Goal: Task Accomplishment & Management: Manage account settings

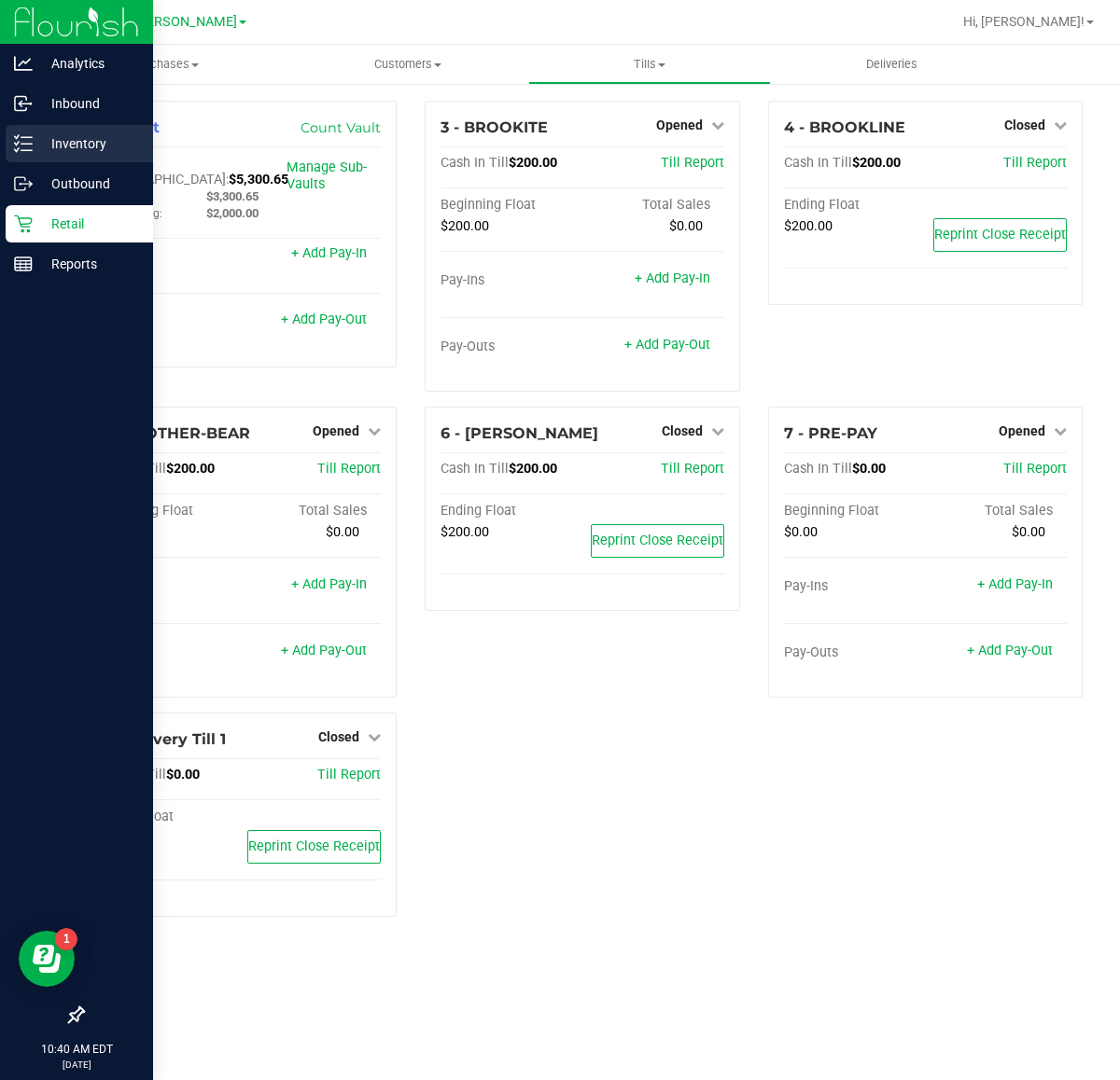
click at [66, 154] on p "Inventory" at bounding box center [89, 143] width 112 height 22
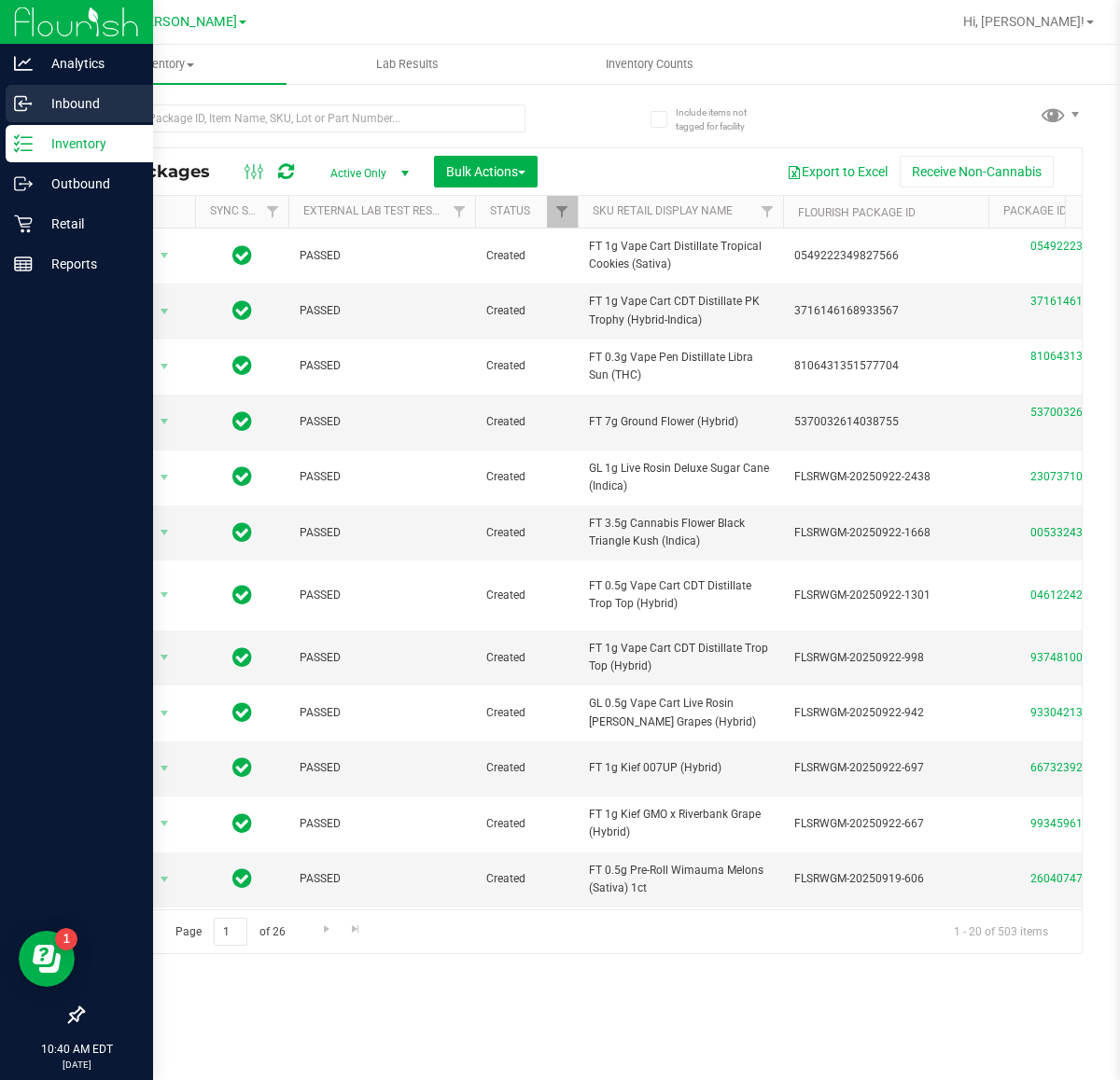
click at [26, 111] on icon at bounding box center [23, 104] width 19 height 19
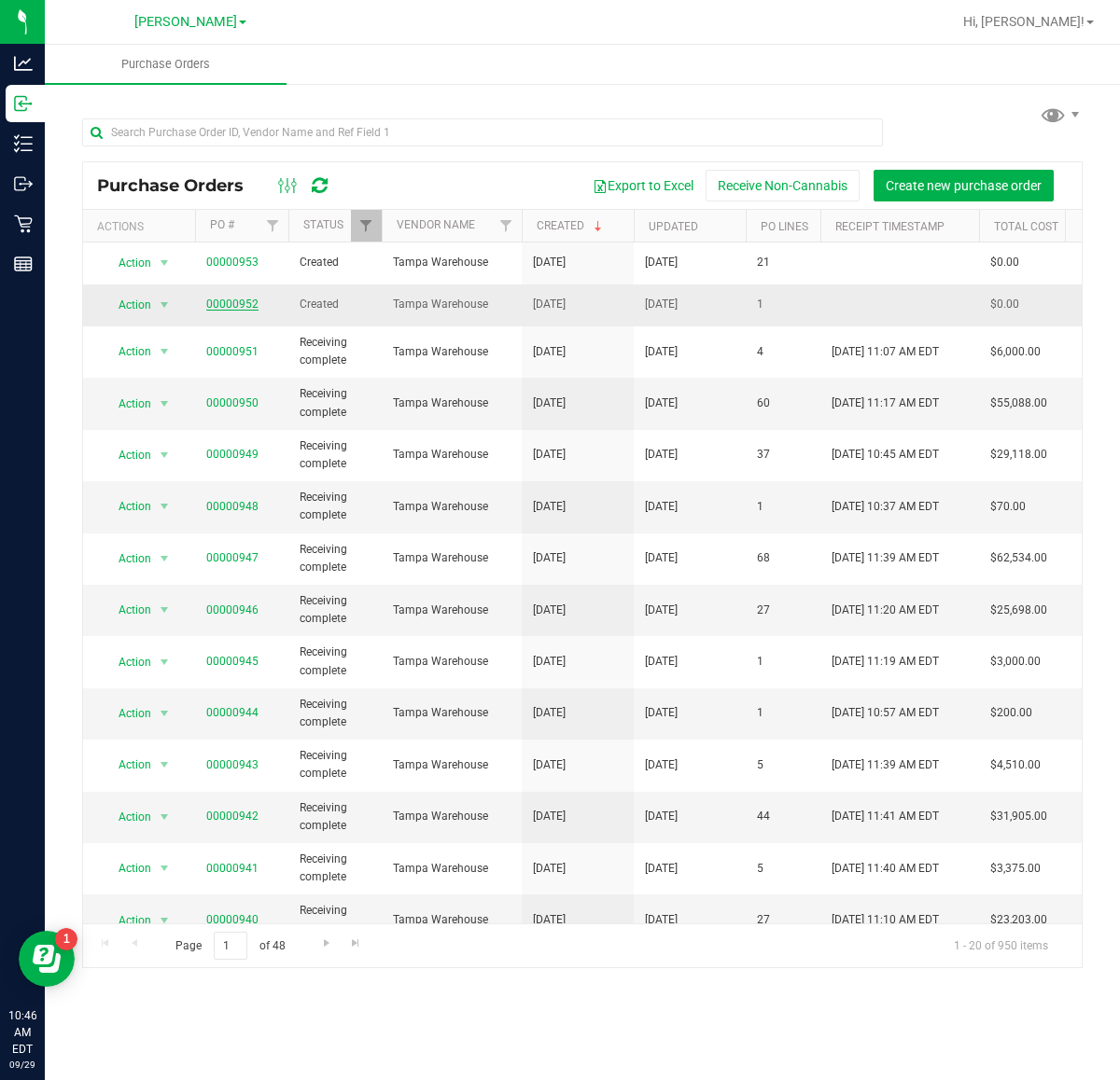
click at [240, 306] on link "00000952" at bounding box center [232, 304] width 52 height 13
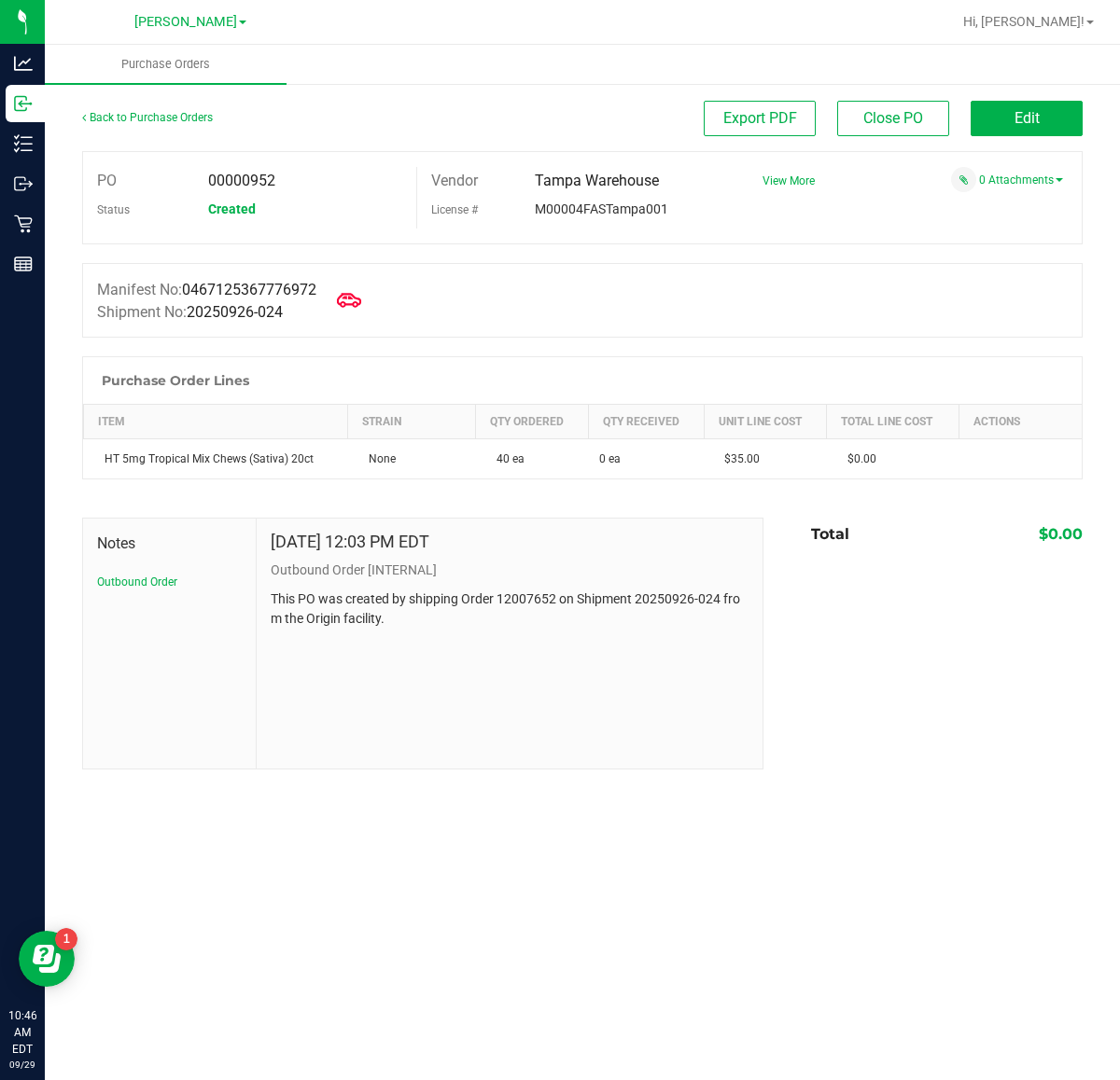
click at [358, 301] on icon at bounding box center [349, 300] width 24 height 14
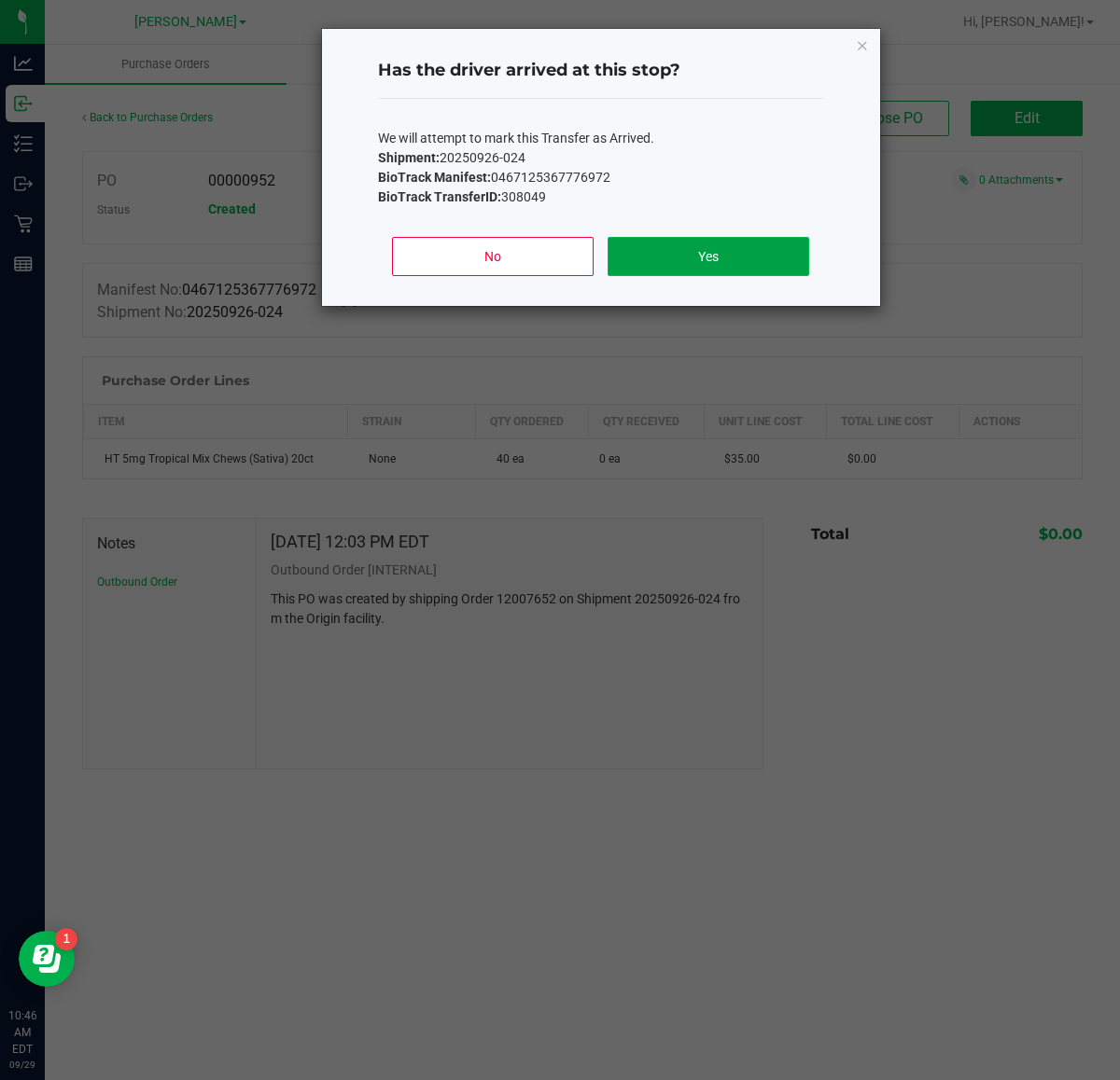
click at [791, 257] on button "Yes" at bounding box center [707, 256] width 200 height 39
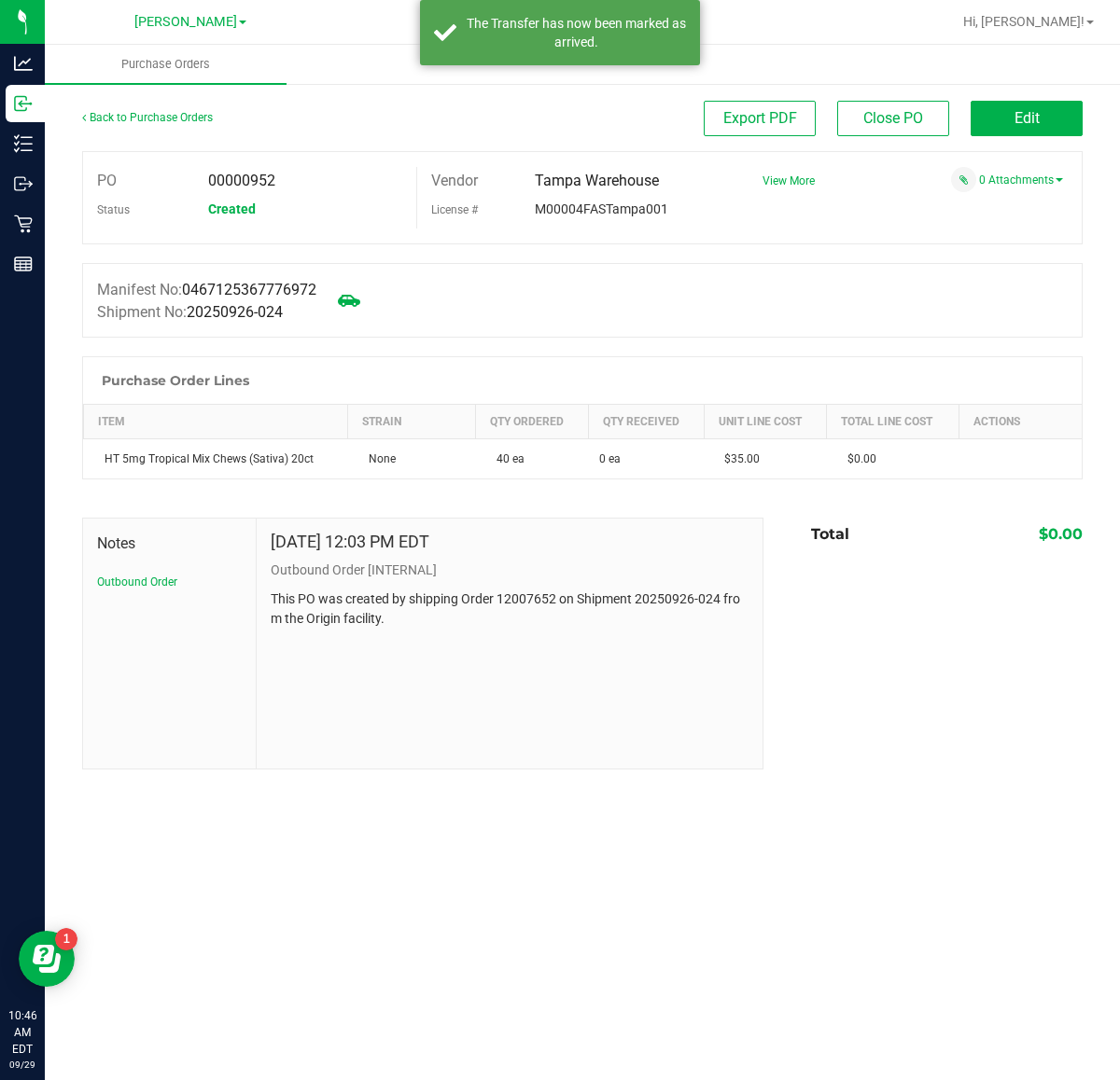
click at [145, 109] on div "Back to Purchase Orders" at bounding box center [206, 118] width 250 height 34
click at [154, 112] on link "Back to Purchase Orders" at bounding box center [146, 117] width 131 height 13
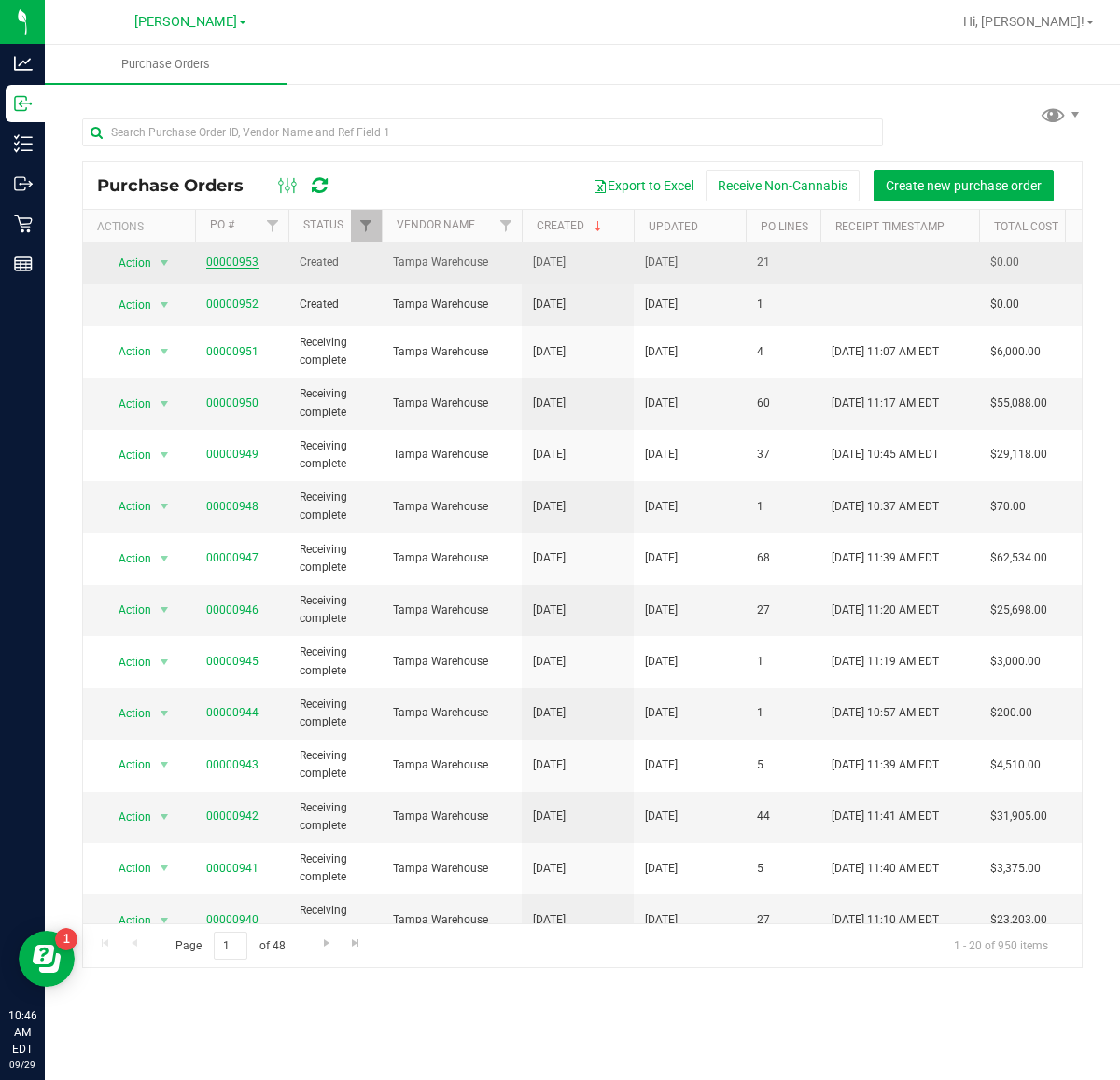
click at [231, 264] on link "00000953" at bounding box center [232, 262] width 52 height 13
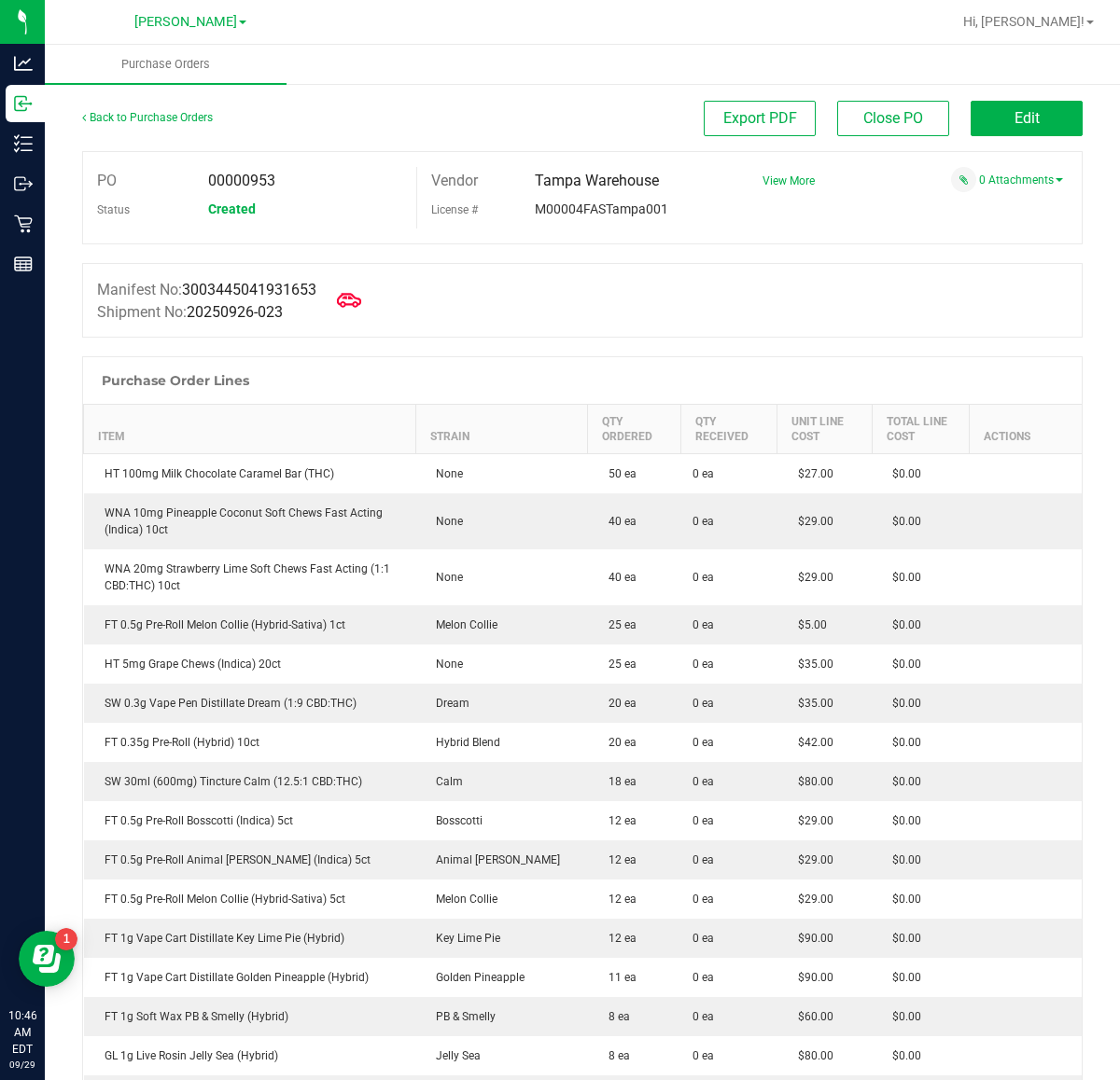
click at [361, 301] on icon at bounding box center [349, 300] width 24 height 24
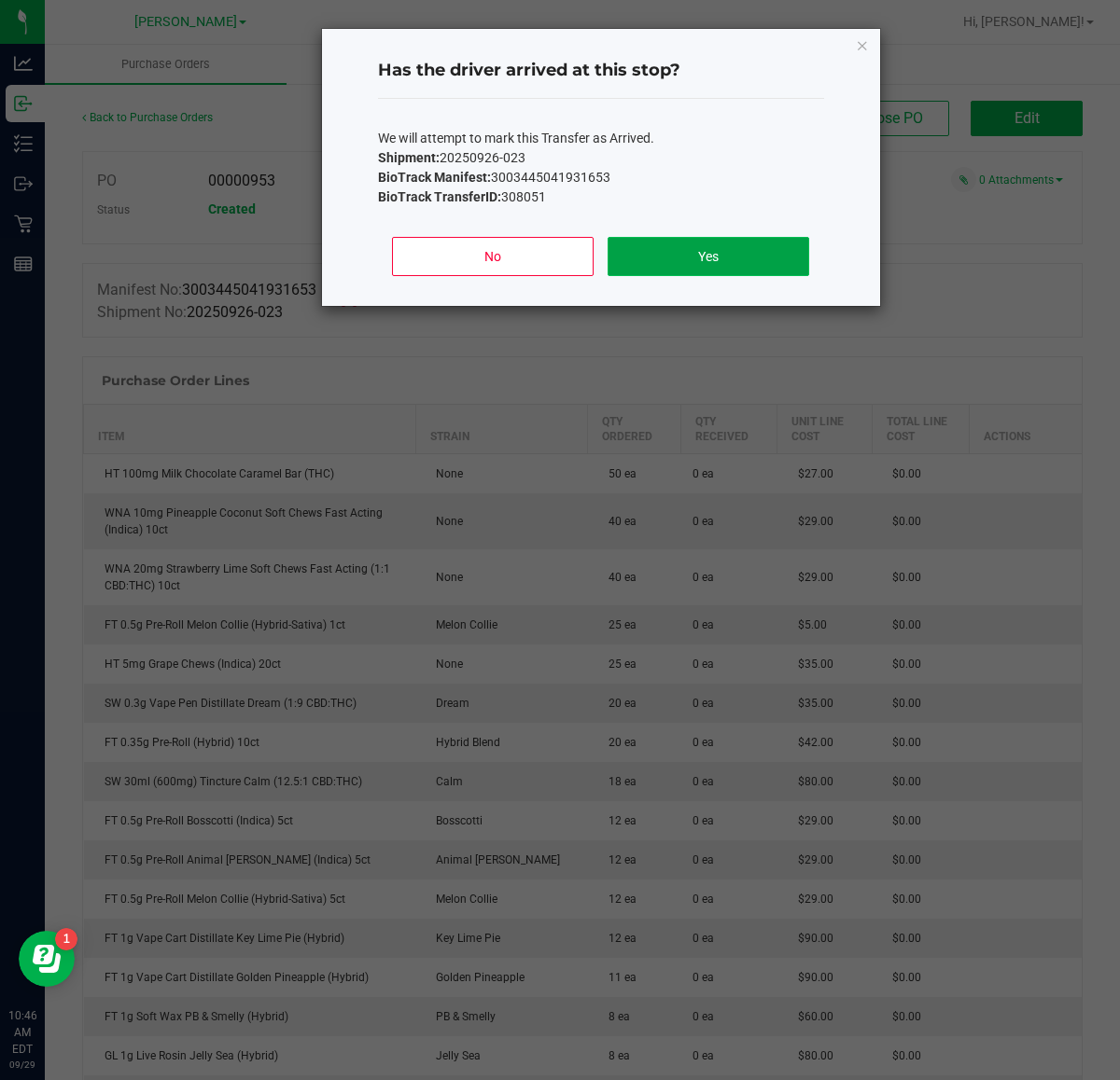
click at [765, 259] on button "Yes" at bounding box center [707, 256] width 200 height 39
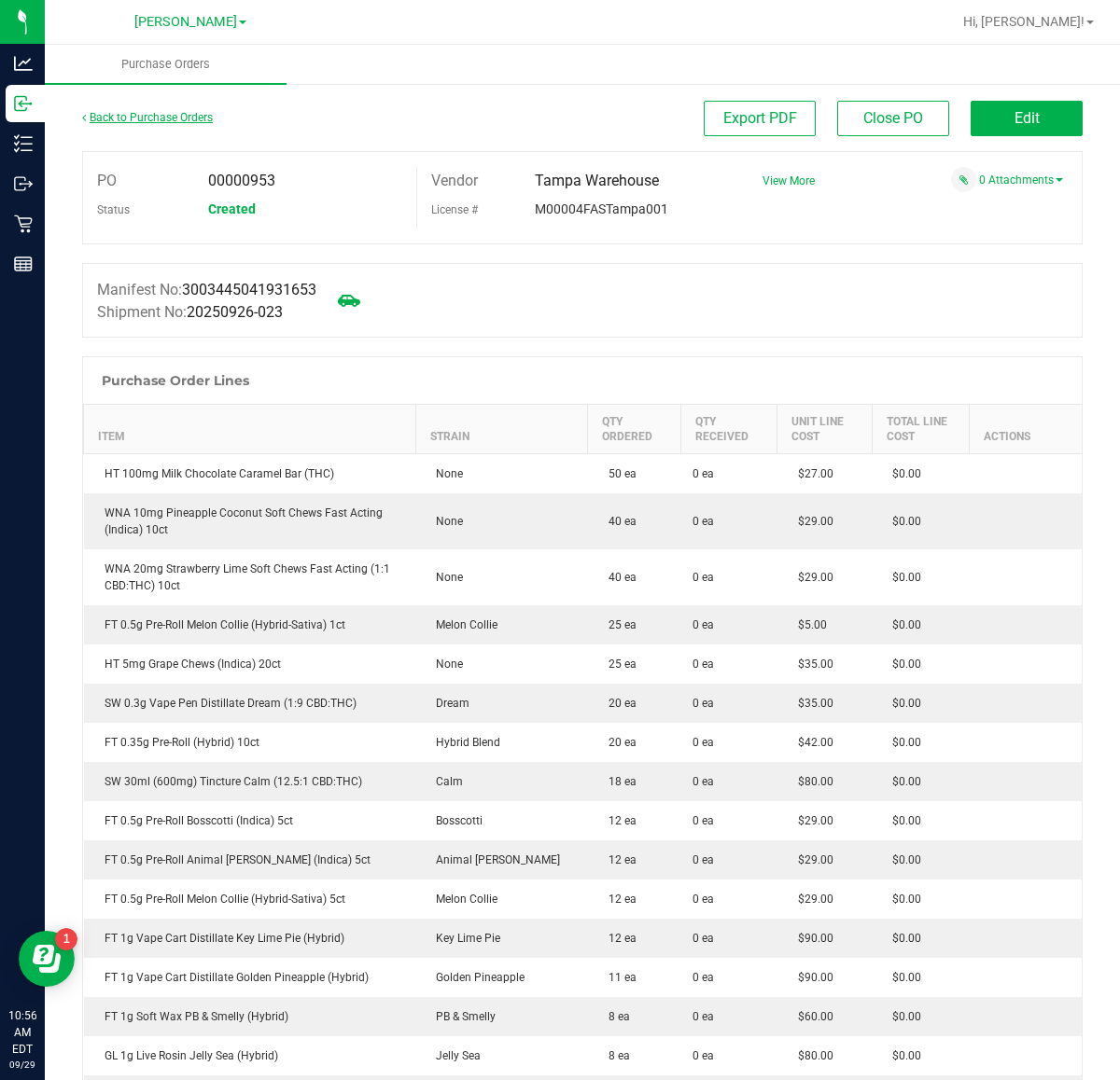
click at [166, 111] on link "Back to Purchase Orders" at bounding box center [146, 117] width 131 height 13
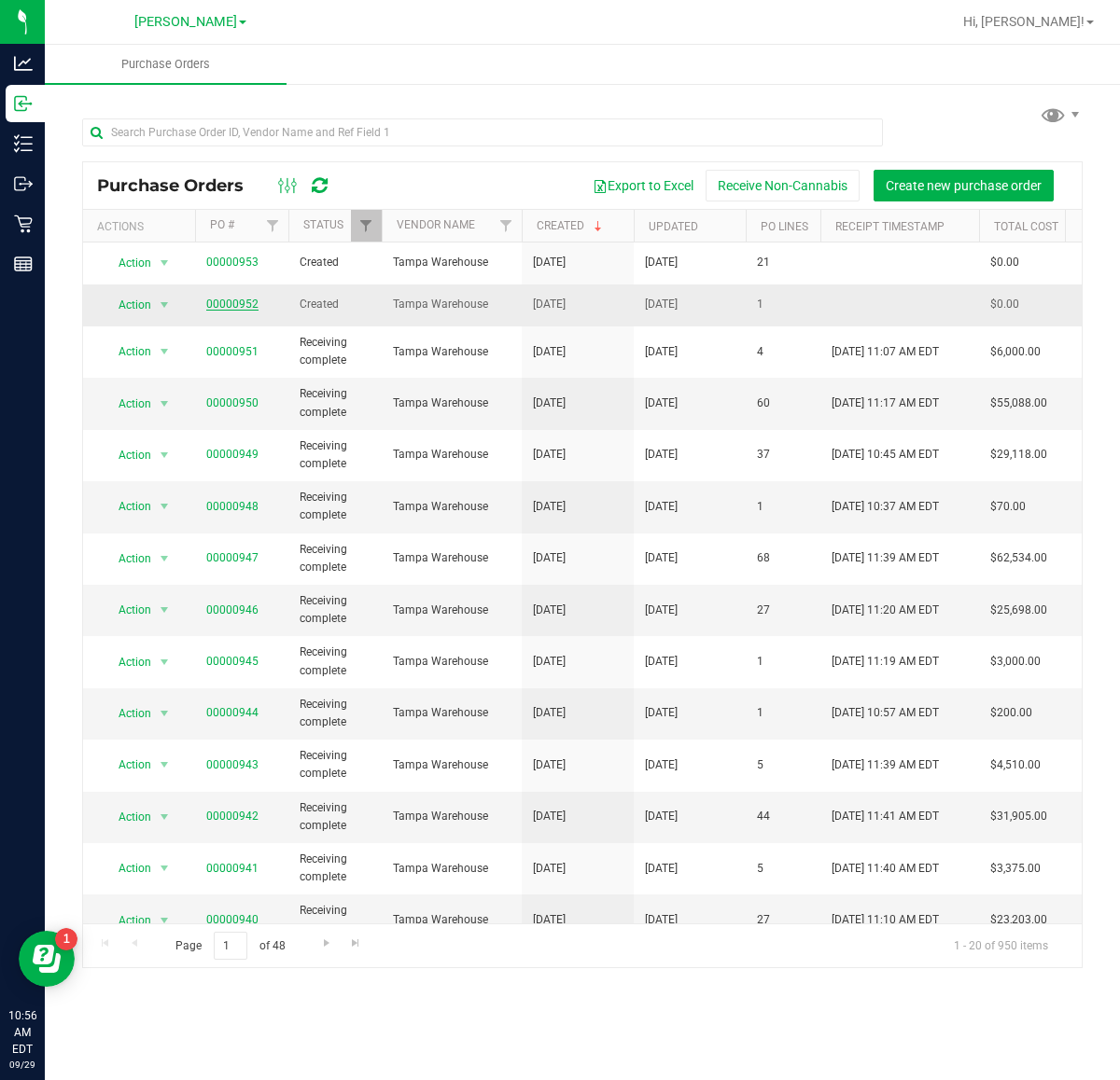
click at [216, 305] on link "00000952" at bounding box center [232, 304] width 52 height 13
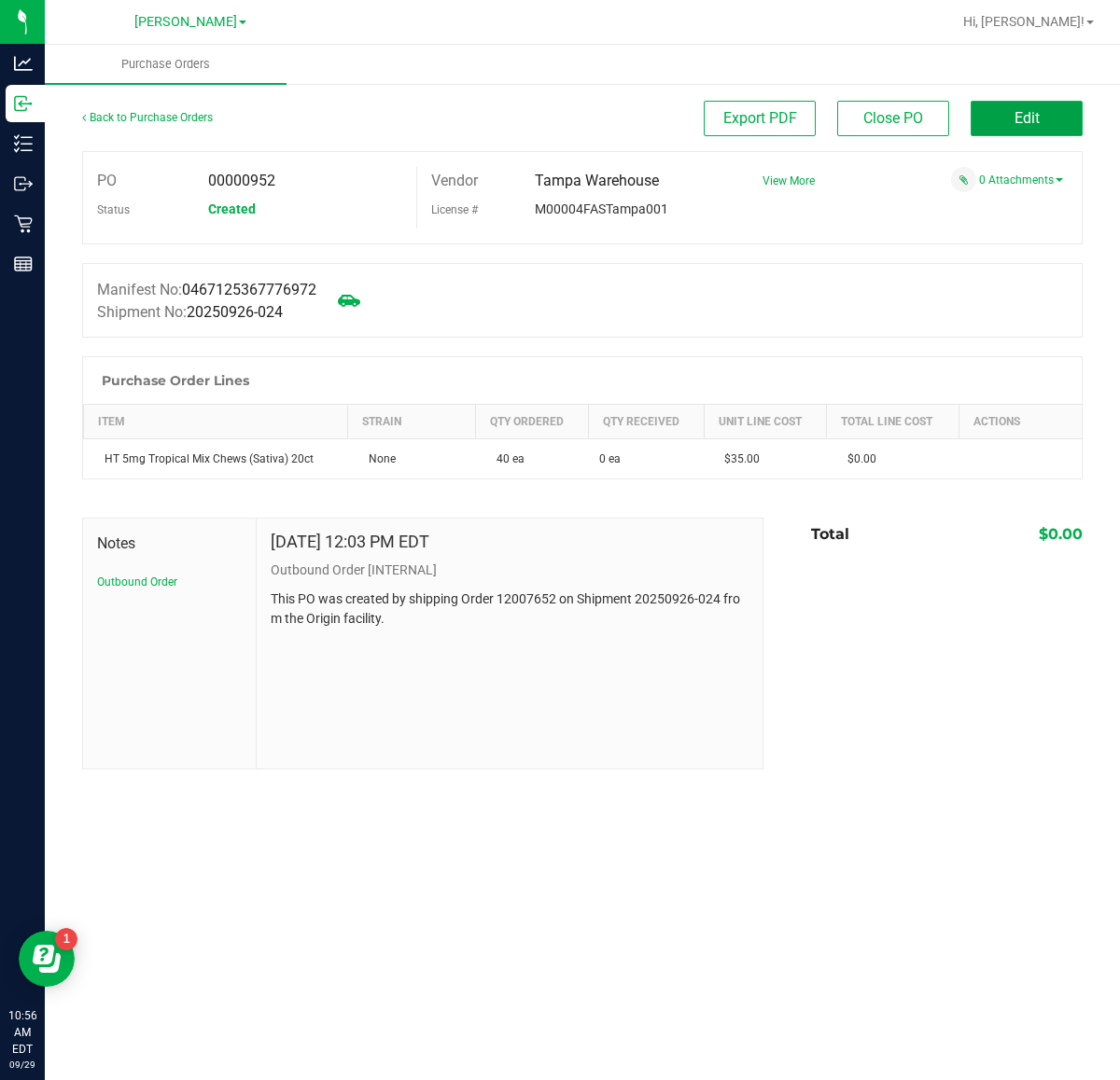
click at [1026, 115] on span "Edit" at bounding box center [1026, 119] width 25 height 18
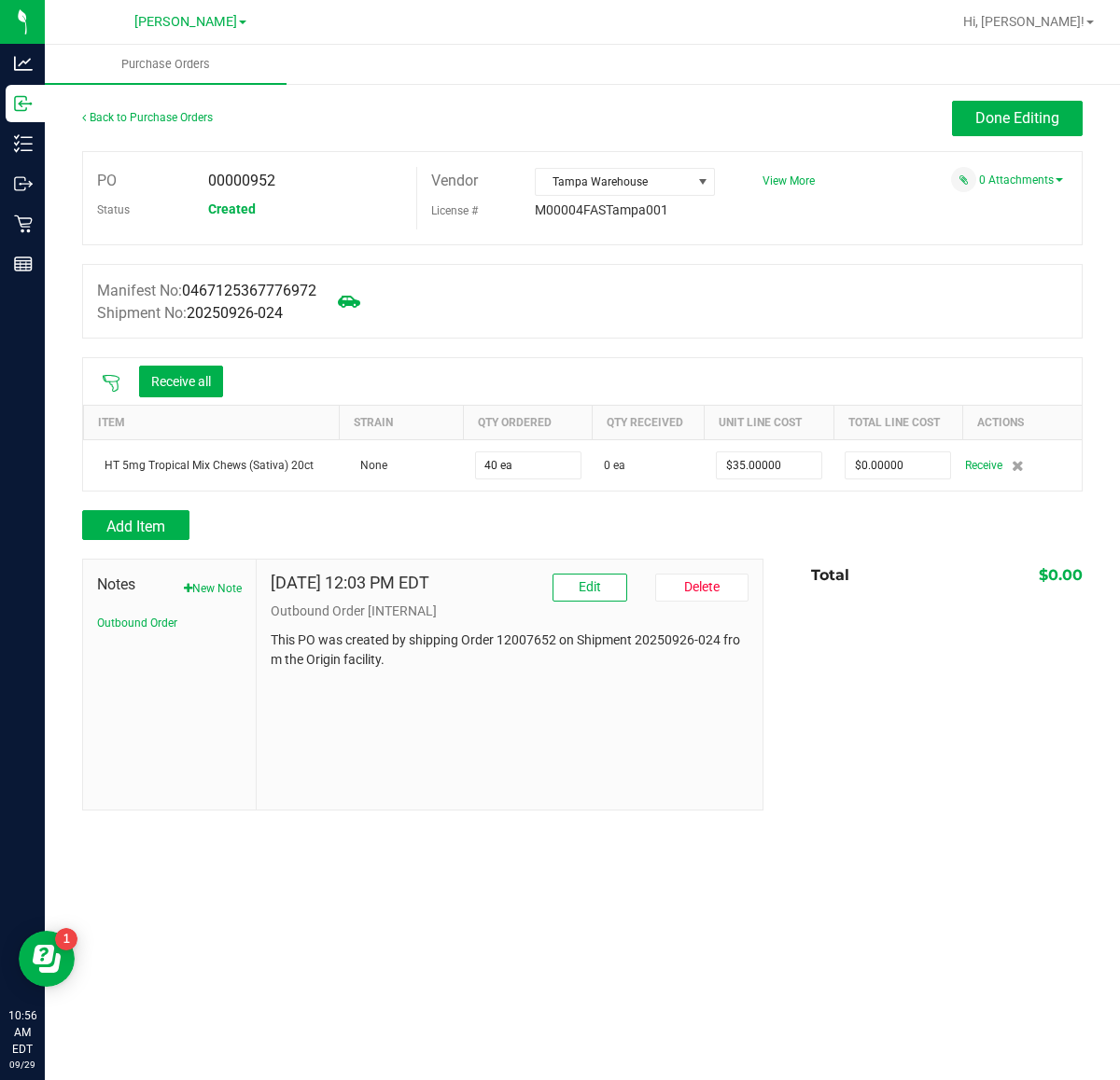
click at [111, 385] on icon at bounding box center [111, 384] width 19 height 19
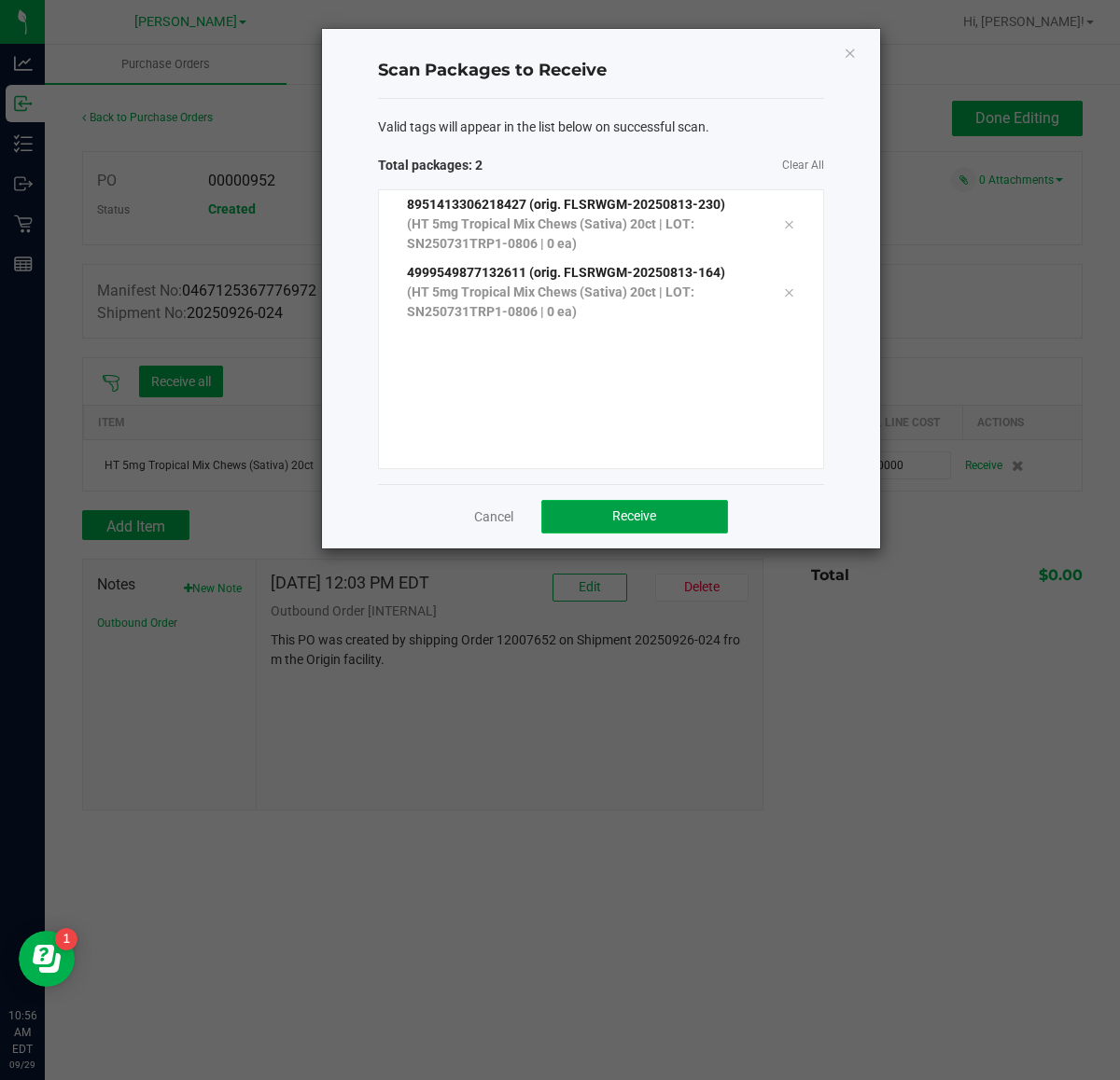
click at [647, 523] on span "Receive" at bounding box center [634, 515] width 44 height 15
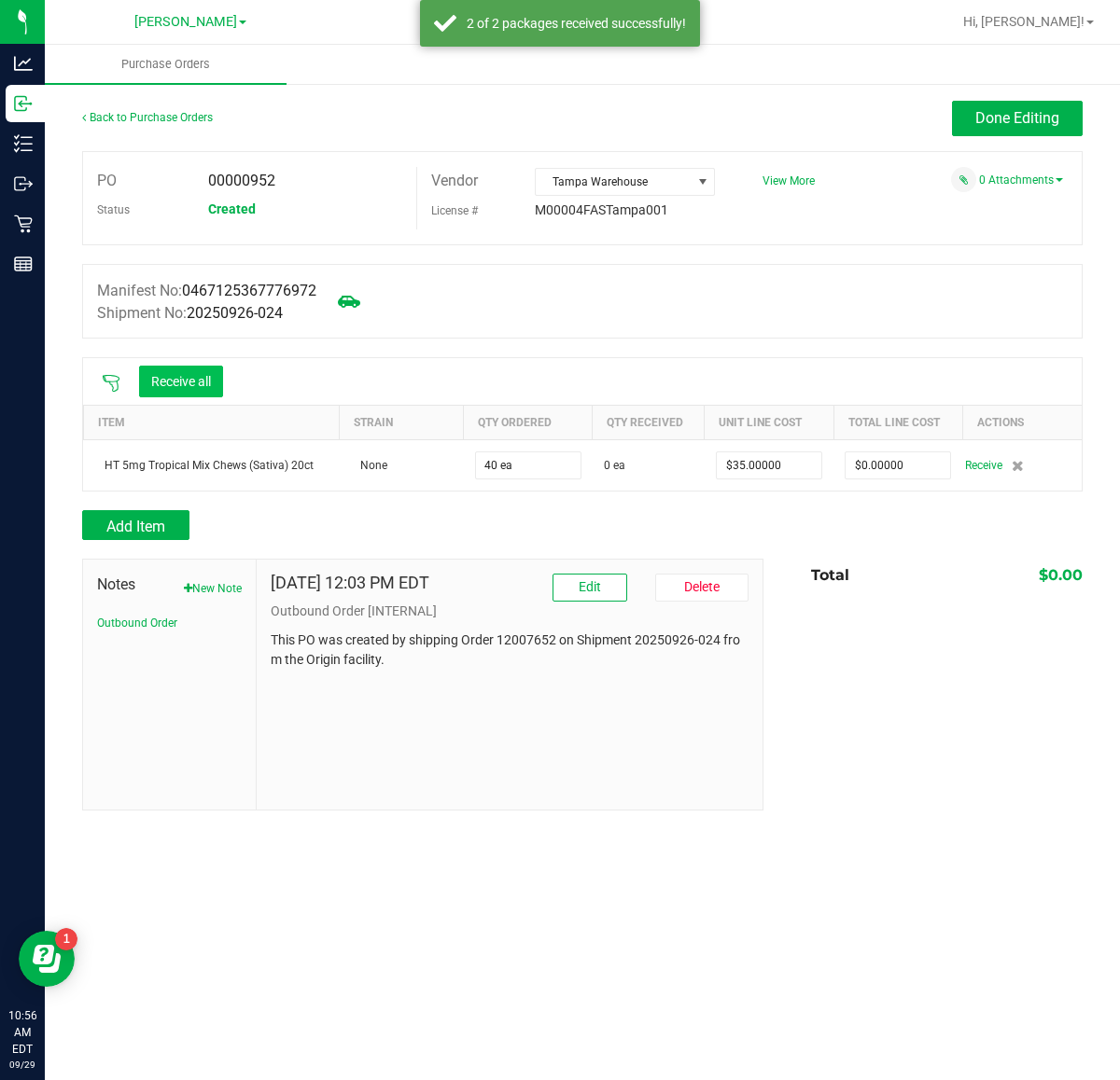
click at [186, 383] on button "Receive all" at bounding box center [181, 382] width 84 height 32
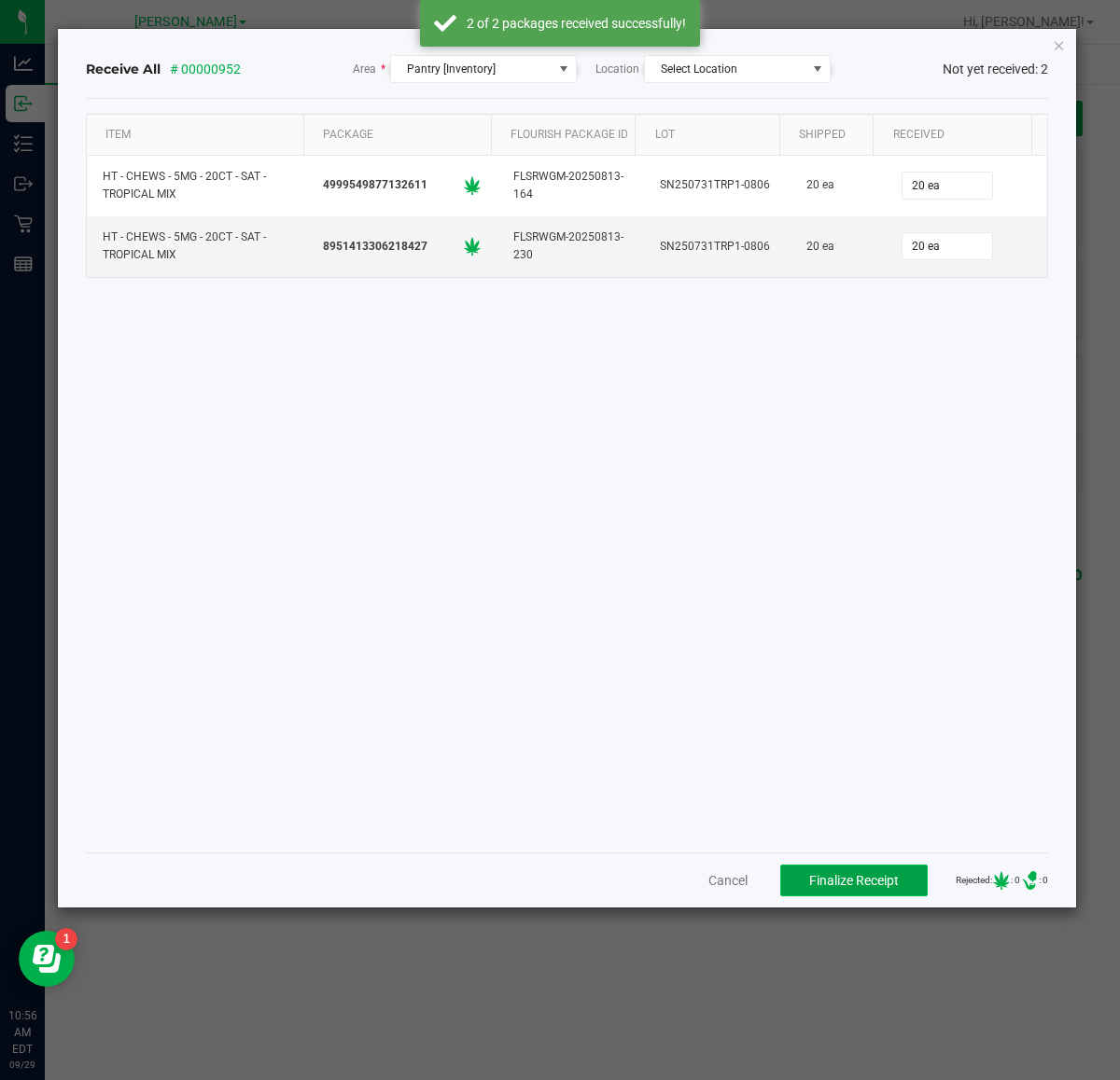
click at [836, 874] on span "Finalize Receipt" at bounding box center [854, 881] width 90 height 15
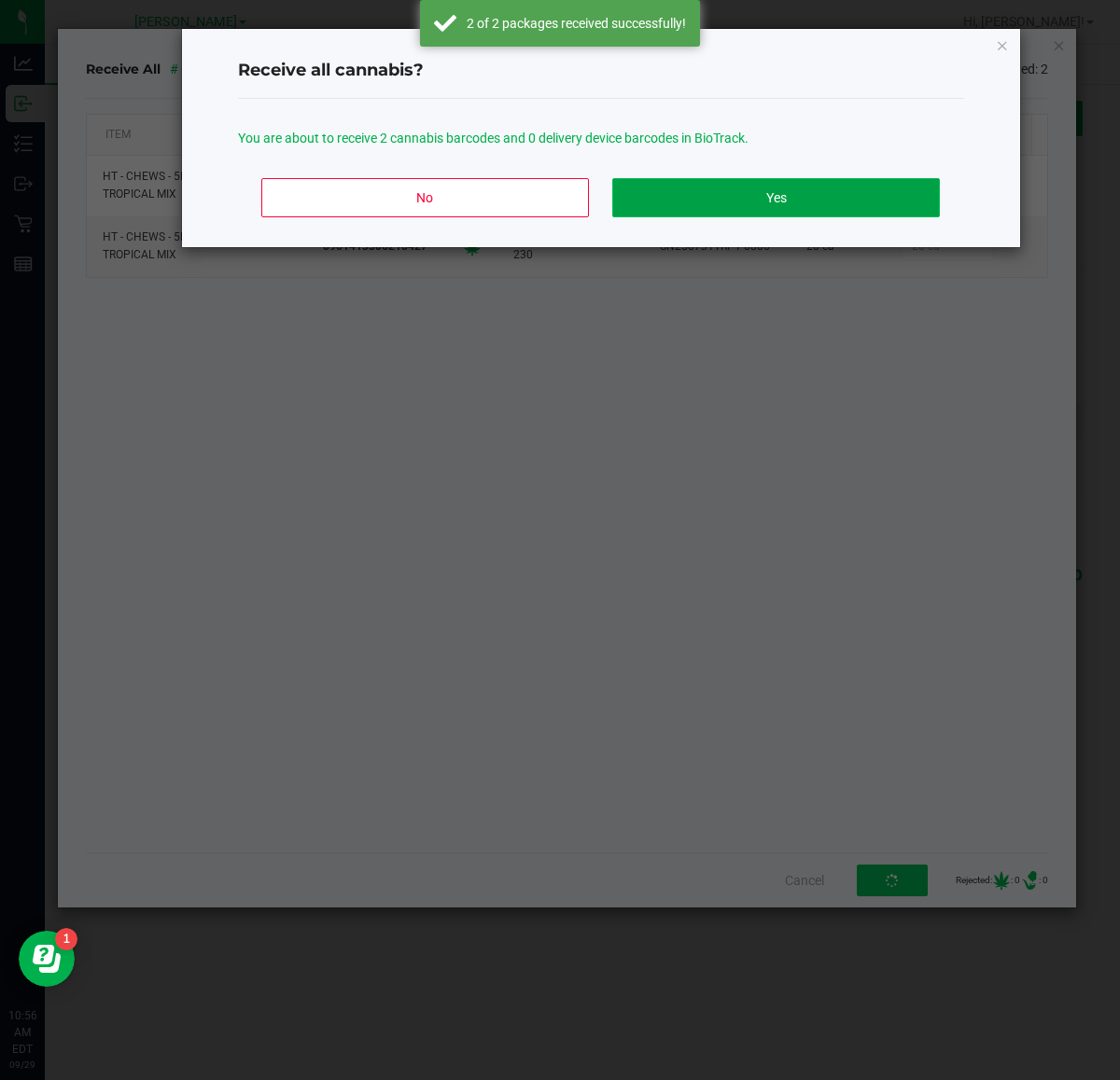
click at [812, 193] on button "Yes" at bounding box center [775, 197] width 327 height 39
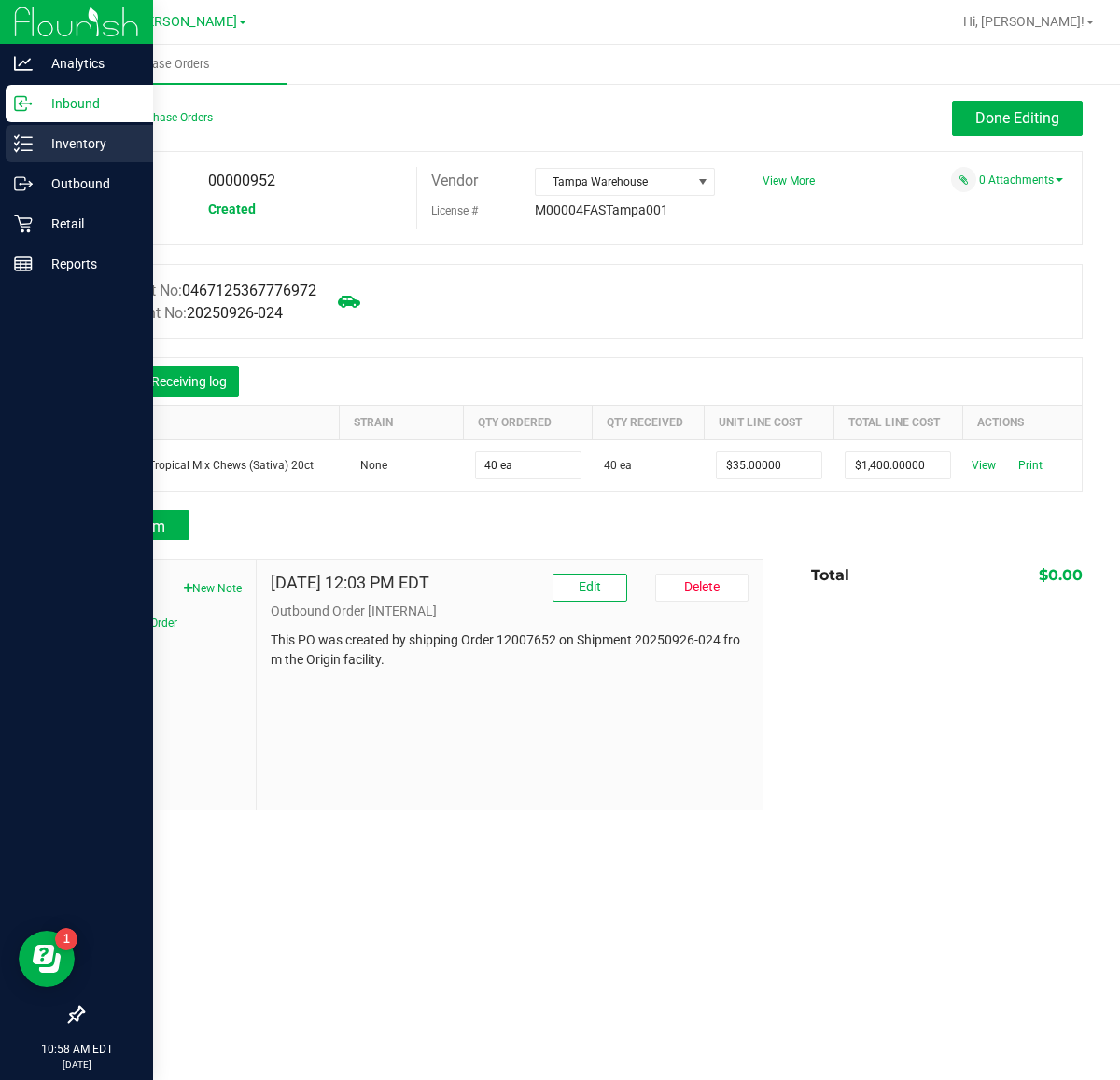
click at [96, 136] on p "Inventory" at bounding box center [89, 143] width 112 height 22
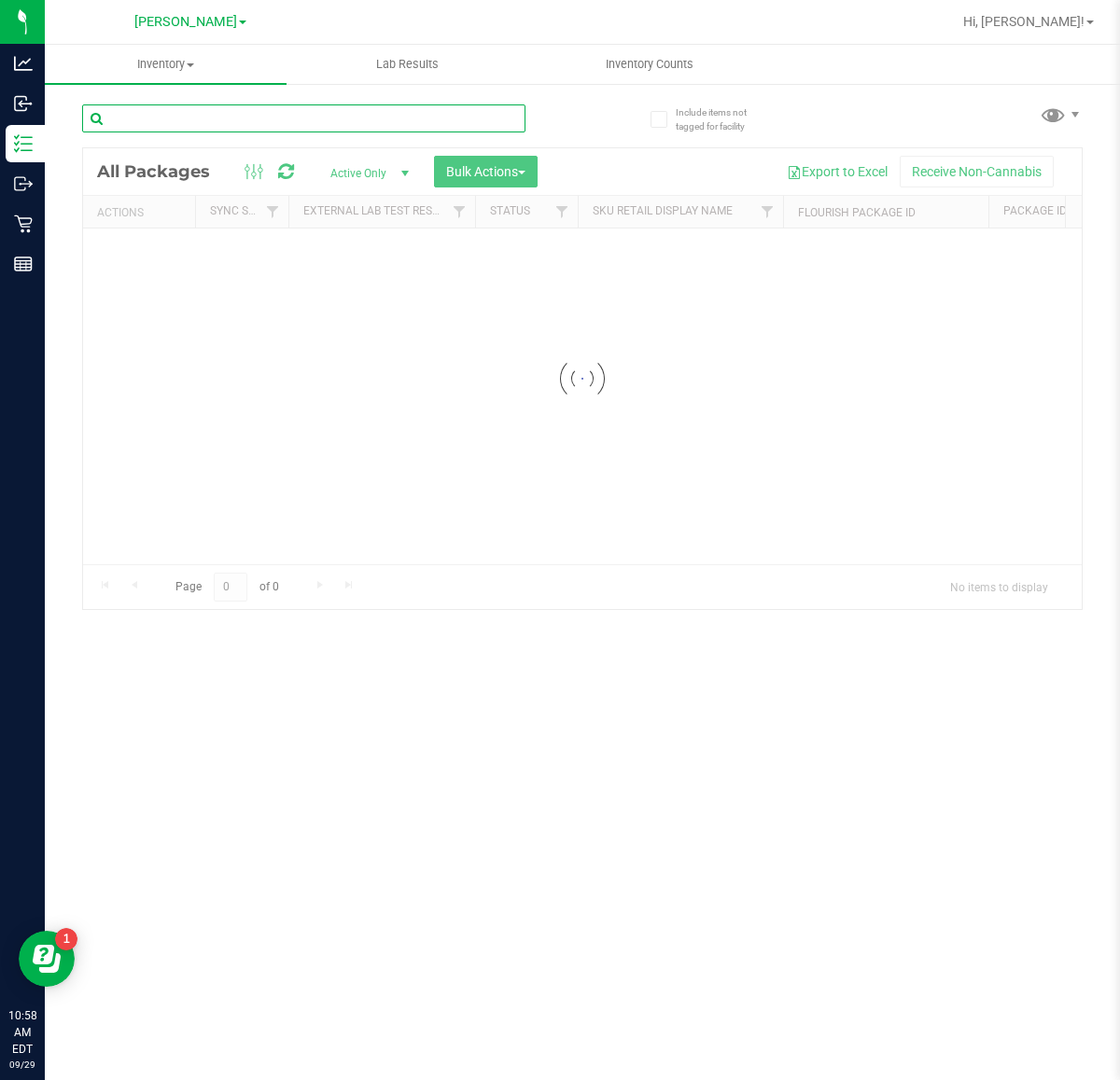
click at [221, 111] on input "text" at bounding box center [303, 119] width 443 height 28
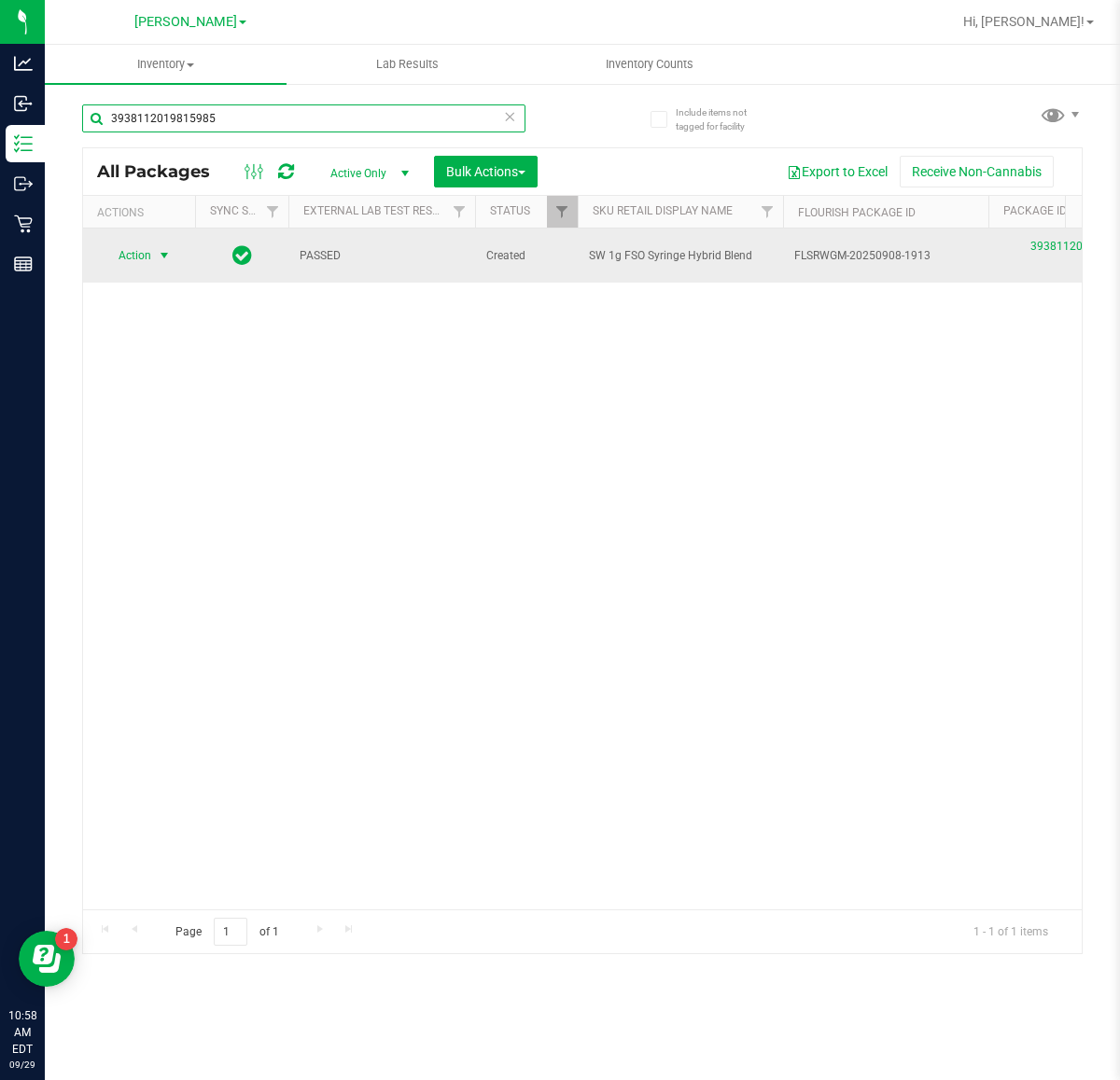
type input "3938112019815985"
click at [129, 258] on span "Action" at bounding box center [127, 255] width 51 height 26
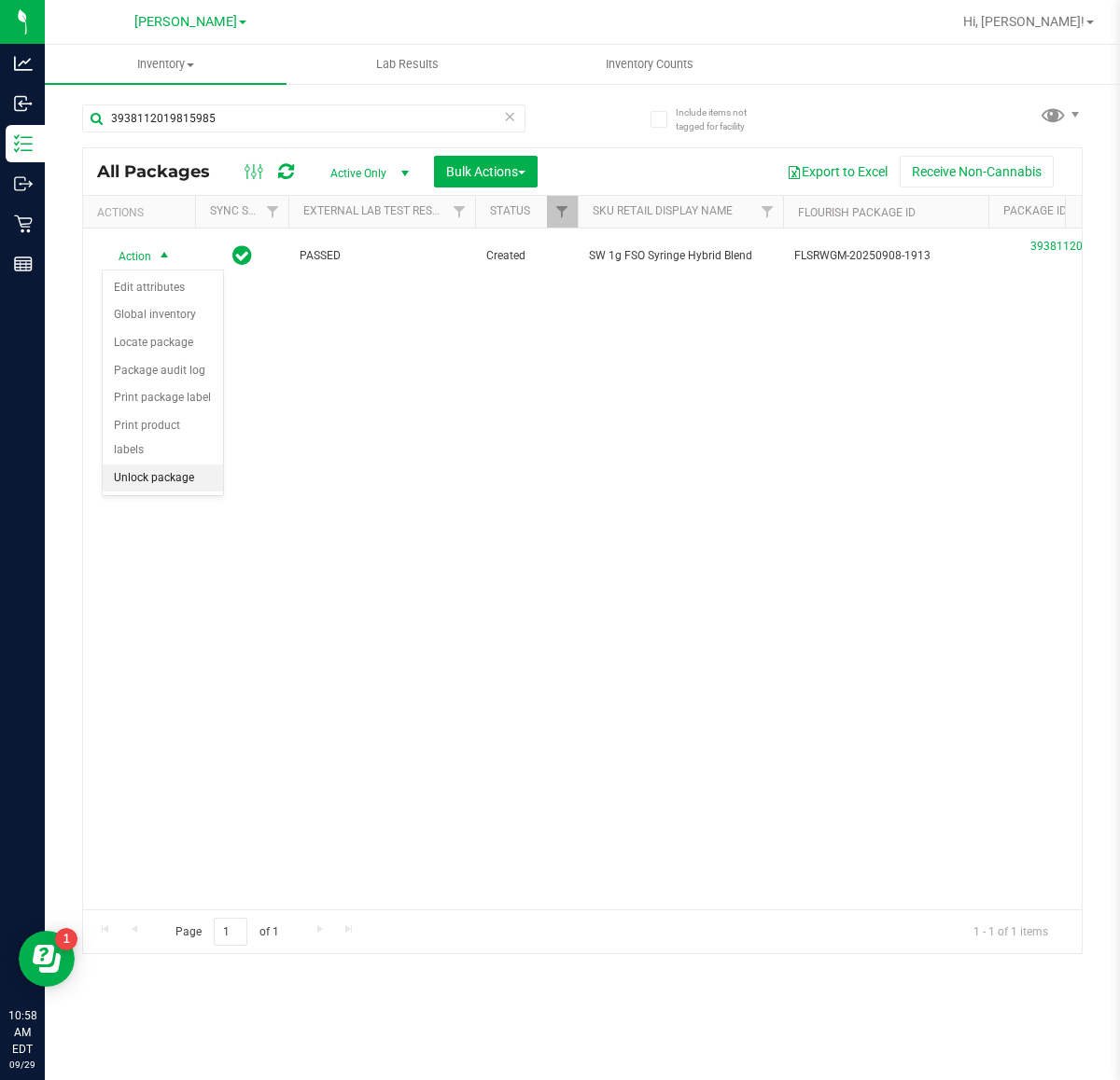
click at [144, 468] on li "Unlock package" at bounding box center [162, 478] width 121 height 28
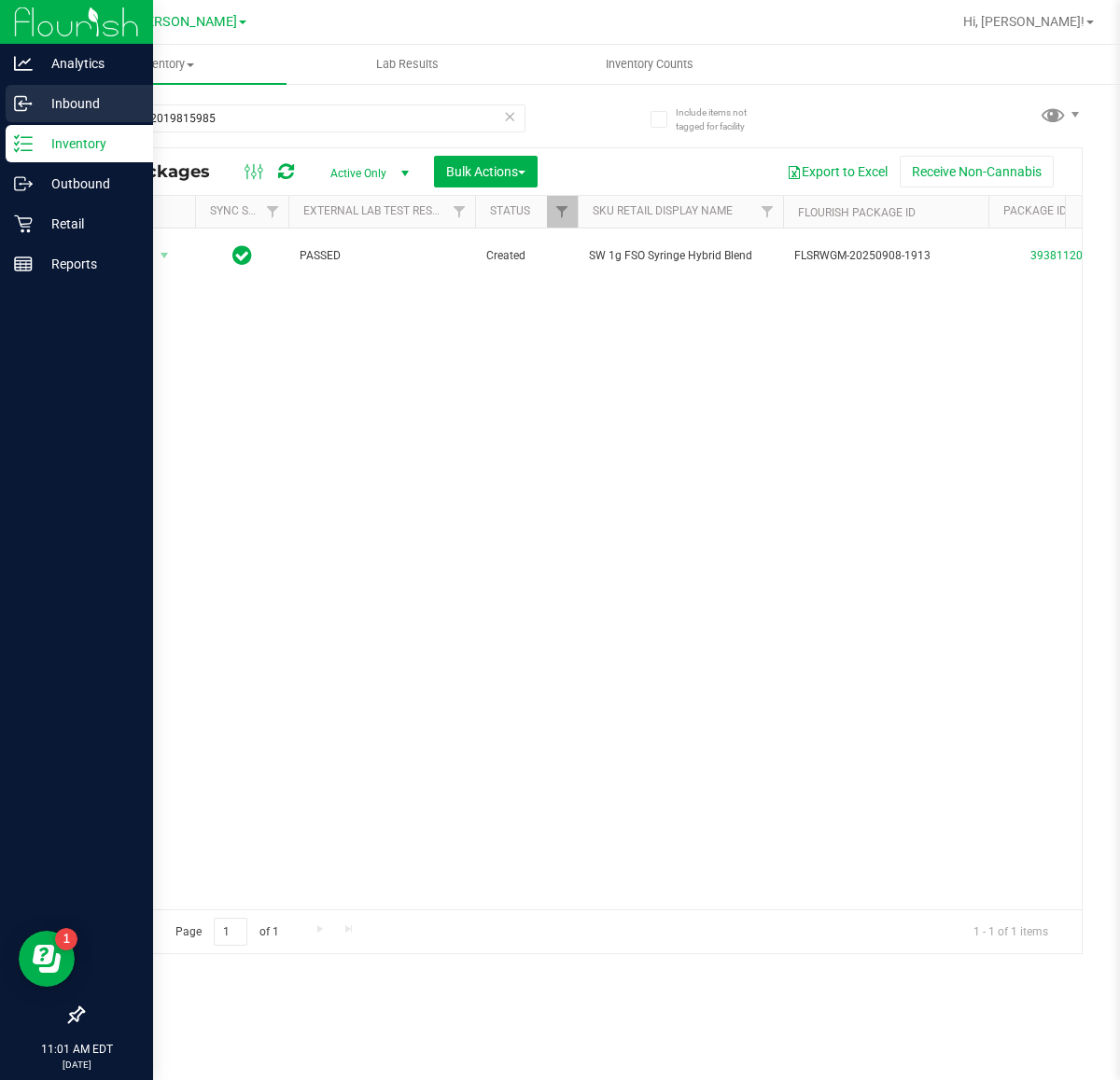
click at [90, 101] on p "Inbound" at bounding box center [89, 104] width 112 height 22
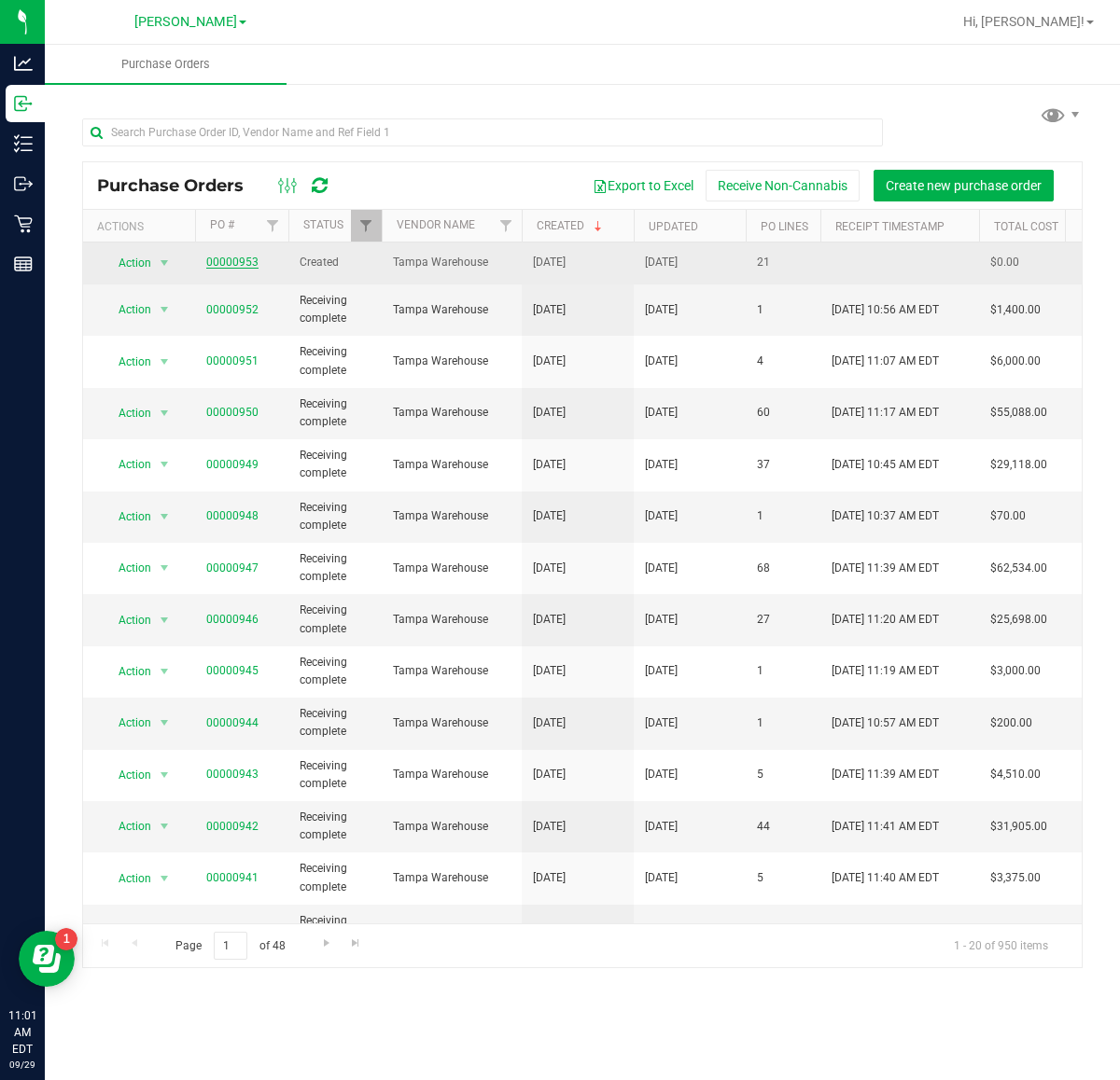
click at [224, 263] on link "00000953" at bounding box center [232, 262] width 52 height 13
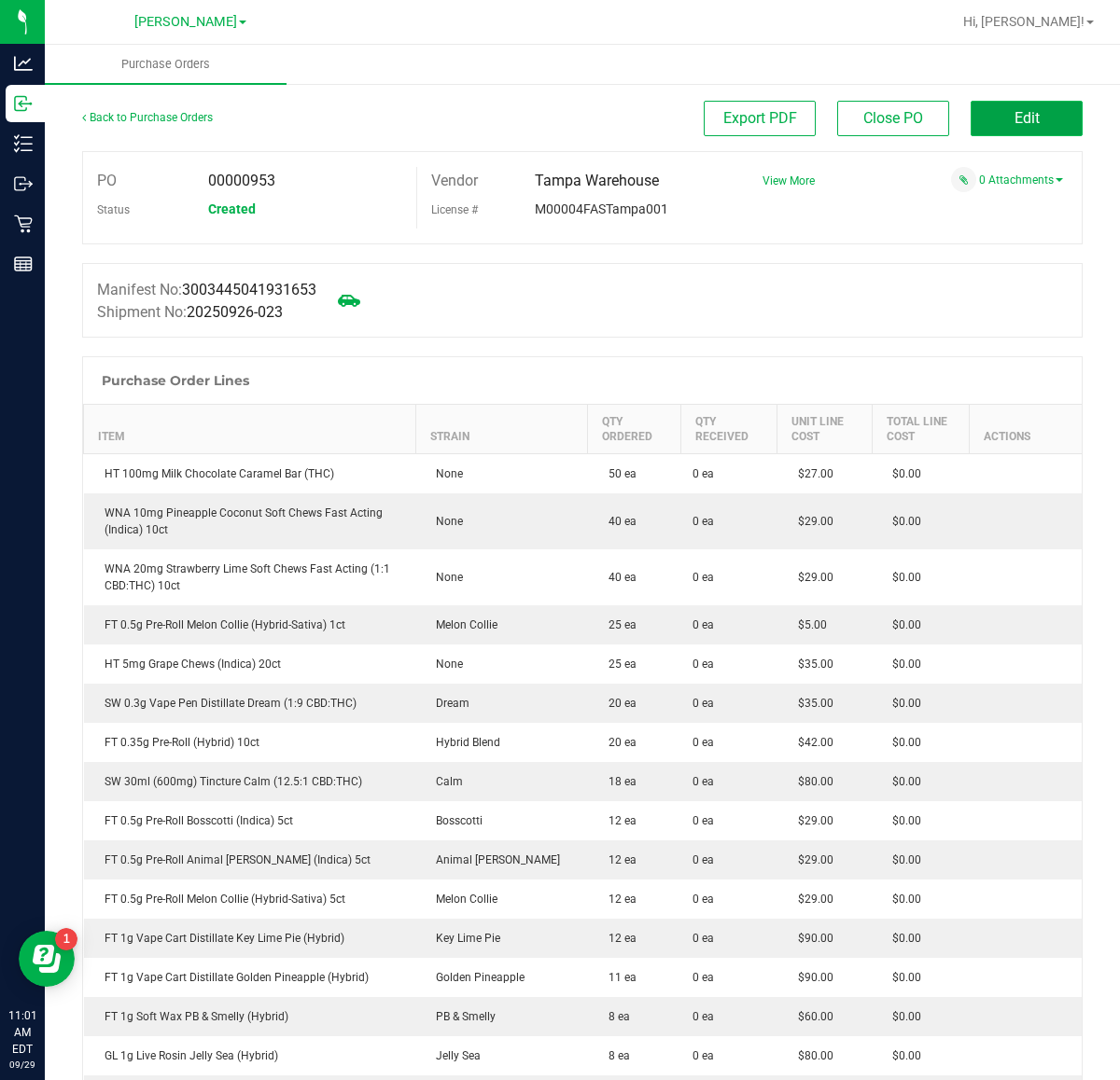
click at [1014, 125] on span "Edit" at bounding box center [1026, 119] width 25 height 18
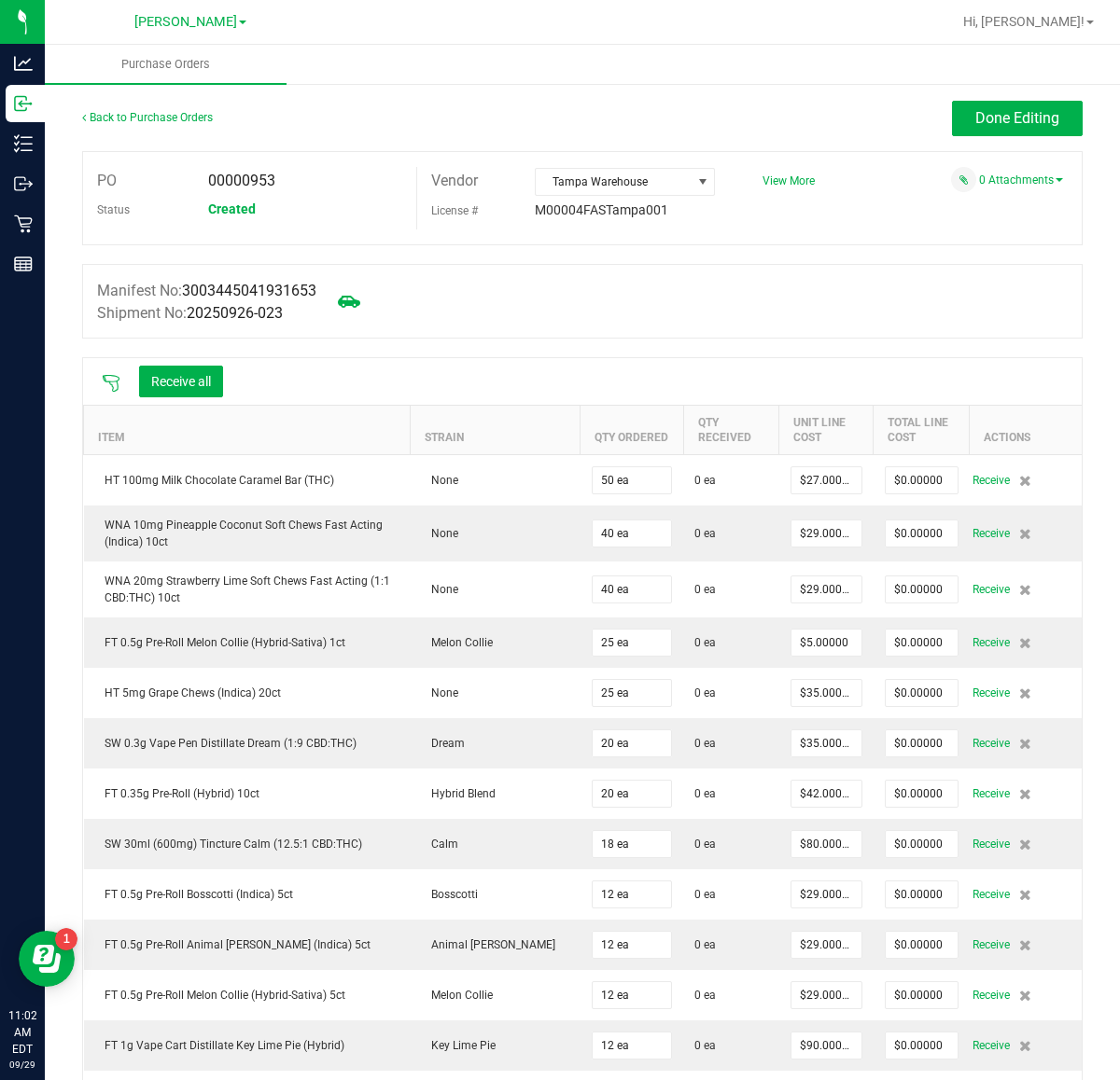
click at [100, 385] on div at bounding box center [111, 382] width 37 height 19
click at [106, 385] on icon at bounding box center [111, 384] width 19 height 19
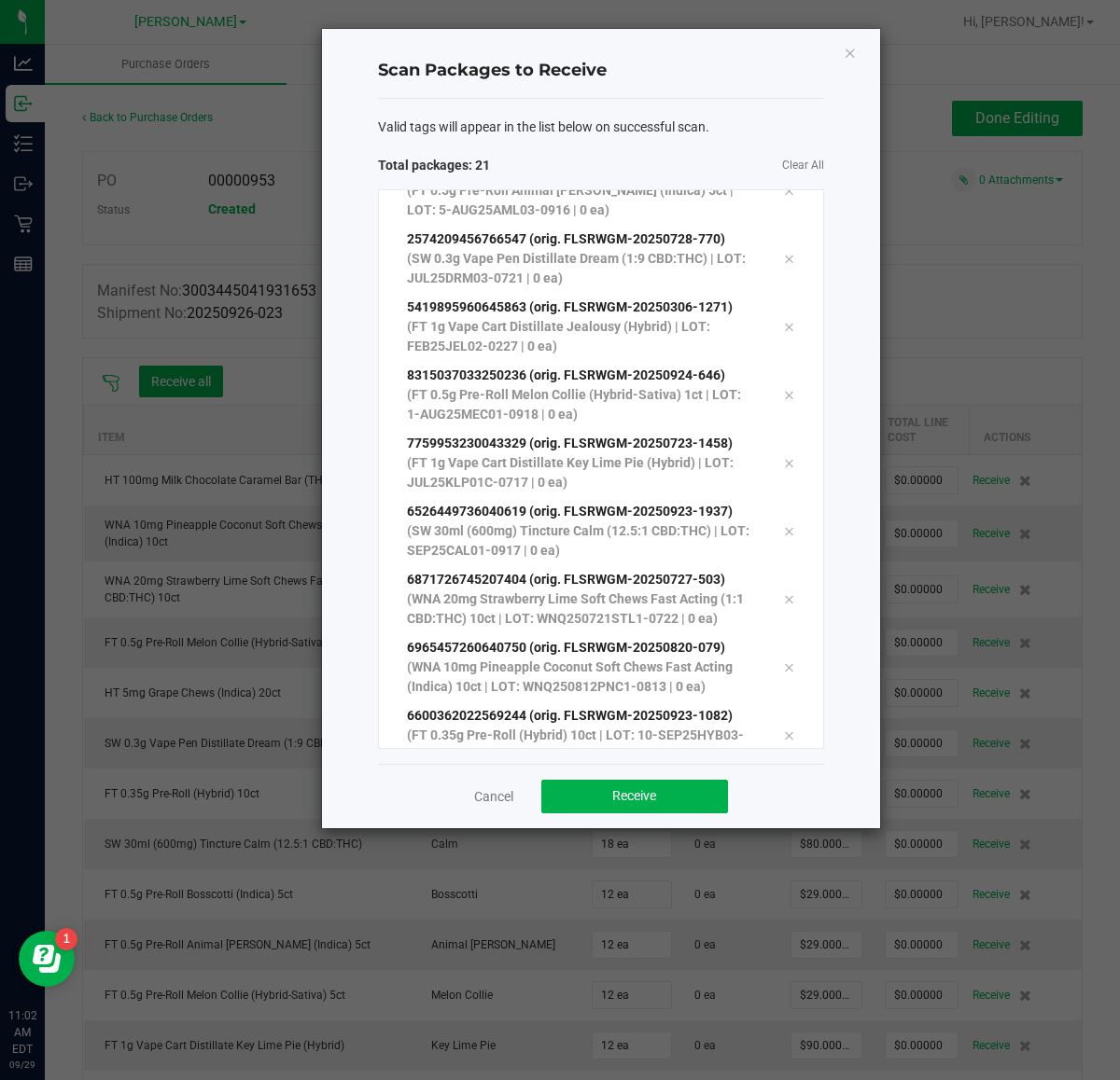
scroll to position [871, 0]
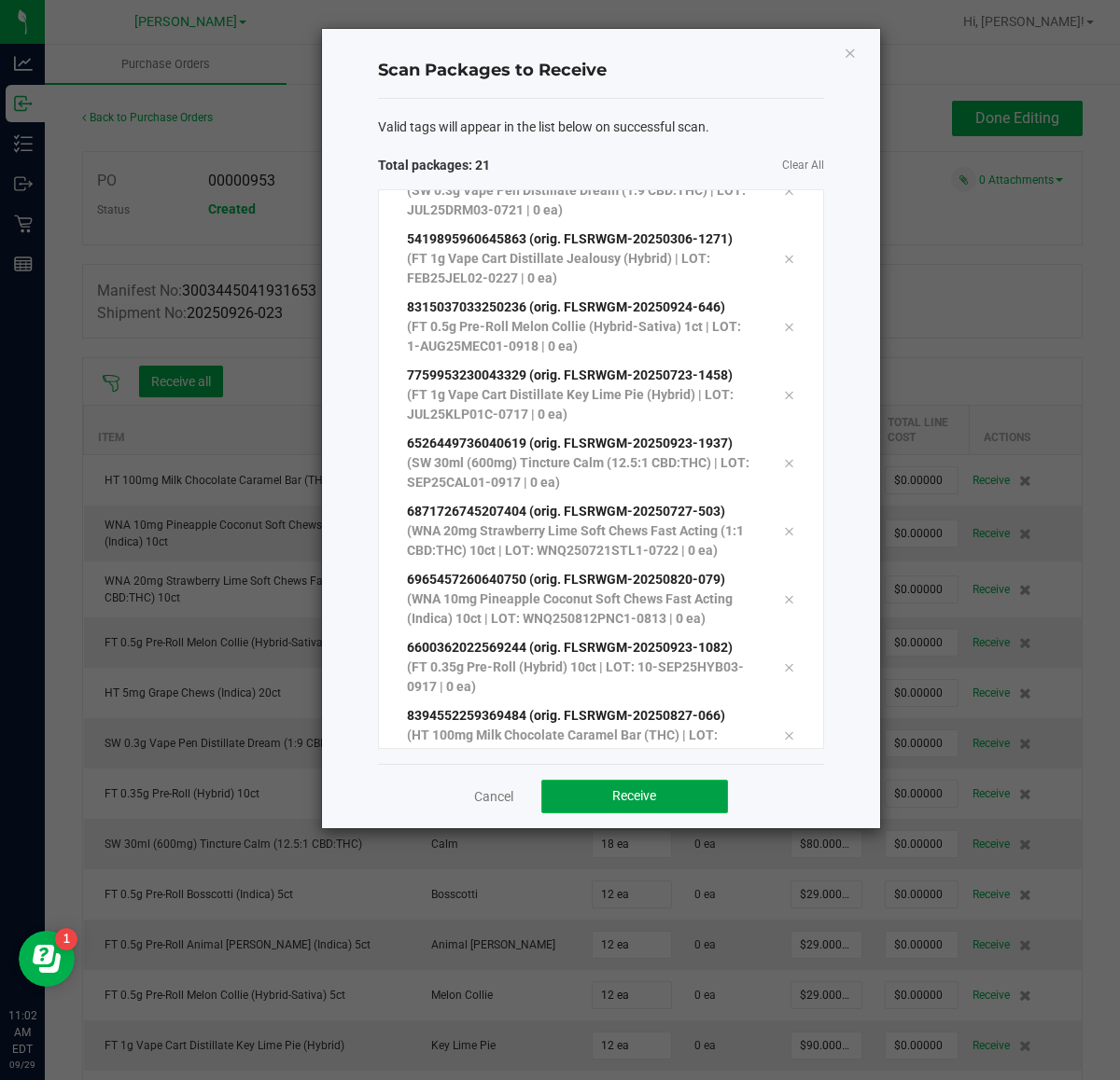
click at [698, 790] on button "Receive" at bounding box center [634, 797] width 186 height 34
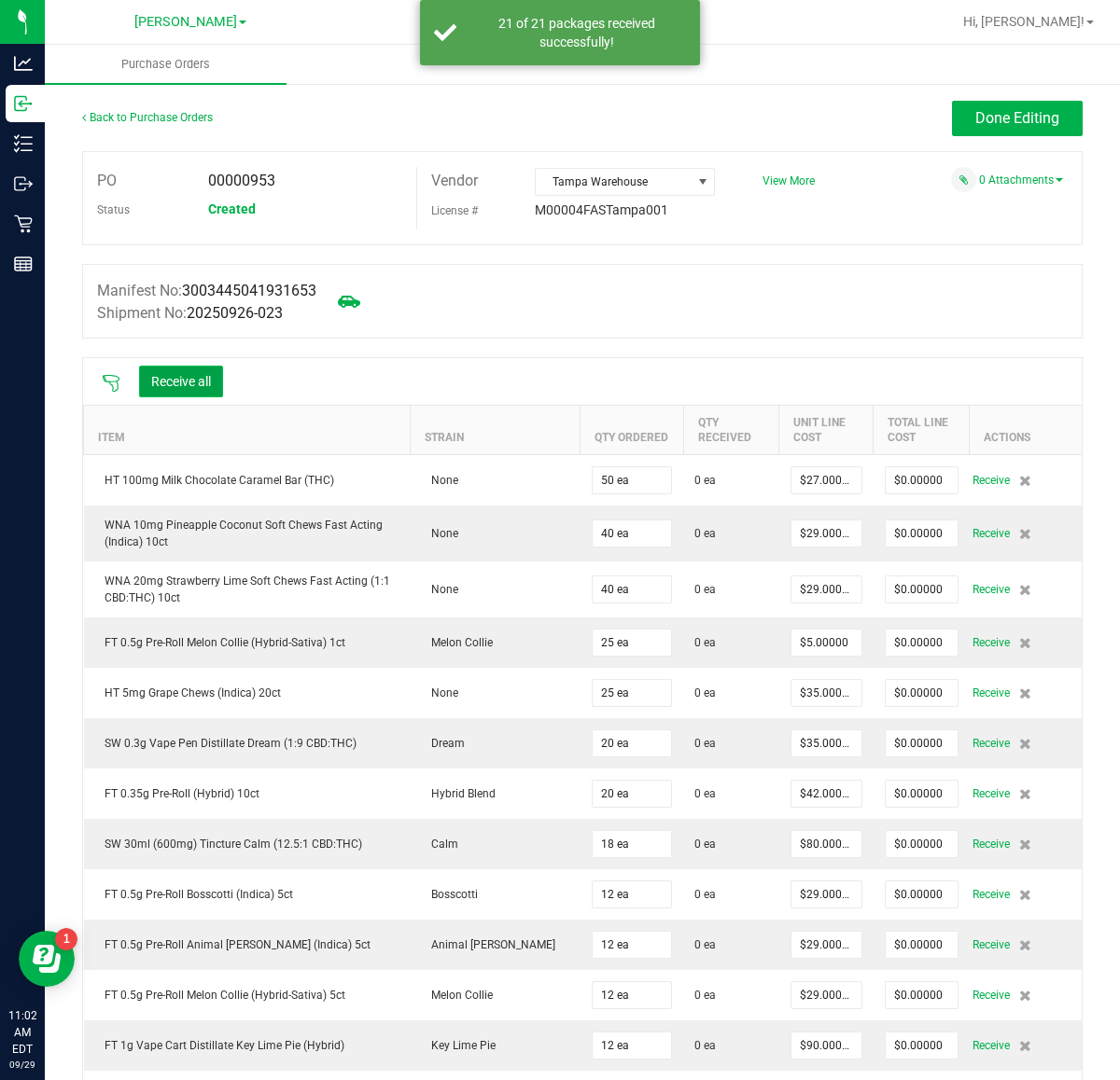
click at [178, 380] on button "Receive all" at bounding box center [181, 382] width 84 height 32
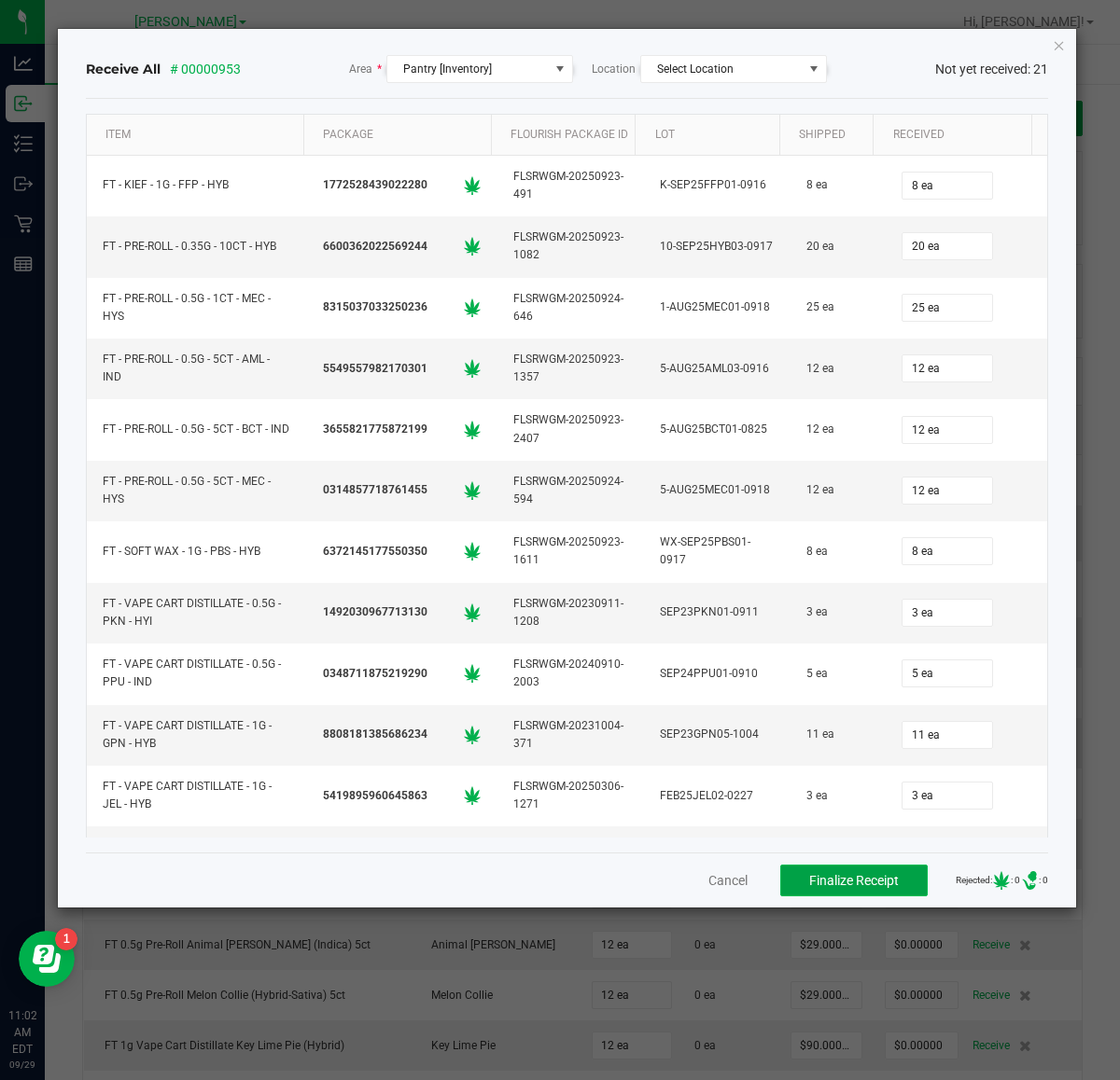
click at [819, 894] on button "Finalize Receipt" at bounding box center [854, 881] width 147 height 32
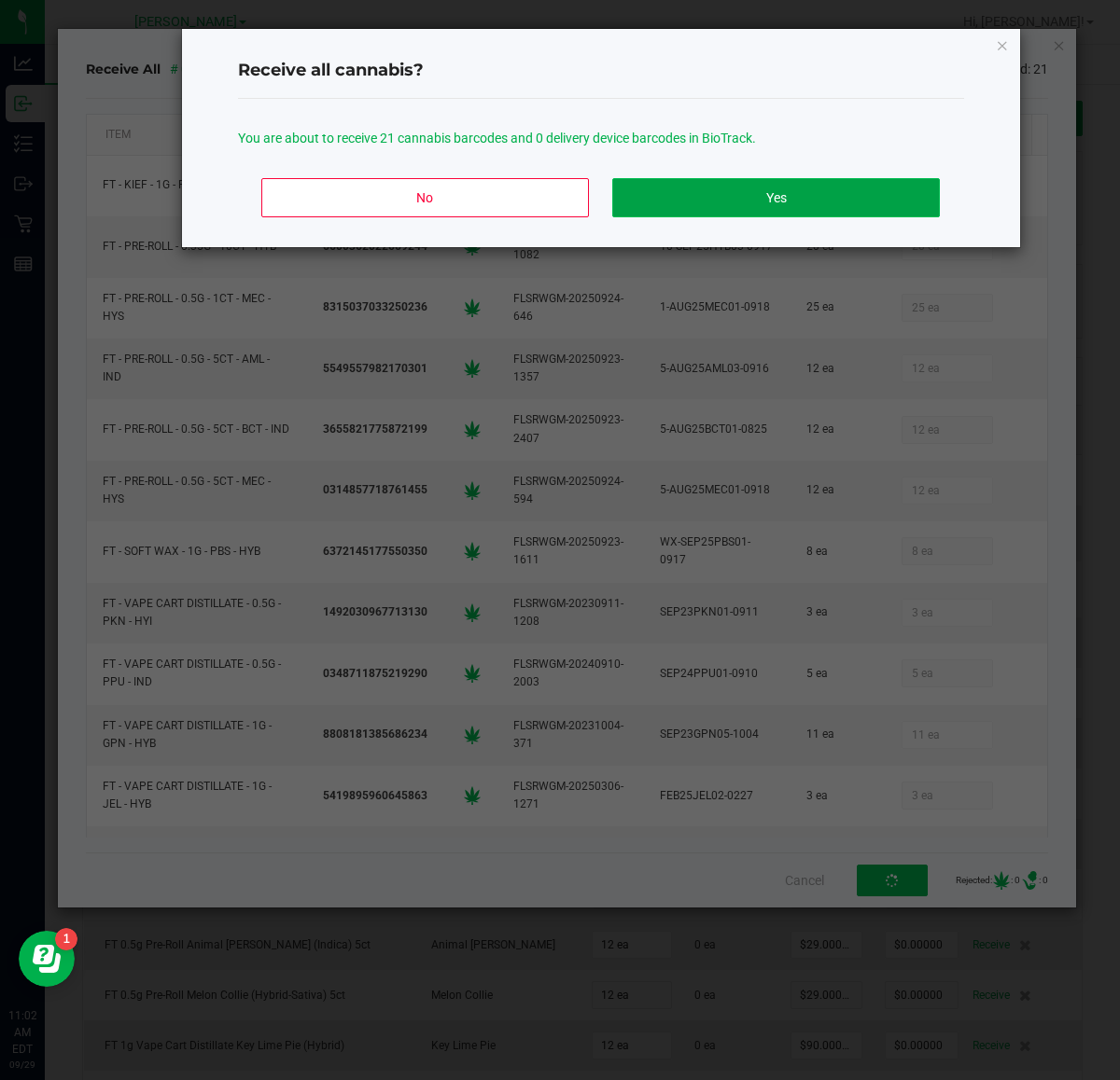
click at [882, 203] on button "Yes" at bounding box center [775, 197] width 327 height 39
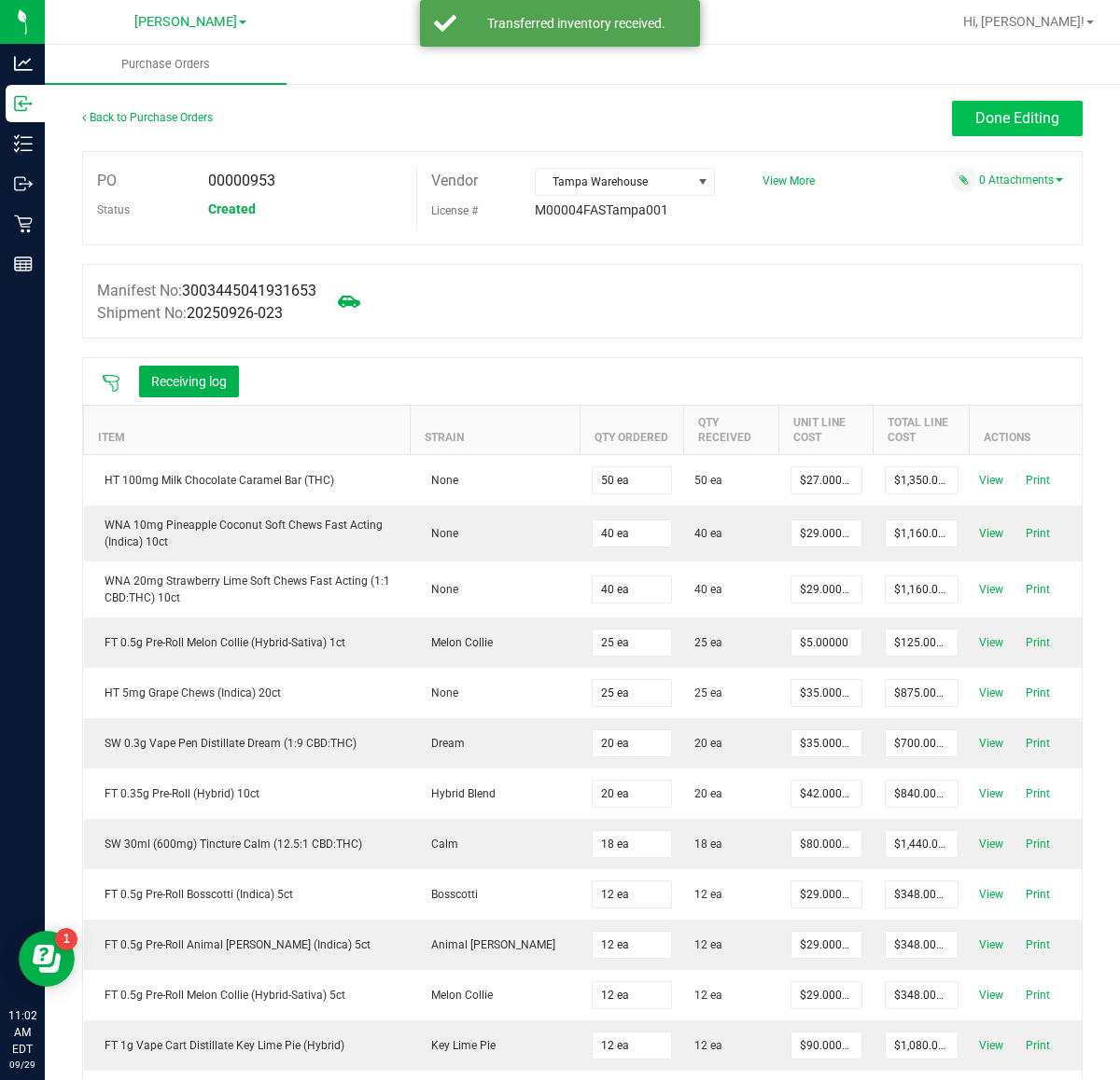
click at [1014, 119] on span "Done Editing" at bounding box center [1017, 119] width 84 height 18
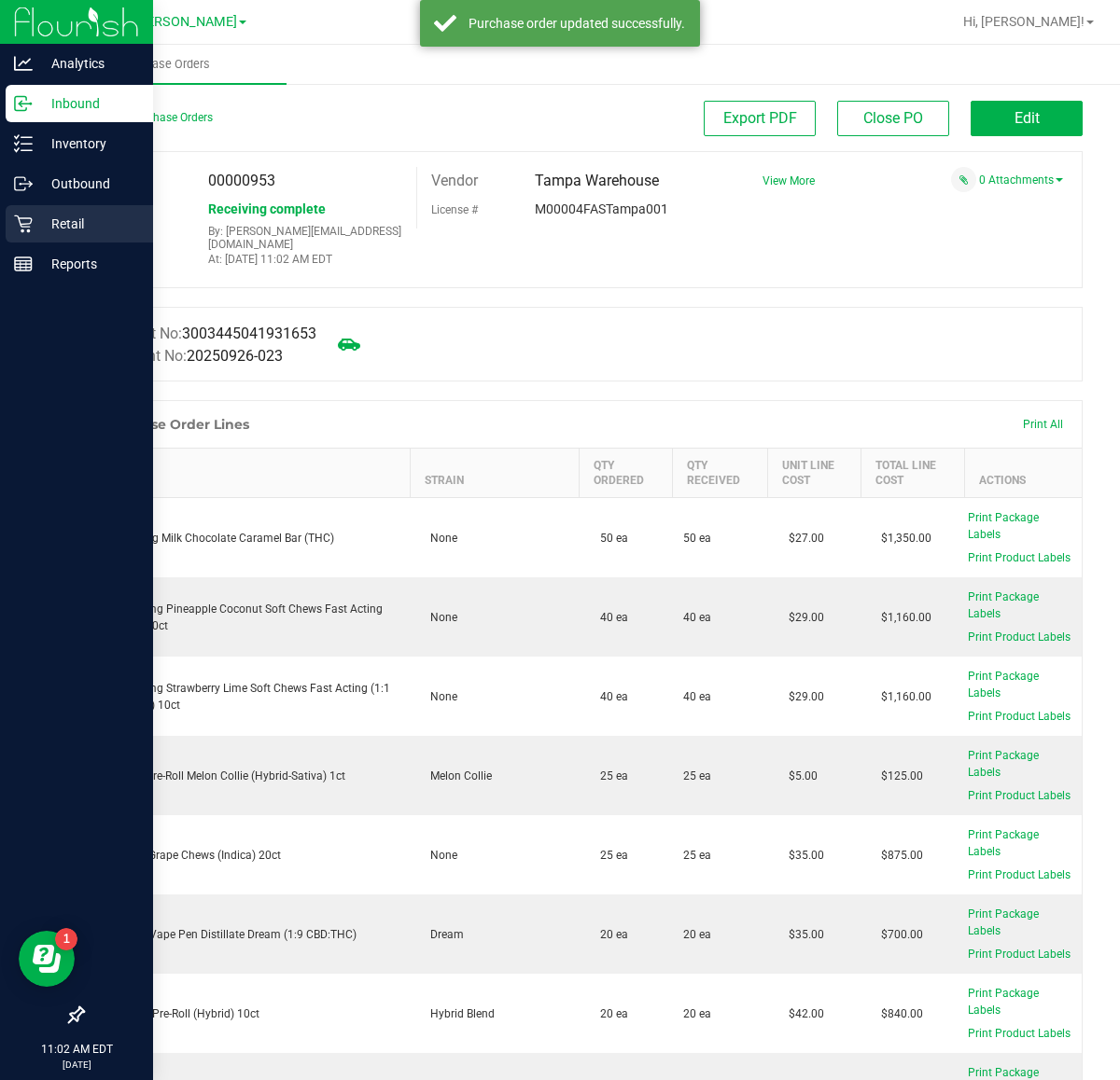
click at [22, 224] on icon at bounding box center [23, 224] width 18 height 18
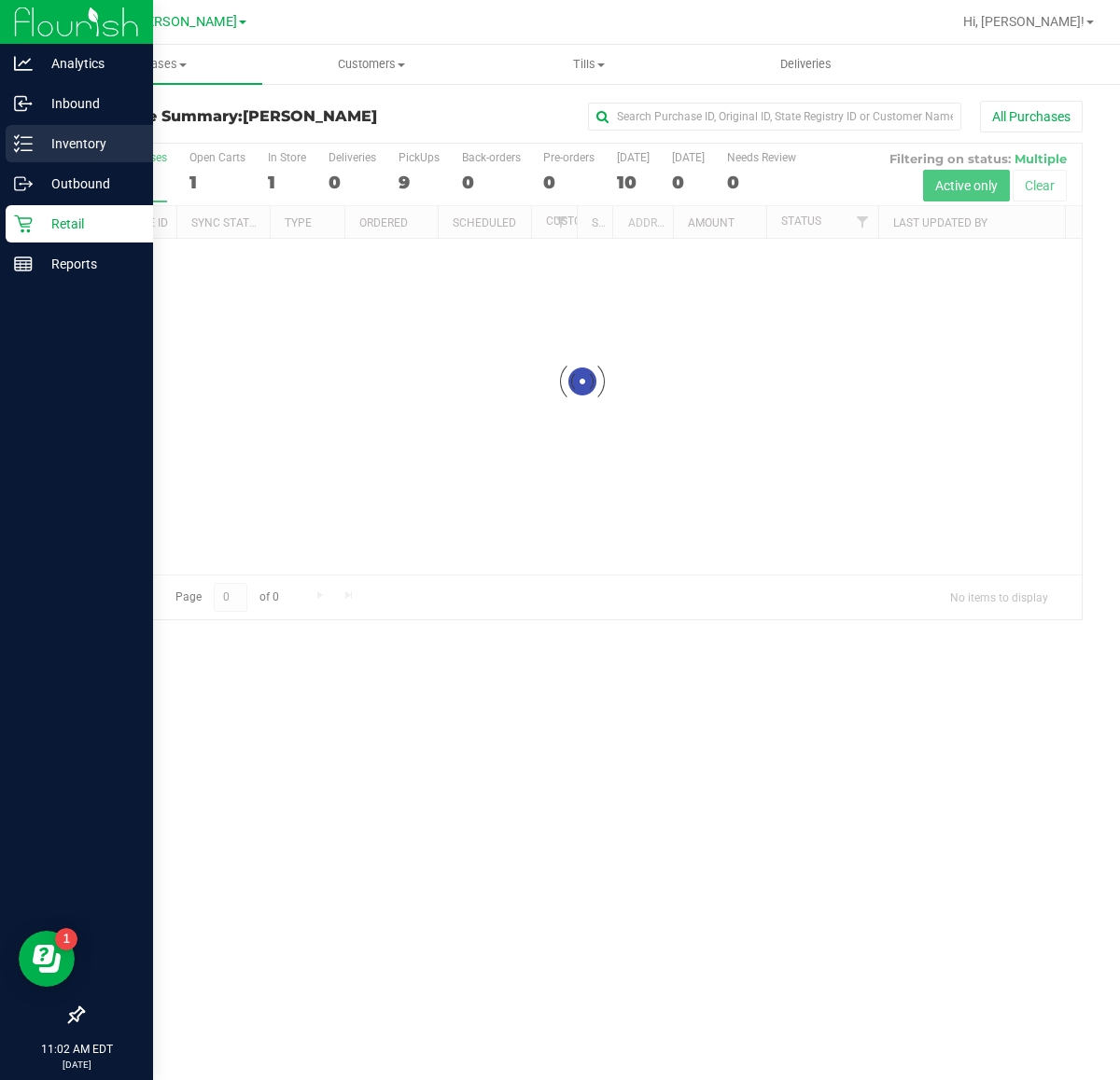
click at [106, 137] on p "Inventory" at bounding box center [89, 143] width 112 height 22
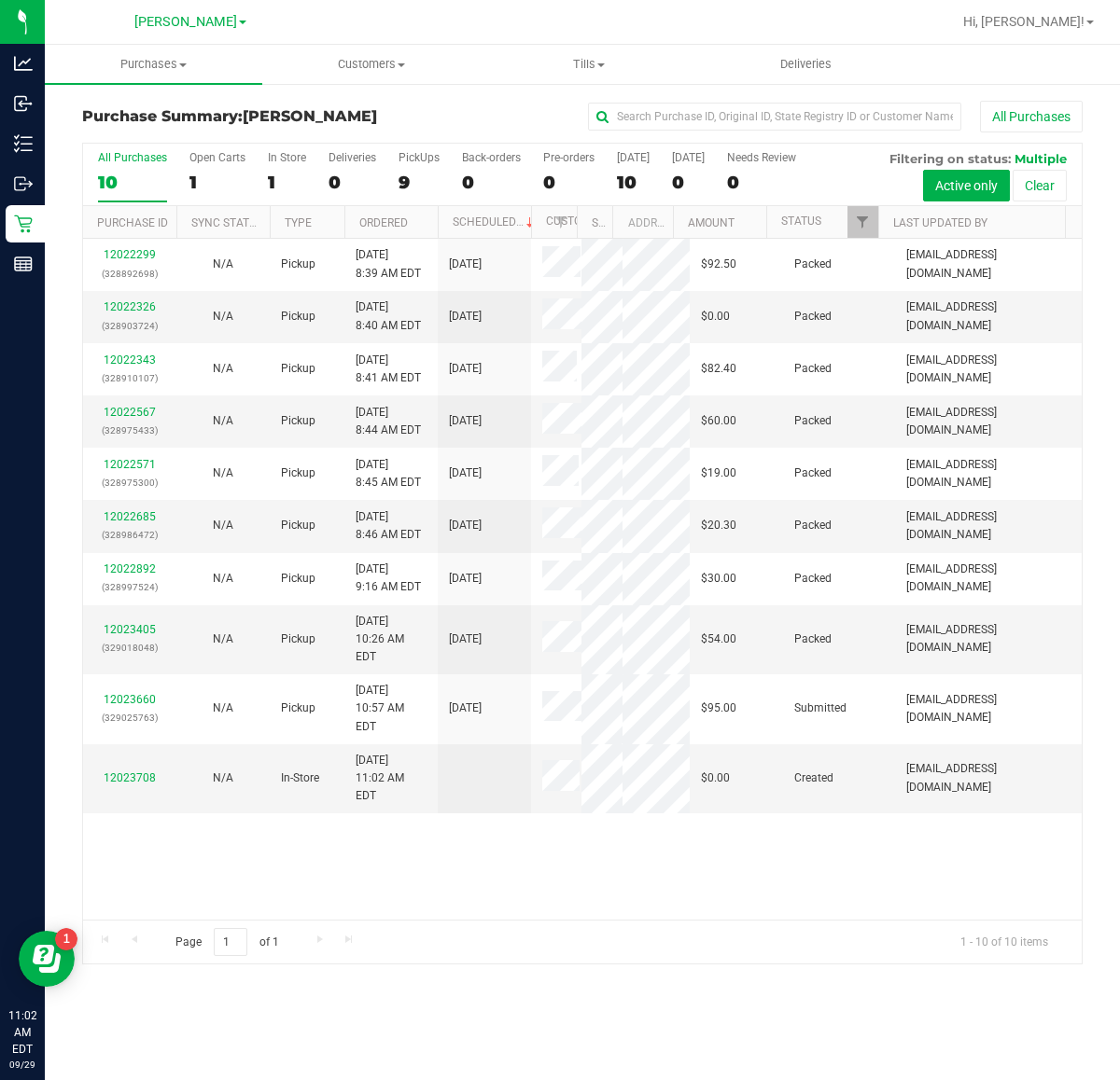
click at [499, 108] on div "All Purchases" at bounding box center [749, 117] width 668 height 32
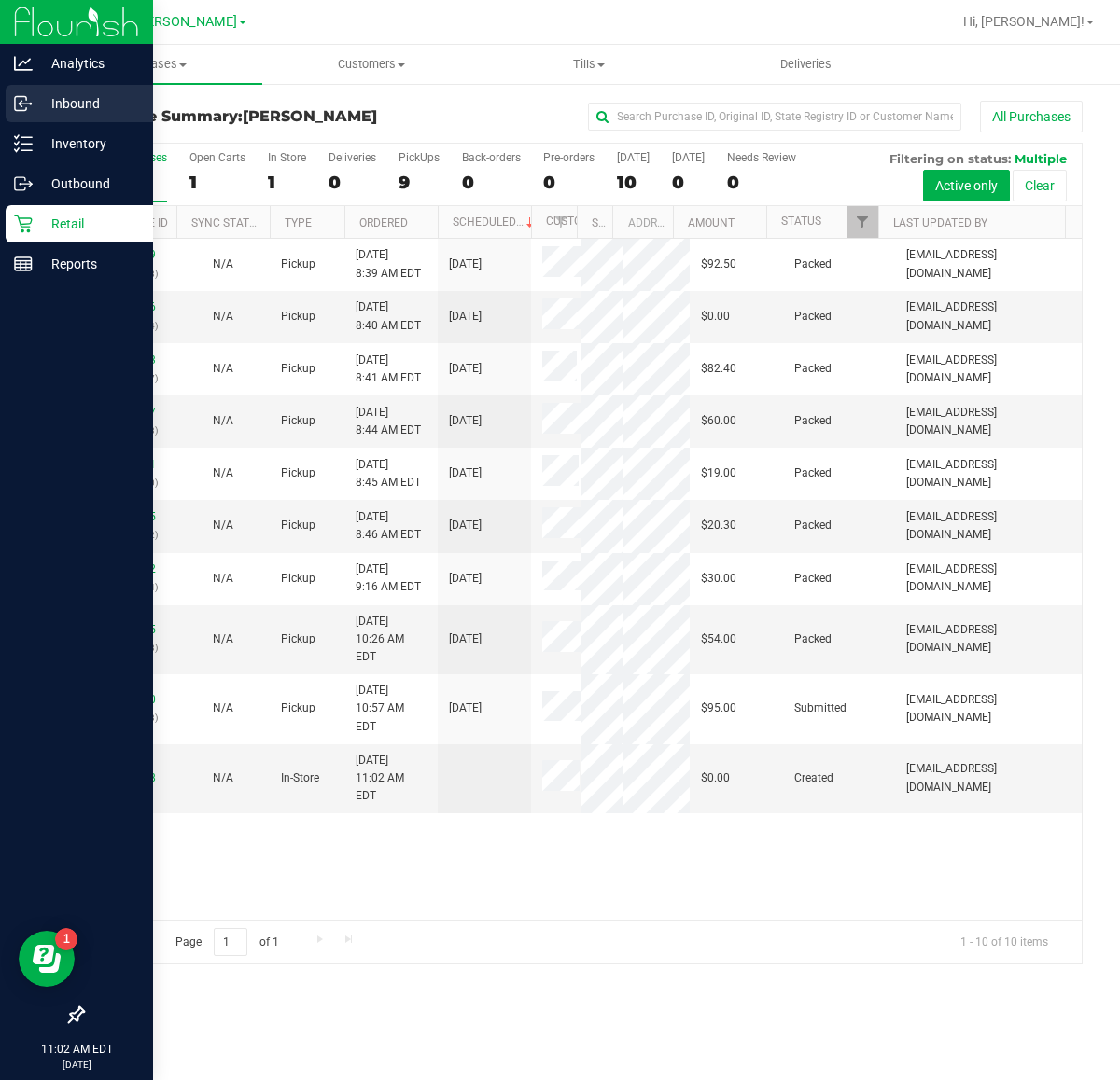
click at [16, 111] on icon at bounding box center [20, 104] width 11 height 14
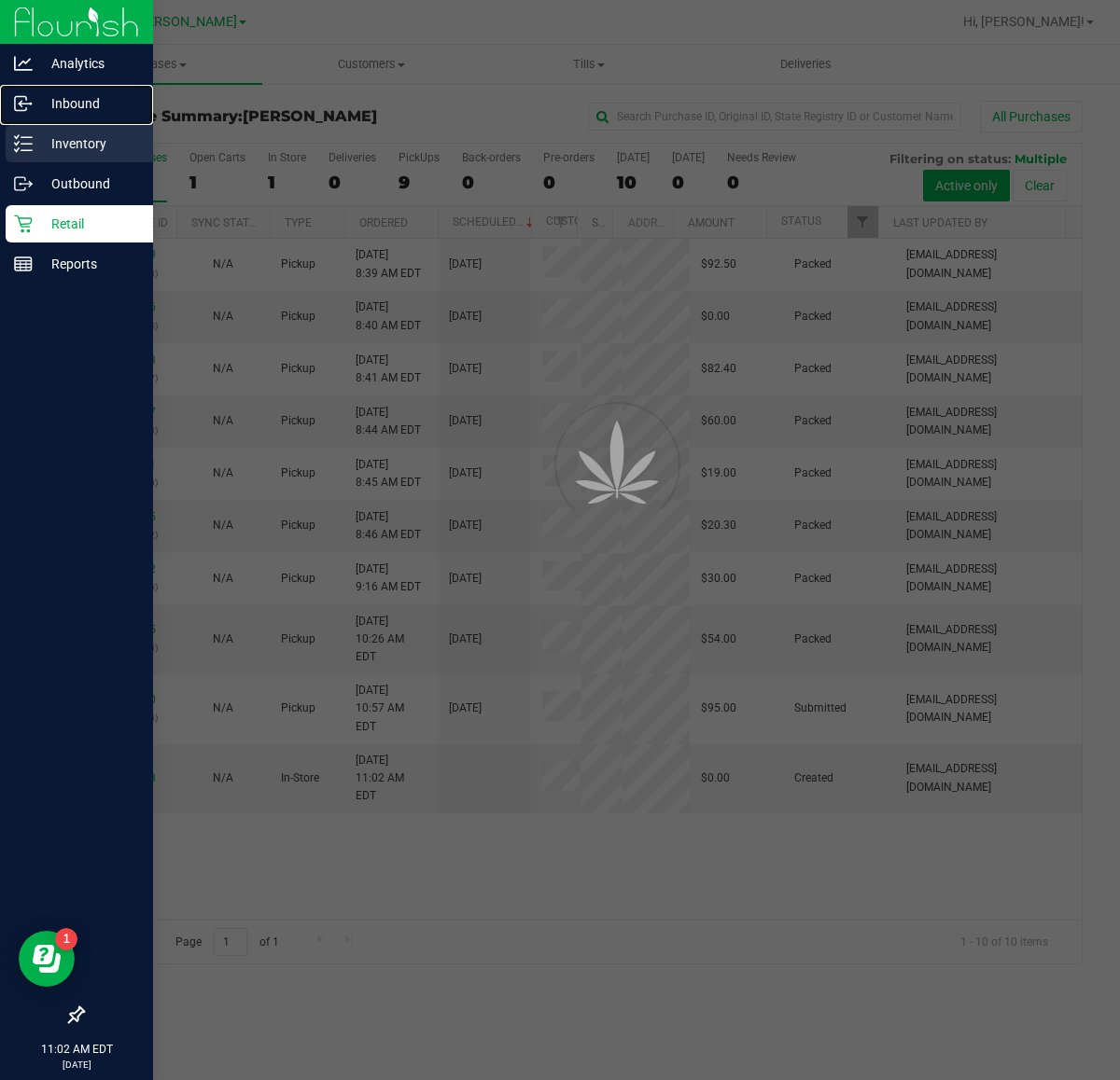
click at [78, 159] on div "Inventory" at bounding box center [80, 142] width 147 height 37
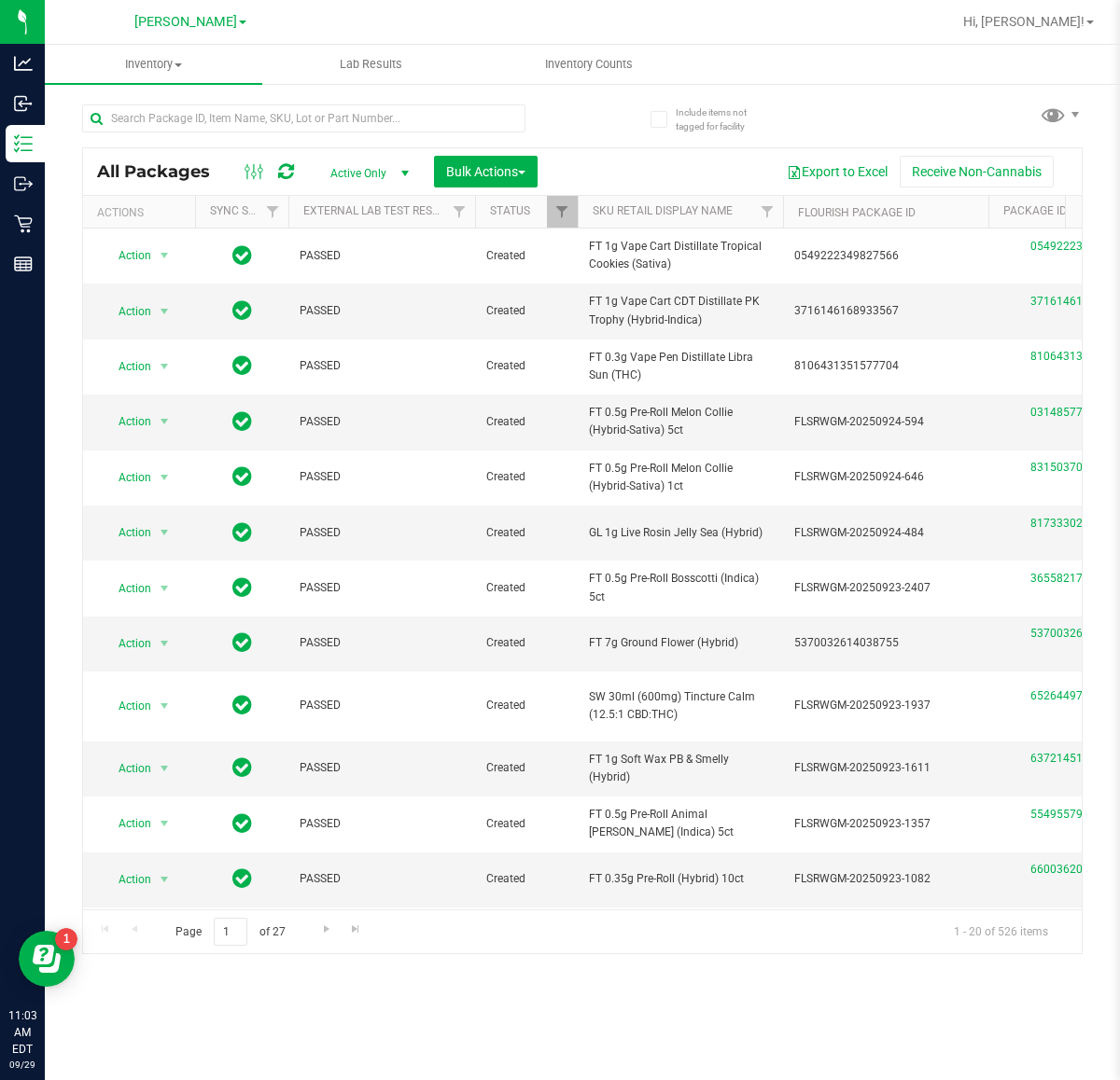
click at [492, 188] on div "All Packages Active Only Active Only Lab Samples Locked All External Internal B…" at bounding box center [582, 171] width 998 height 47
click at [487, 174] on span "Bulk Actions" at bounding box center [486, 171] width 80 height 15
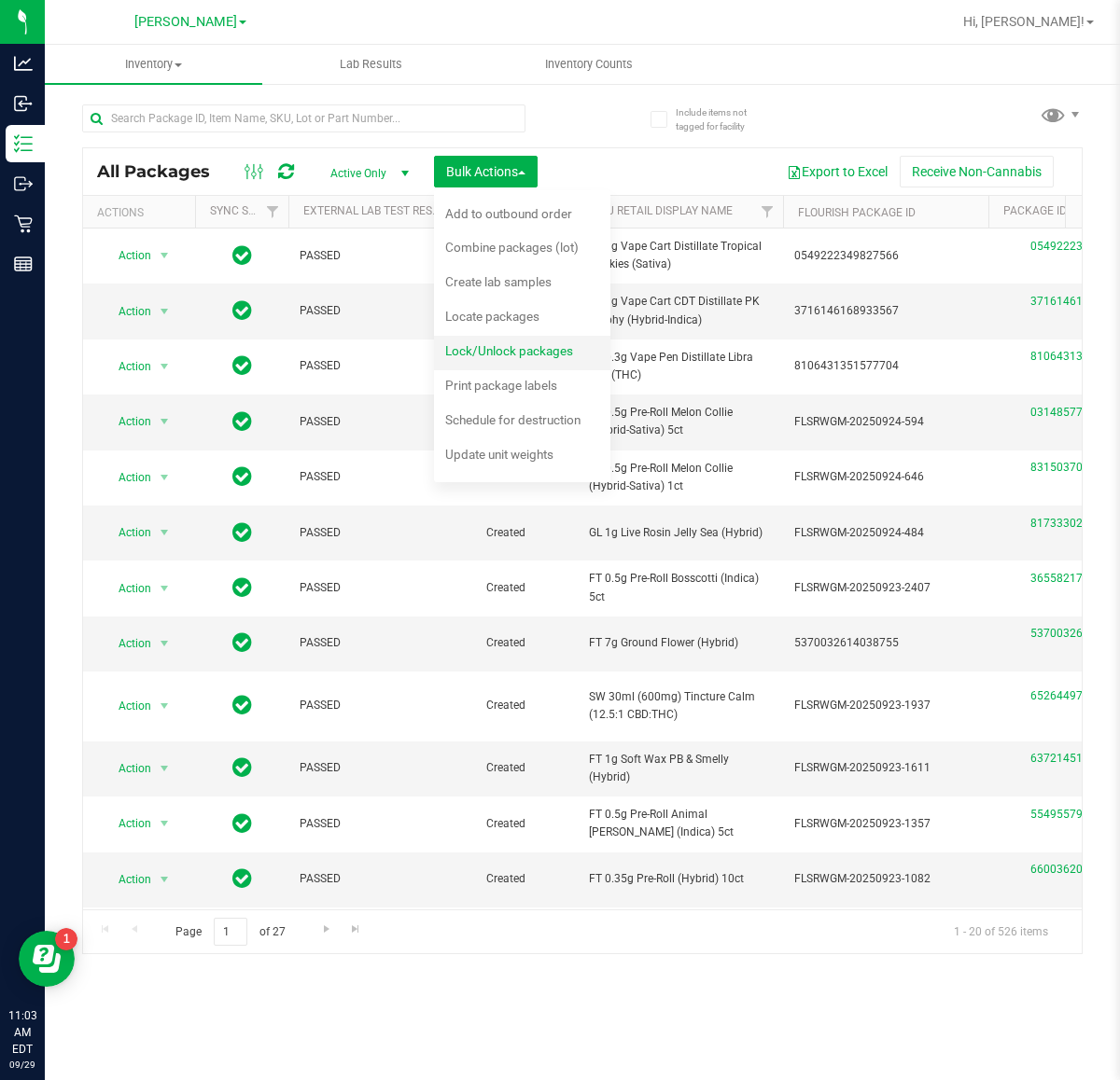
click at [487, 356] on span "Lock/Unlock packages" at bounding box center [509, 351] width 128 height 15
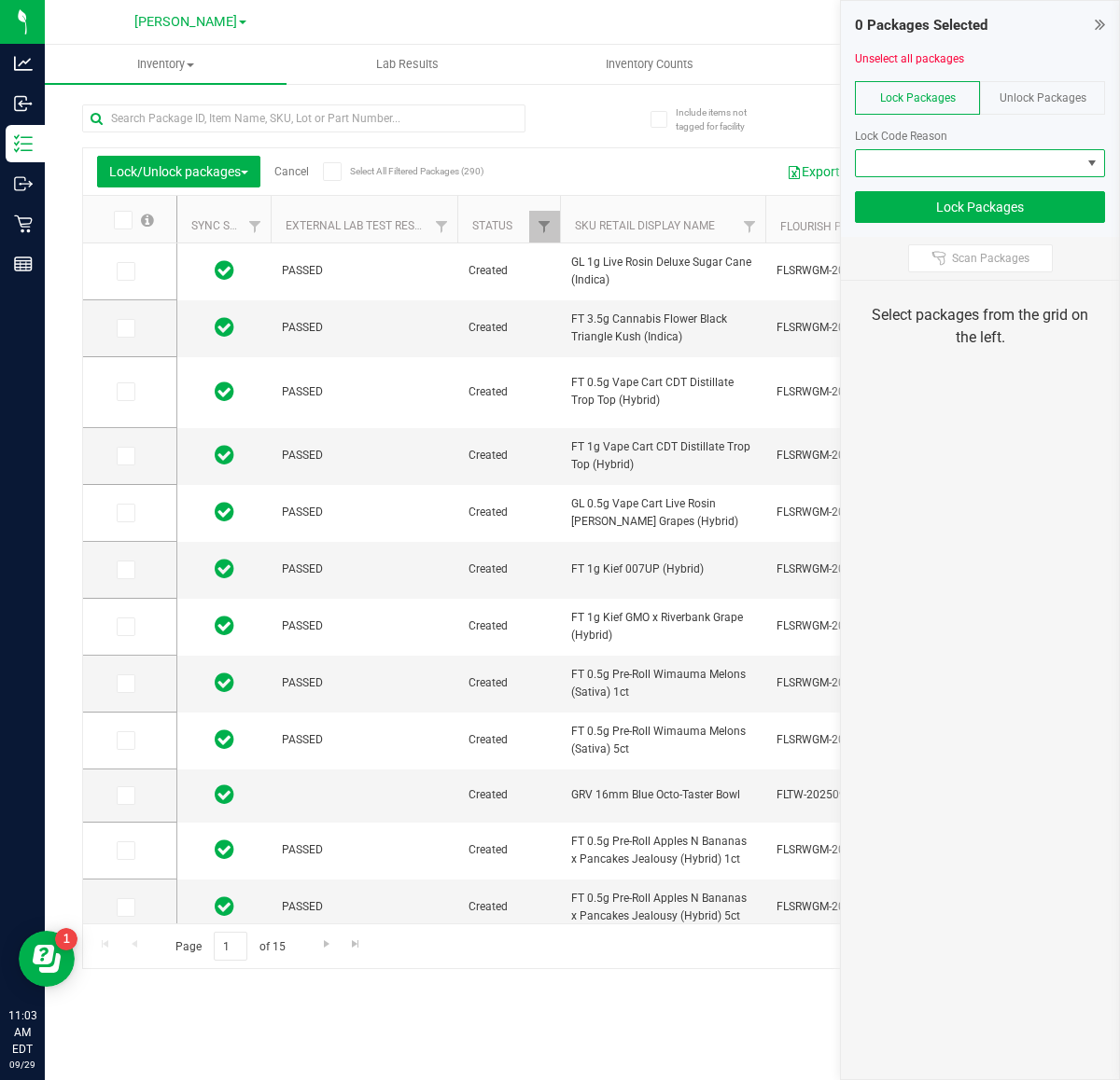
click at [991, 161] on span at bounding box center [969, 163] width 225 height 26
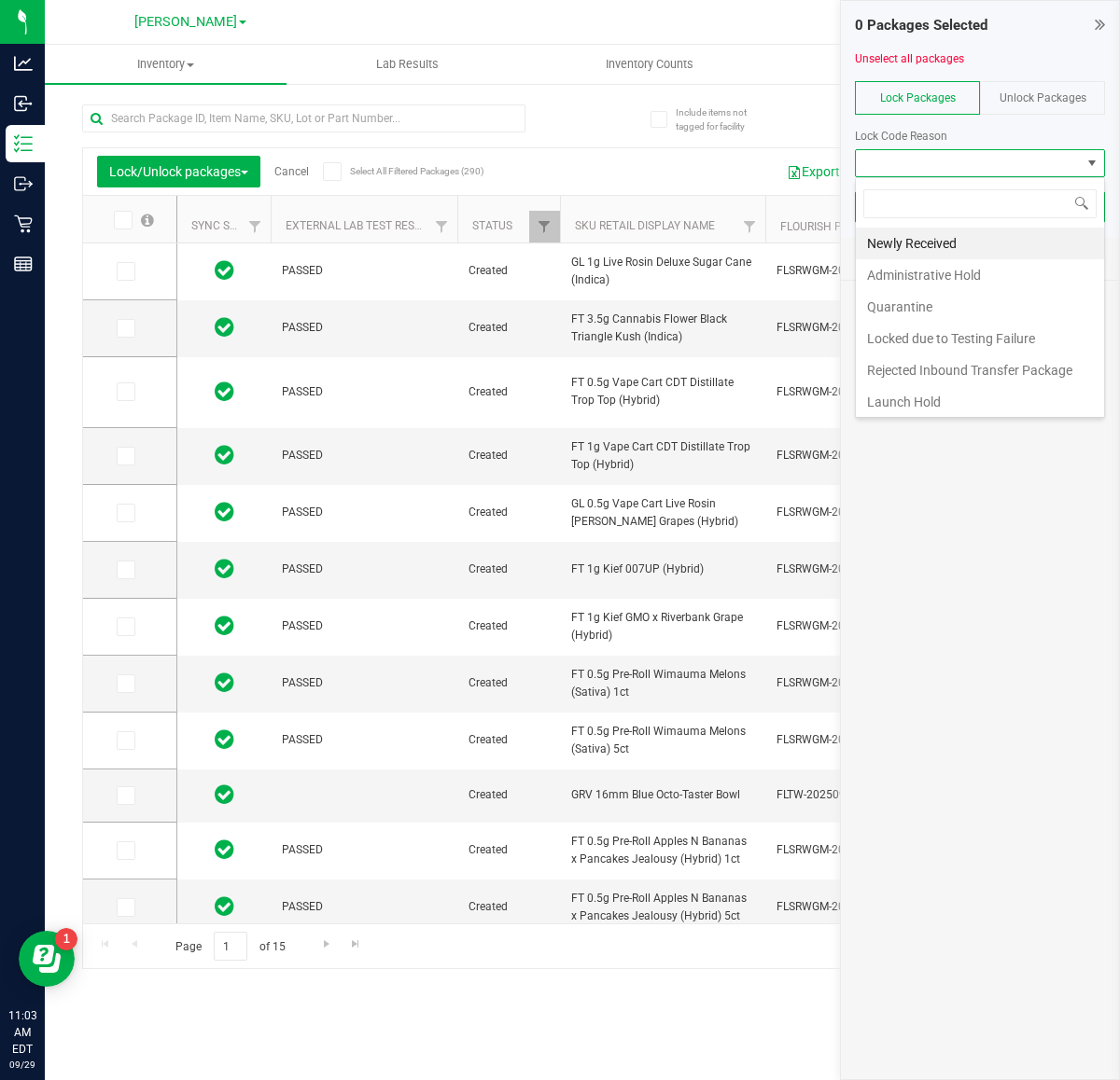
scroll to position [29, 249]
click at [1032, 110] on div "Unlock Packages" at bounding box center [1041, 98] width 125 height 34
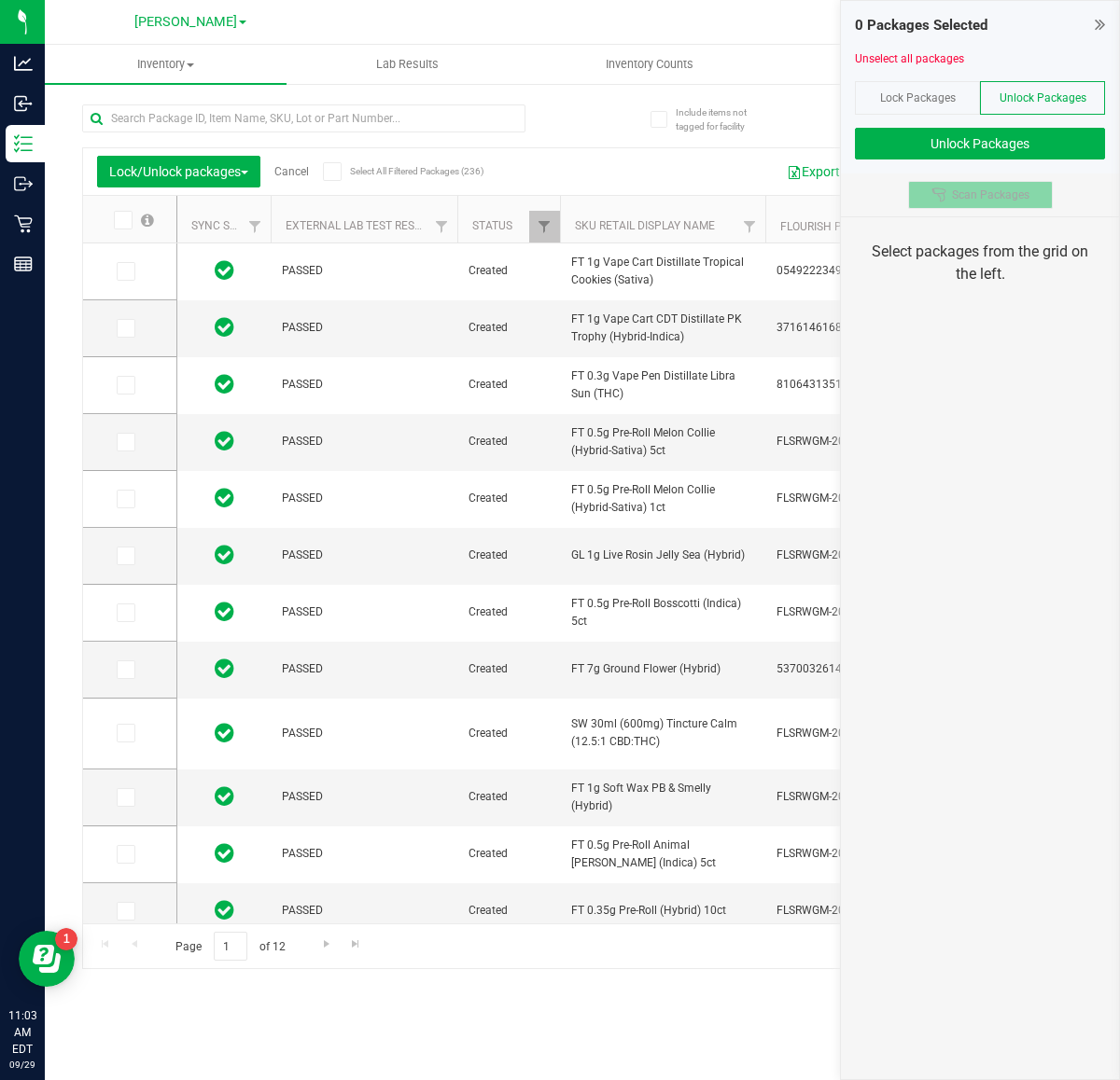
click at [1031, 193] on button "Scan Packages" at bounding box center [980, 195] width 144 height 28
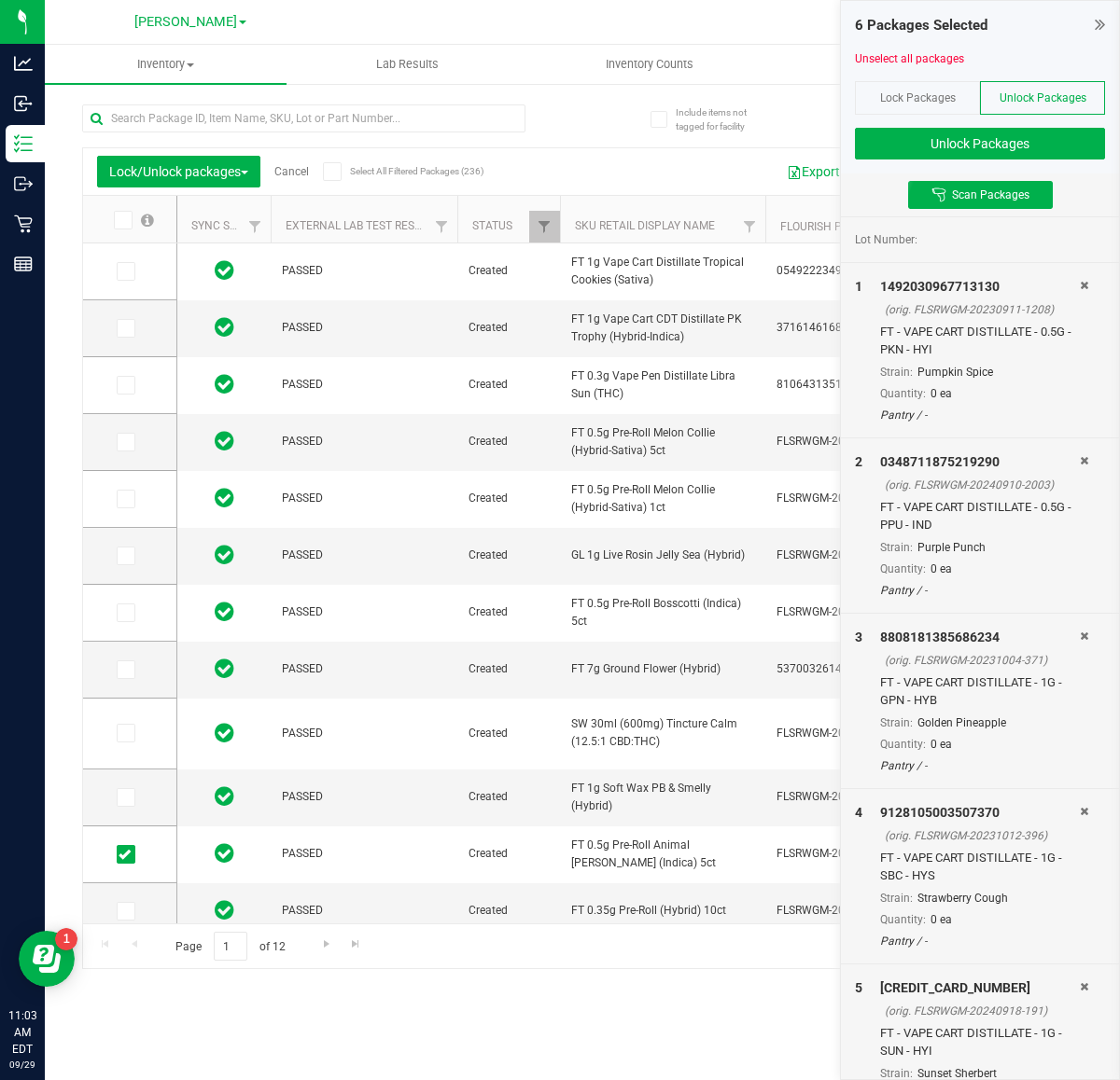
type input "[DATE]"
click at [1023, 149] on button "Unlock Packages" at bounding box center [980, 143] width 250 height 32
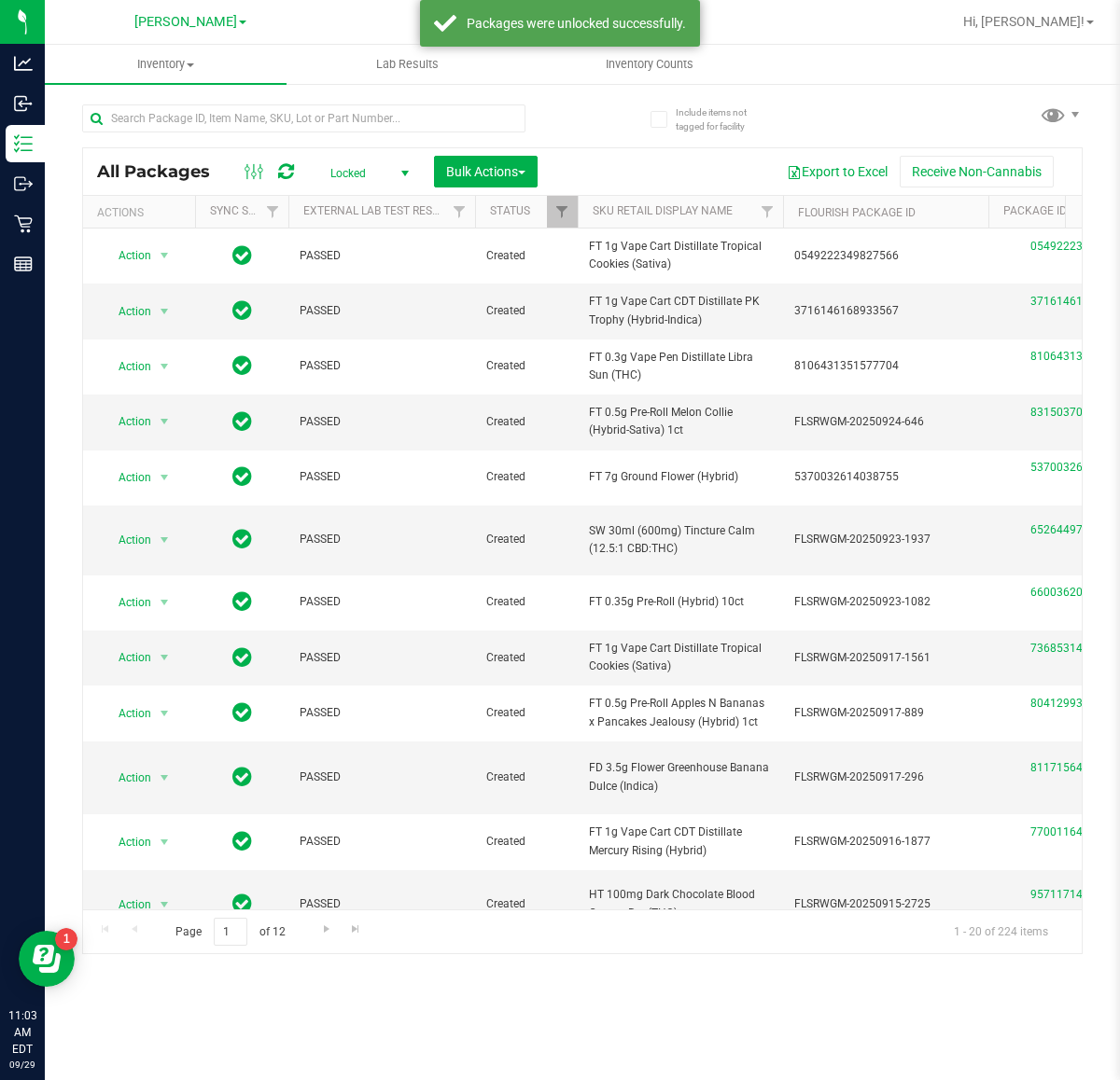
click at [342, 172] on span "Locked" at bounding box center [366, 173] width 103 height 26
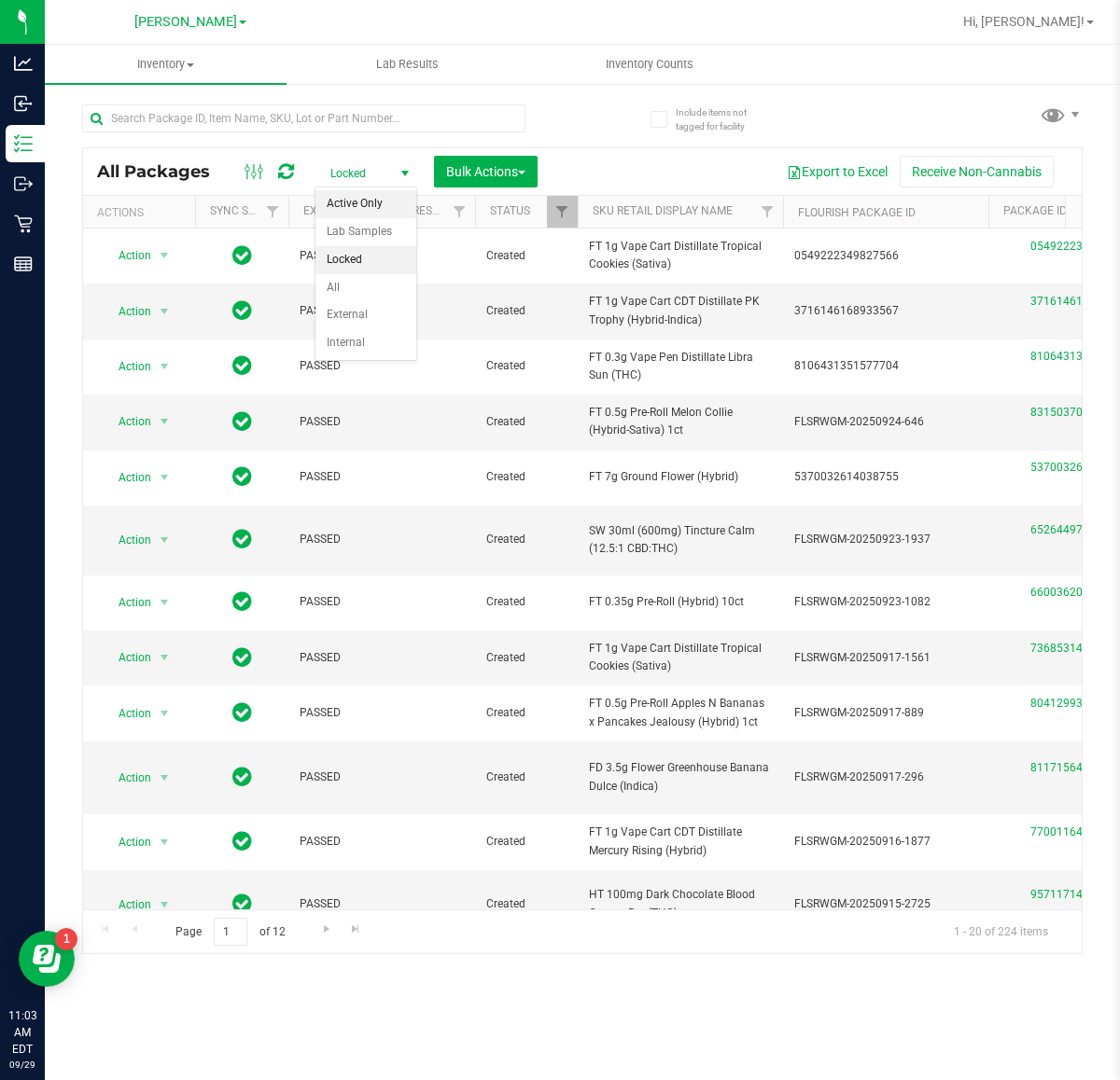
click at [381, 191] on li "Active Only" at bounding box center [366, 204] width 101 height 28
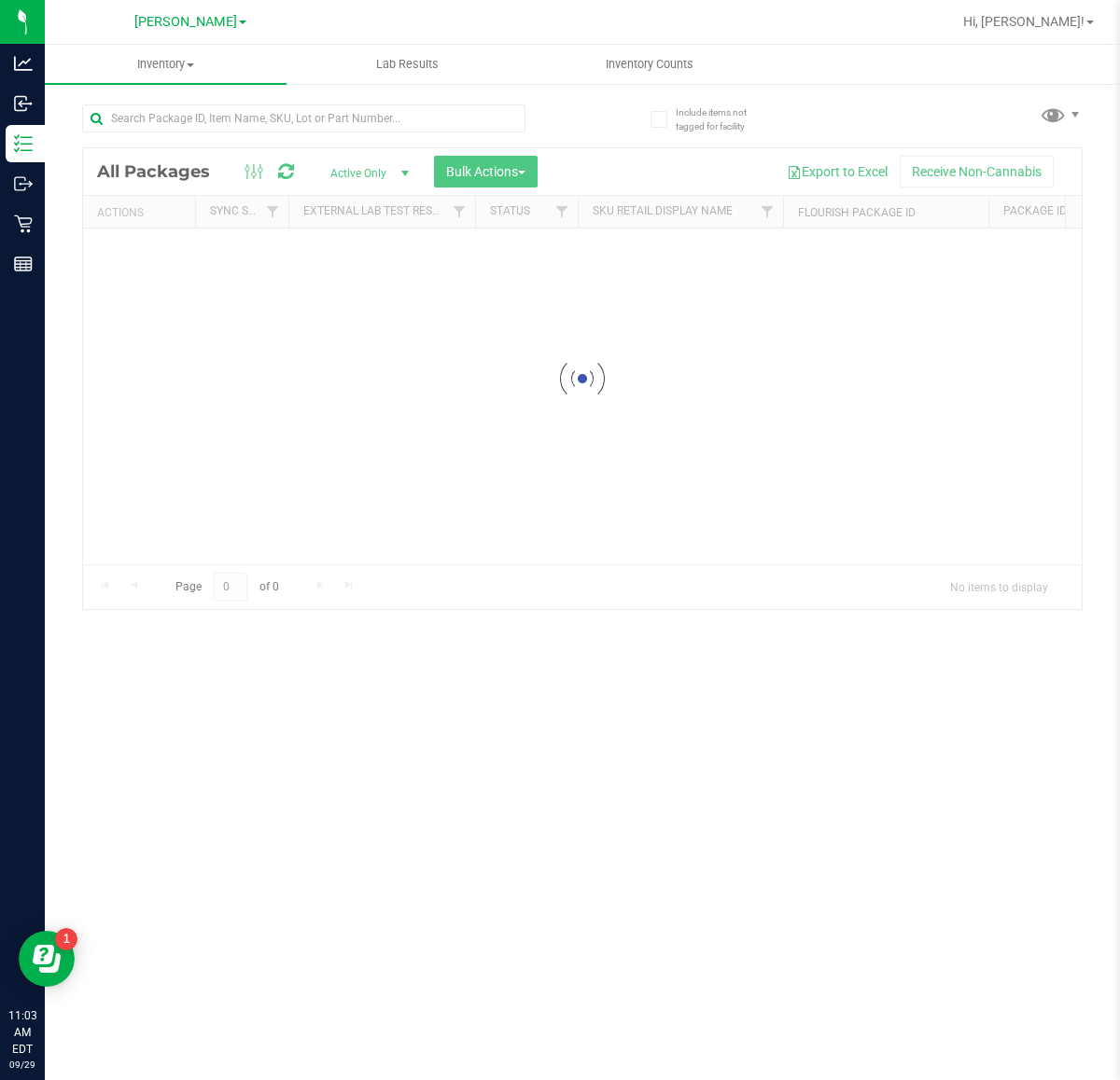
click at [509, 173] on div at bounding box center [582, 379] width 998 height 461
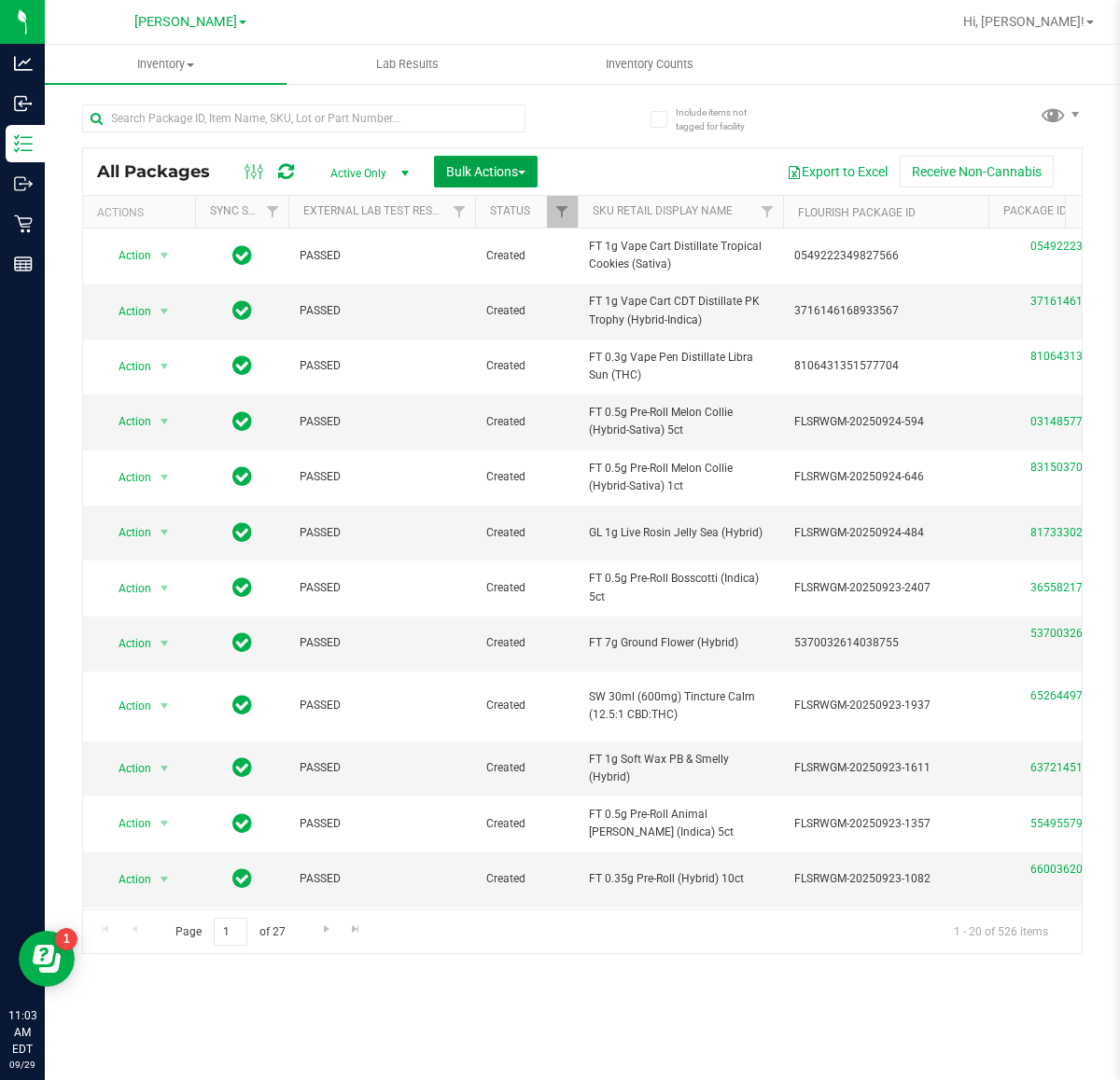
click at [509, 173] on span "Bulk Actions" at bounding box center [486, 171] width 80 height 15
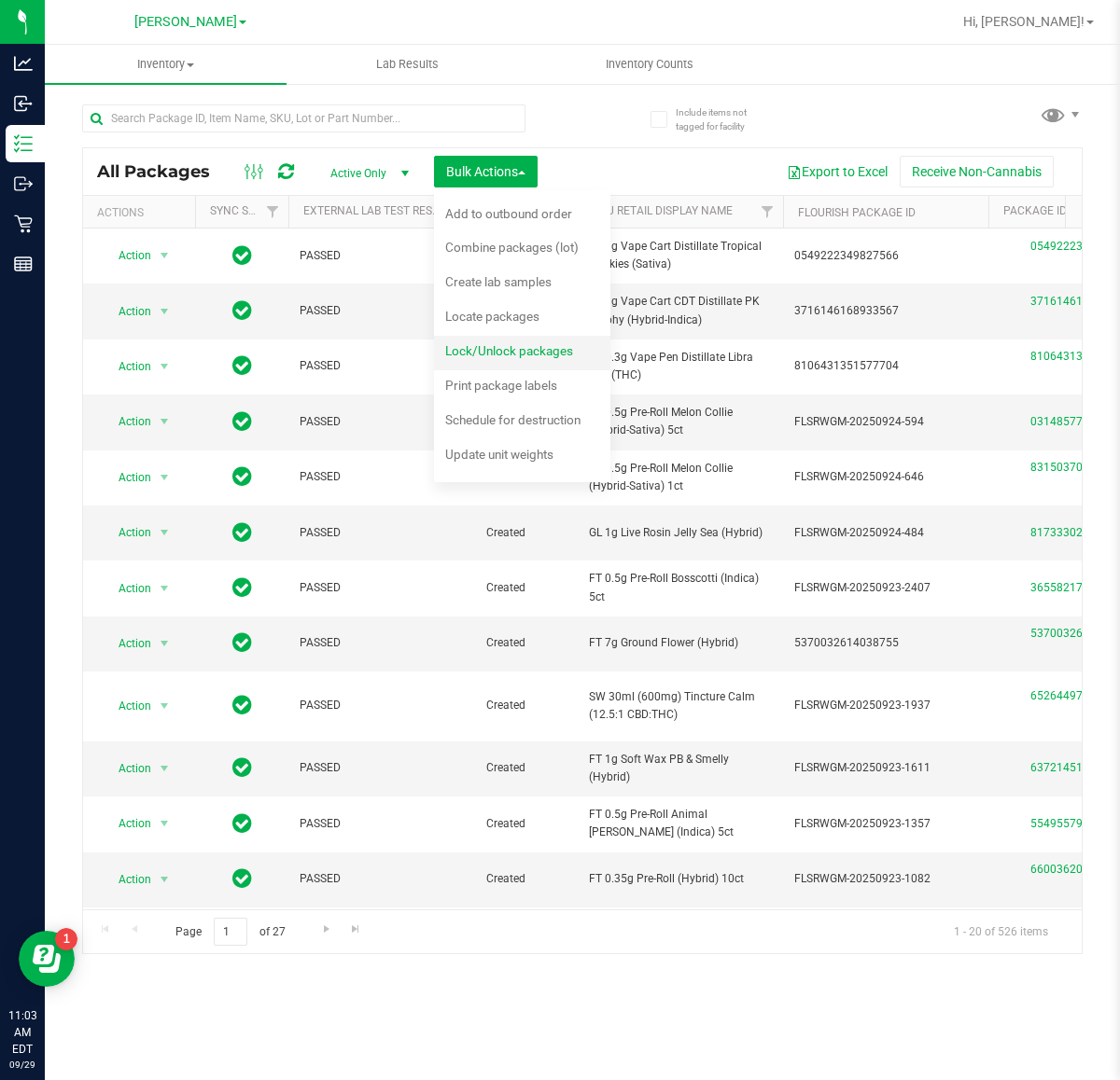
click at [524, 342] on div "Lock/Unlock packages" at bounding box center [522, 354] width 153 height 30
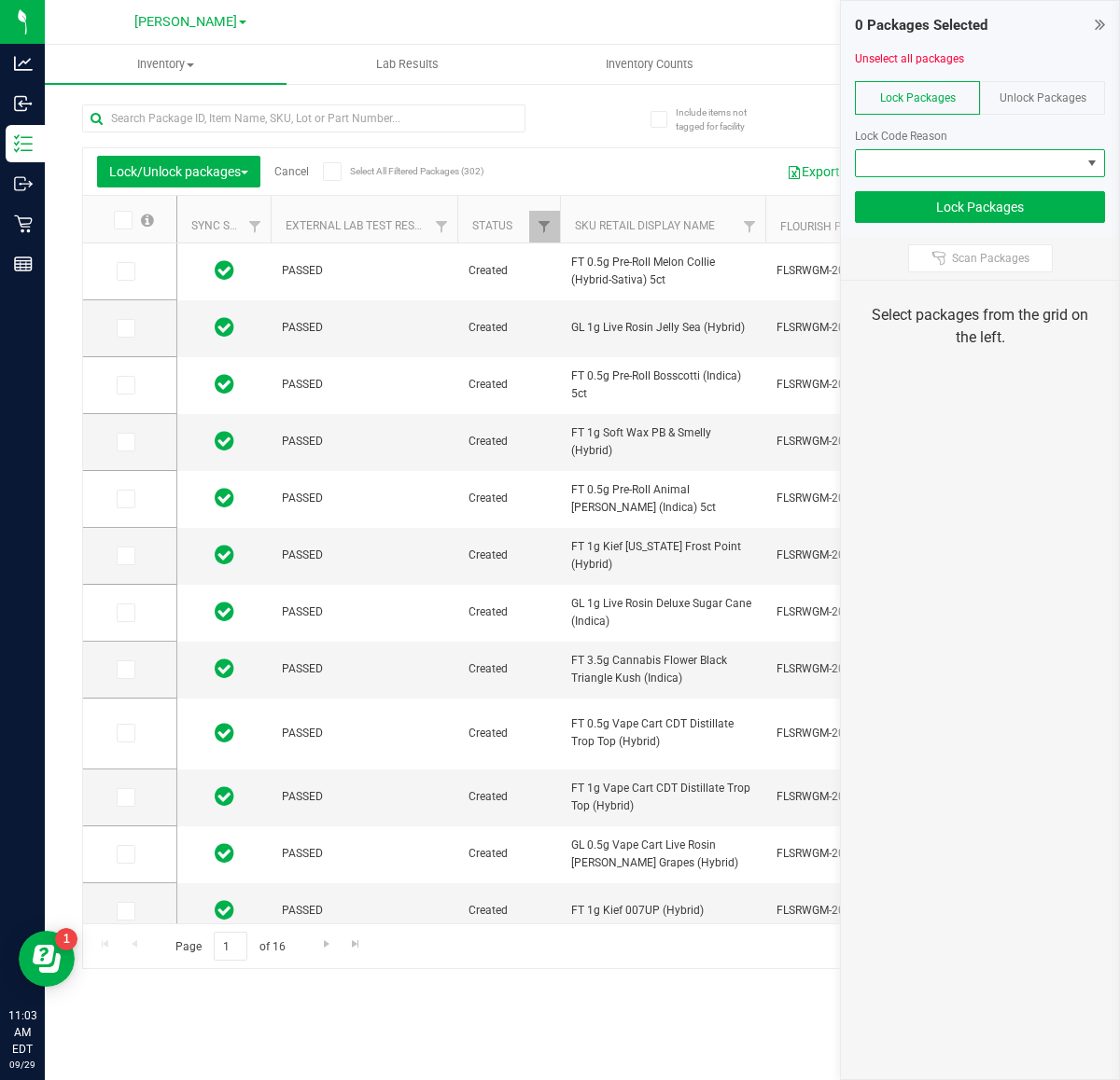
click at [1013, 168] on span at bounding box center [969, 163] width 225 height 26
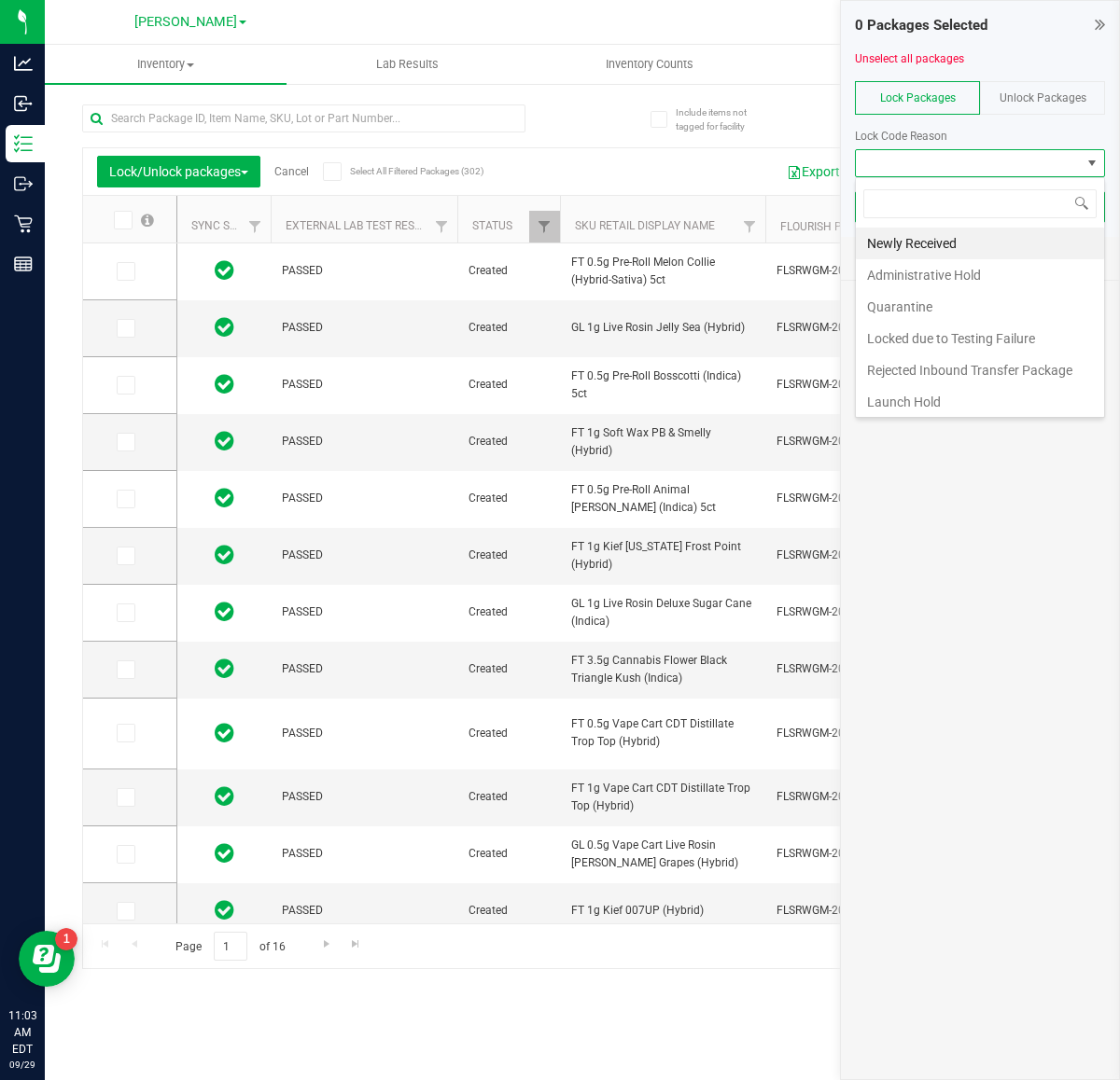
scroll to position [29, 249]
click at [991, 309] on li "Quarantine" at bounding box center [980, 307] width 248 height 32
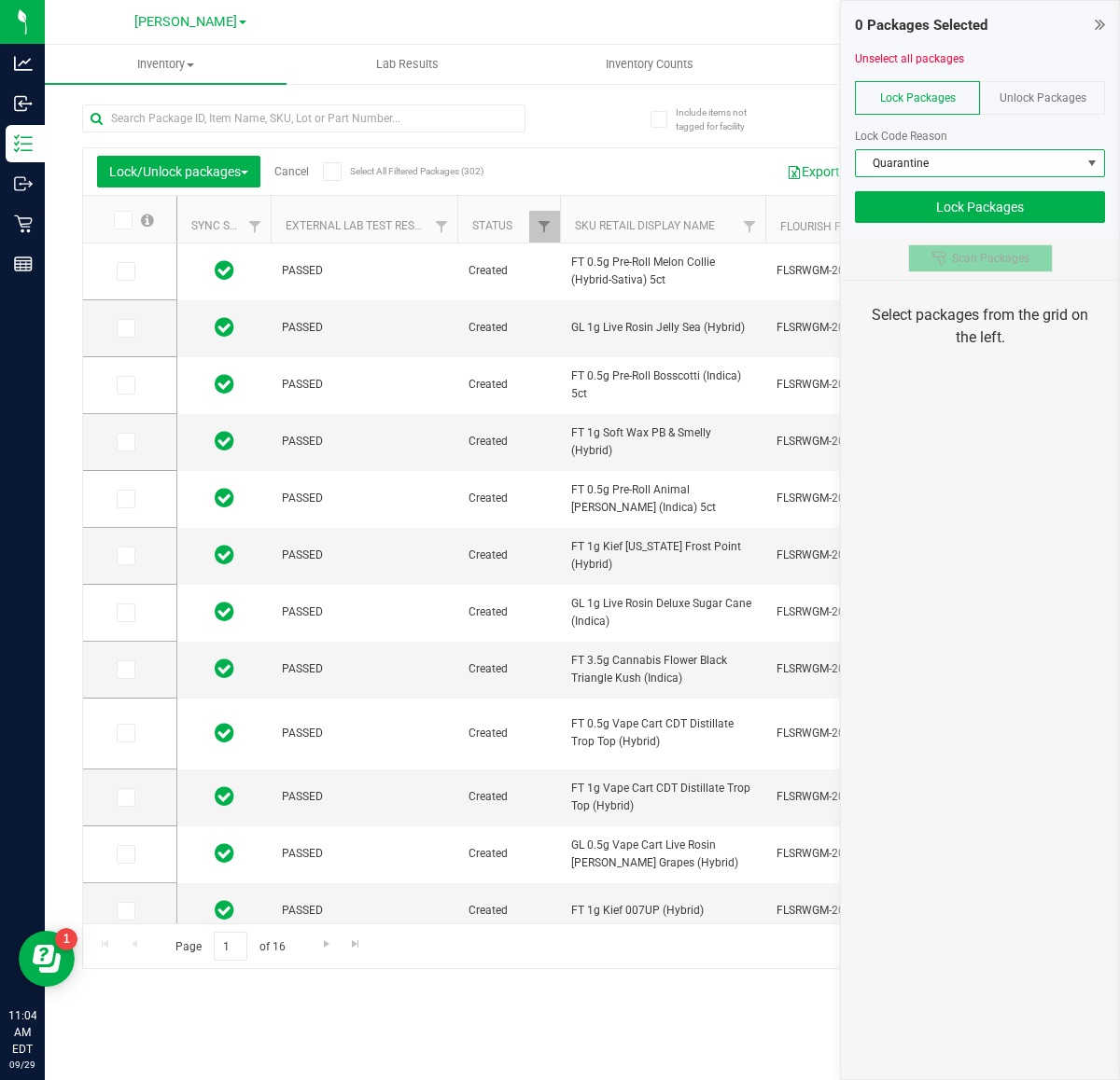
click at [1005, 249] on button "Scan Packages" at bounding box center [980, 258] width 144 height 28
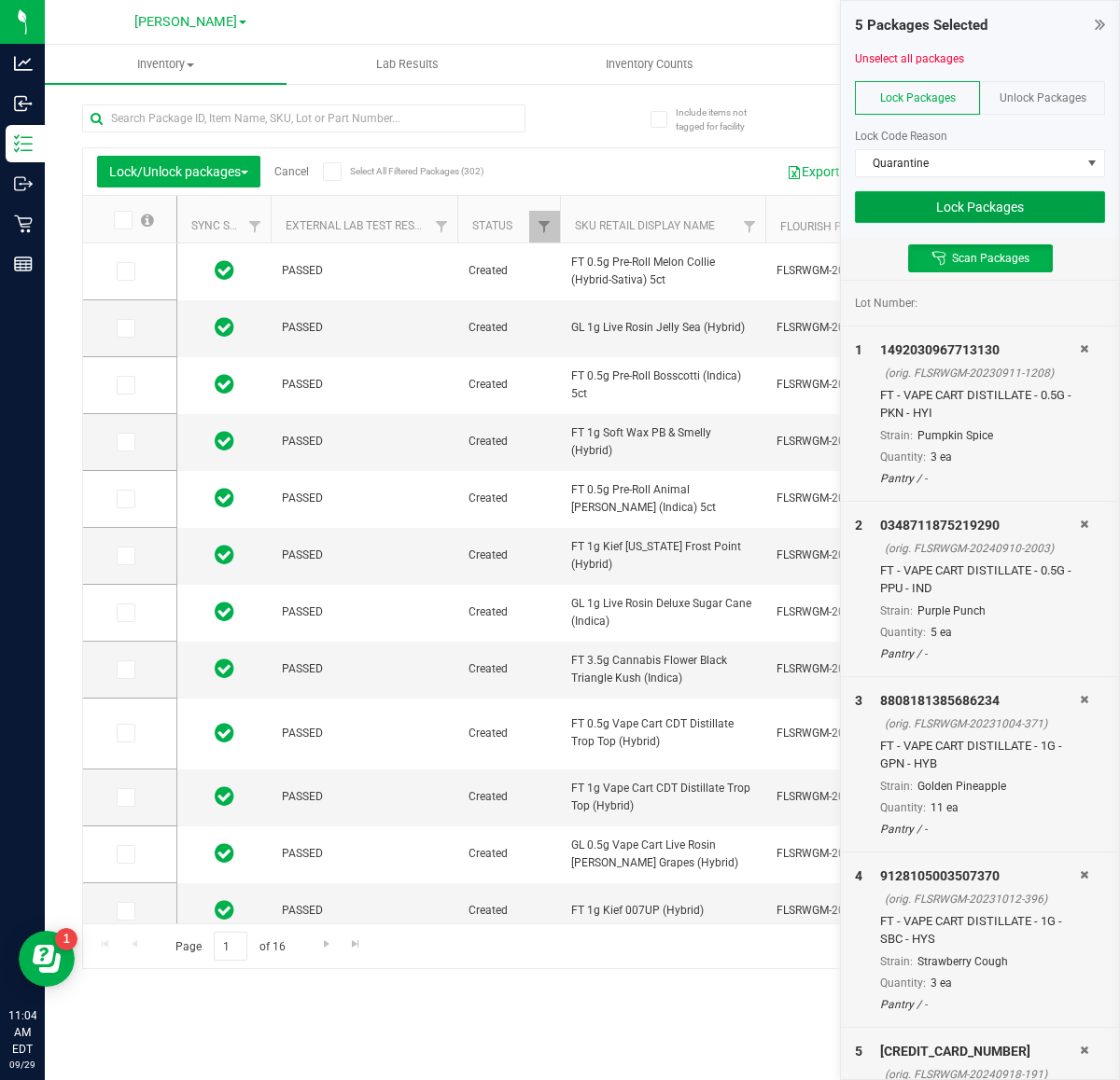
click at [1035, 194] on button "Lock Packages" at bounding box center [980, 207] width 250 height 32
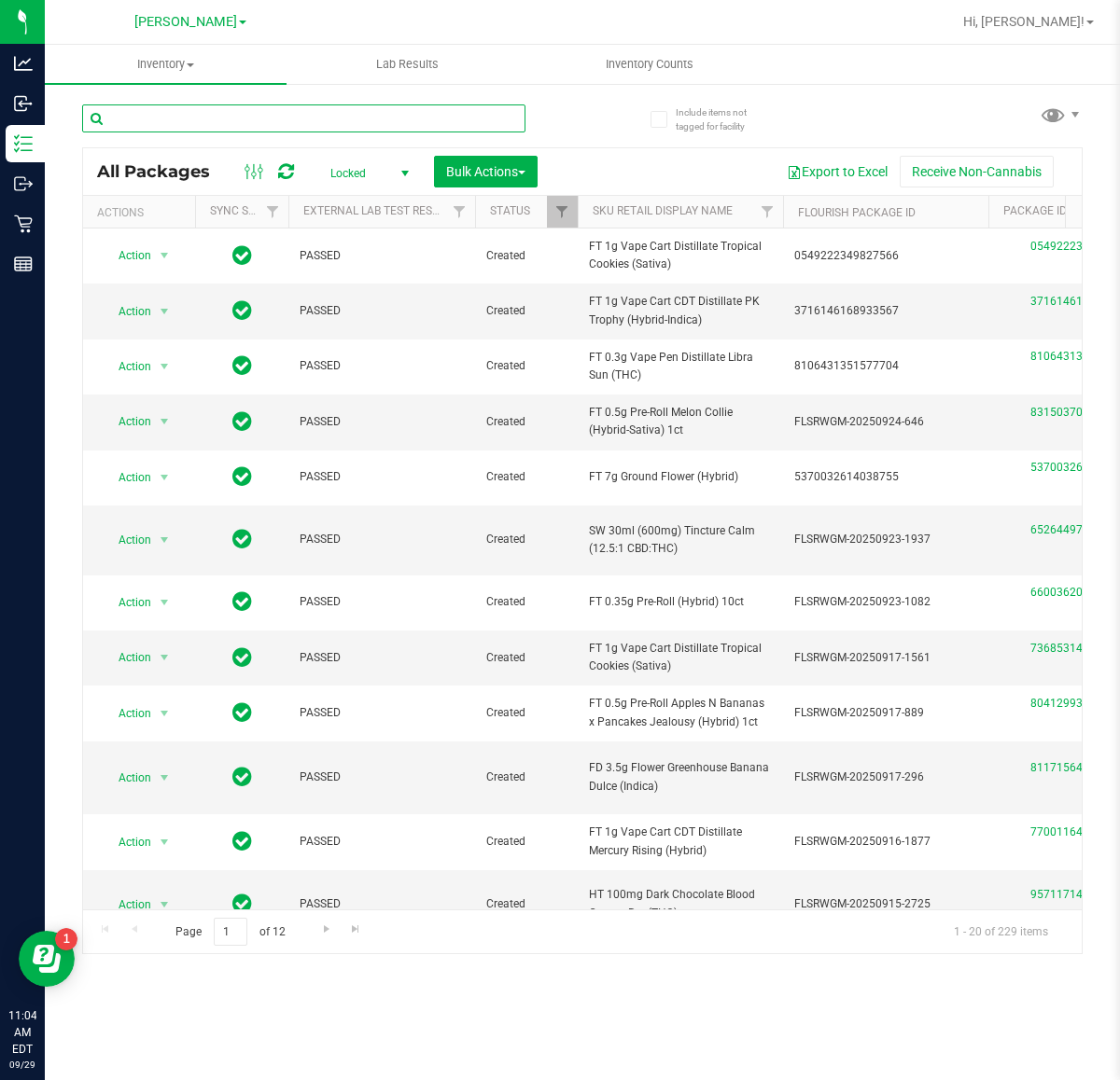
click at [418, 119] on input "text" at bounding box center [303, 119] width 443 height 28
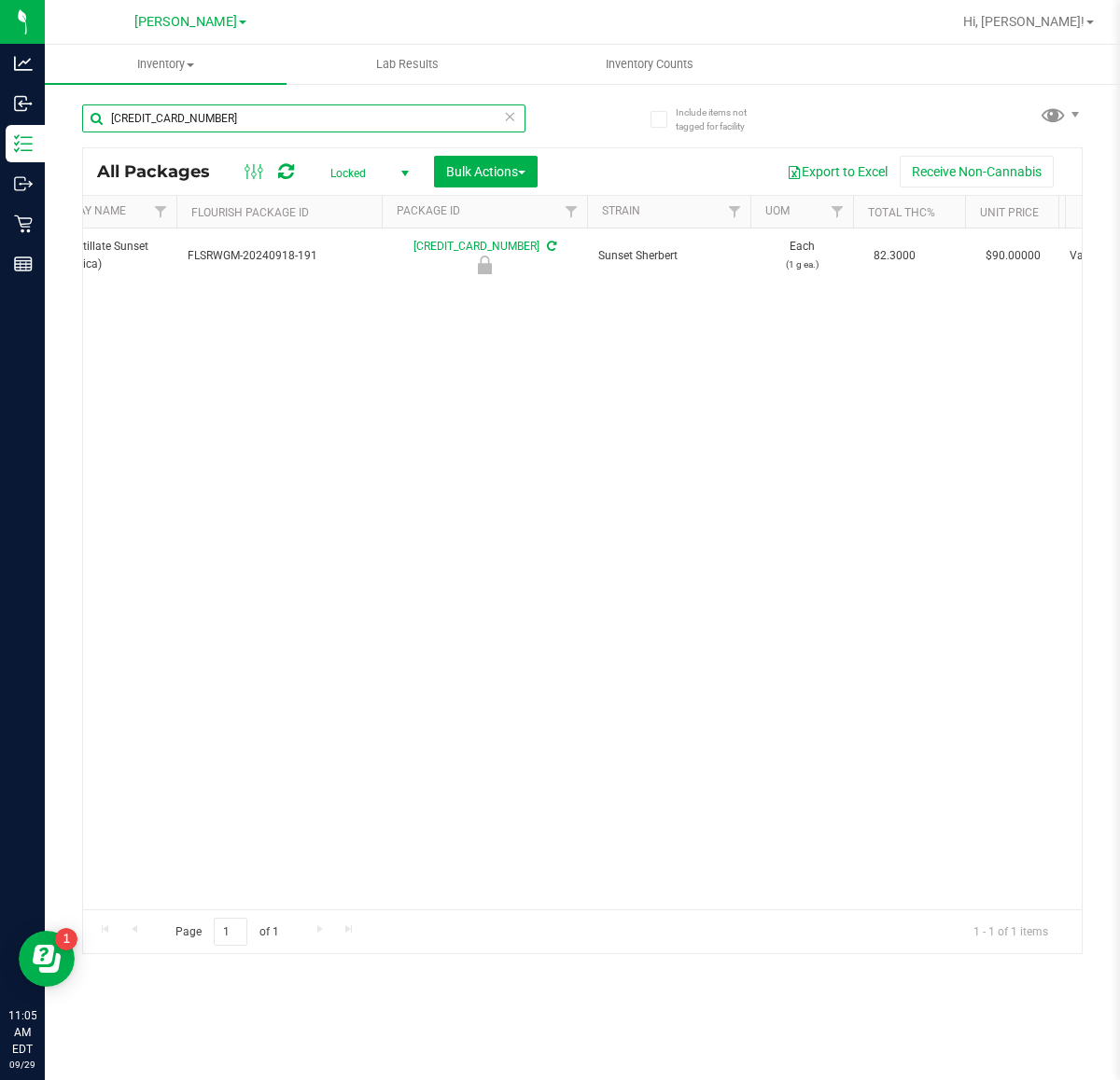
scroll to position [0, 675]
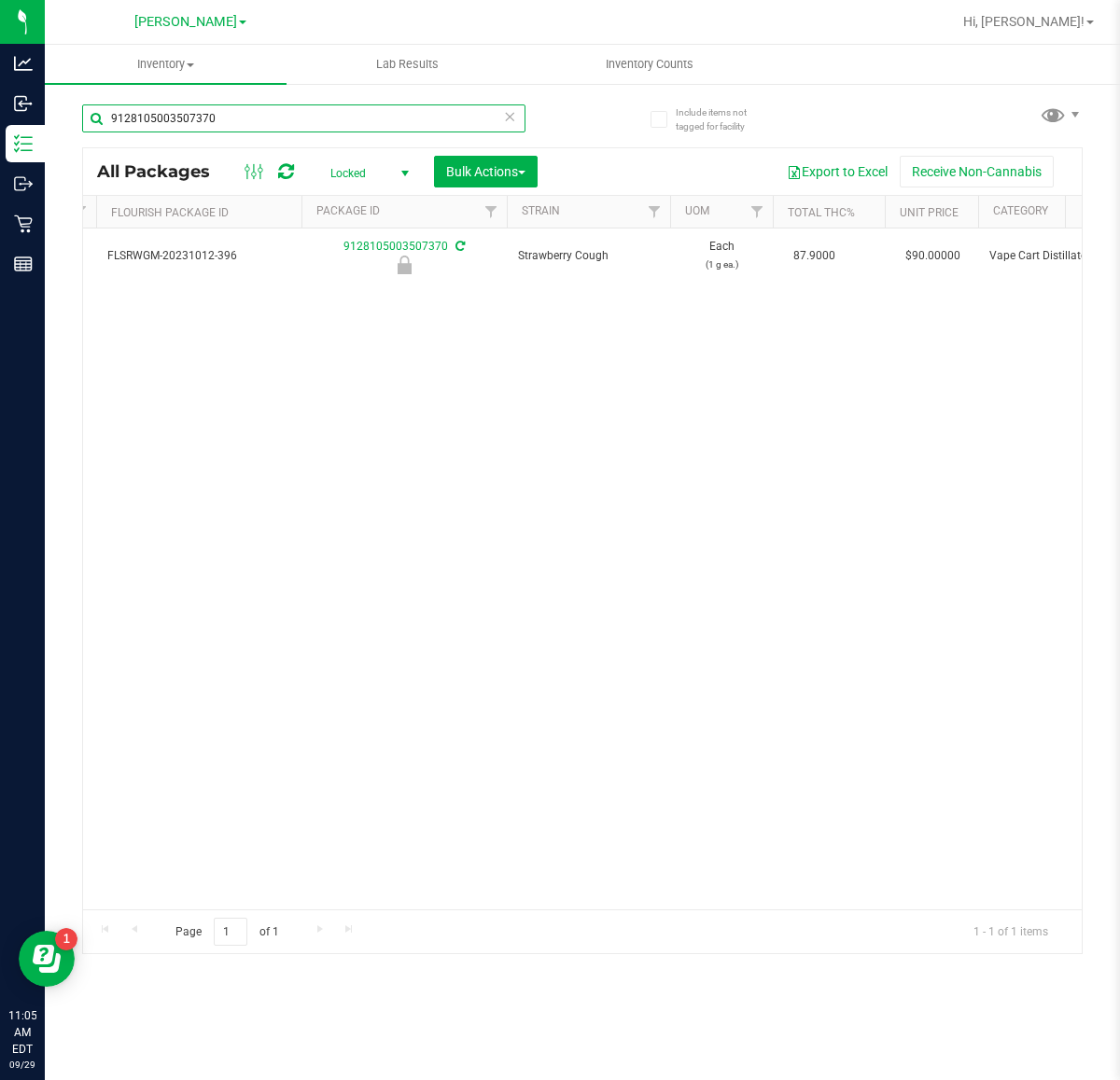
scroll to position [0, 686]
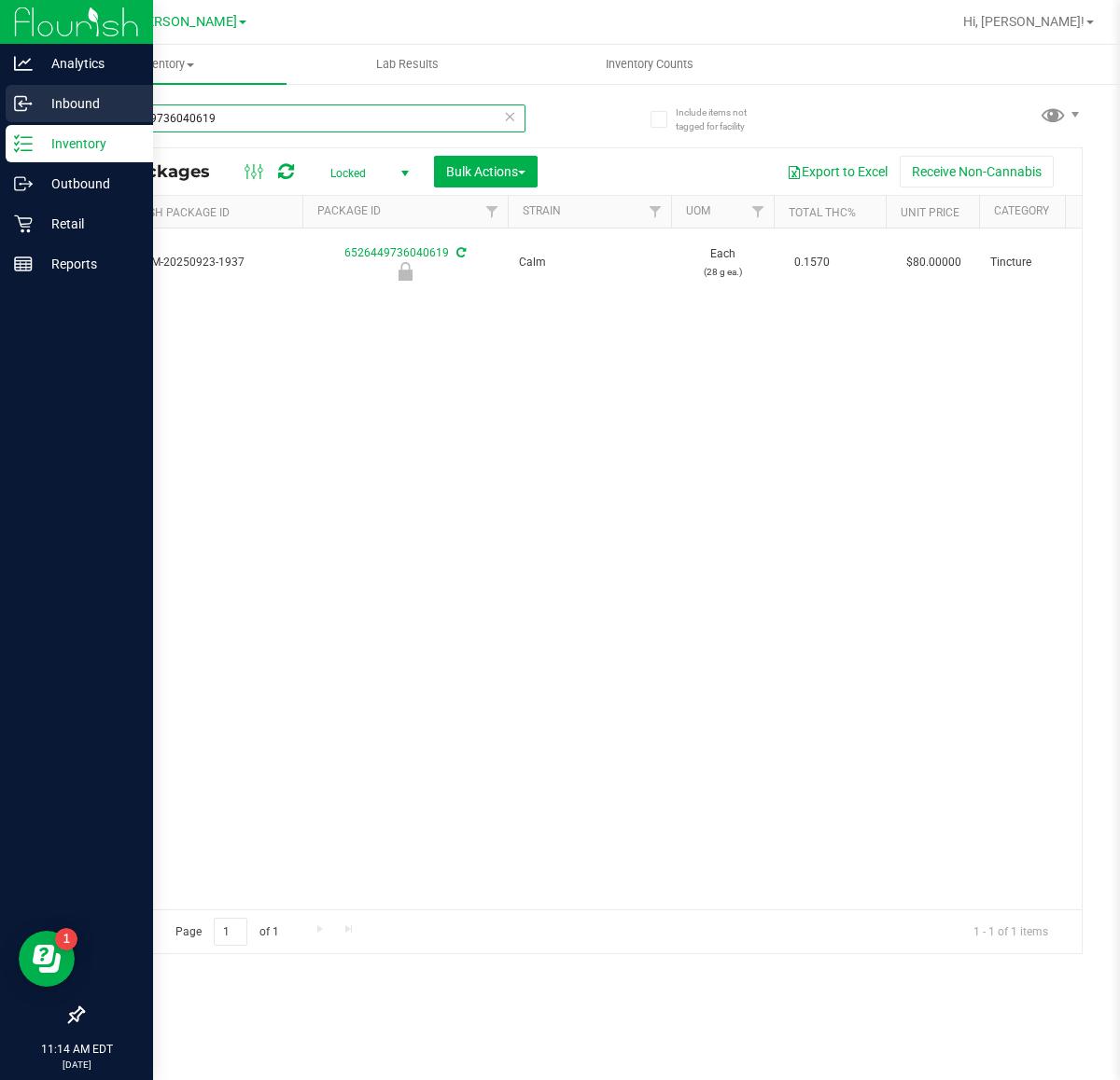
drag, startPoint x: 348, startPoint y: 109, endPoint x: 0, endPoint y: 109, distance: 348.0
click at [0, 109] on div "Analytics Inbound Inventory Outbound Retail Reports 11:14 AM EDT [DATE] 09/29 […" at bounding box center [560, 540] width 1120 height 1080
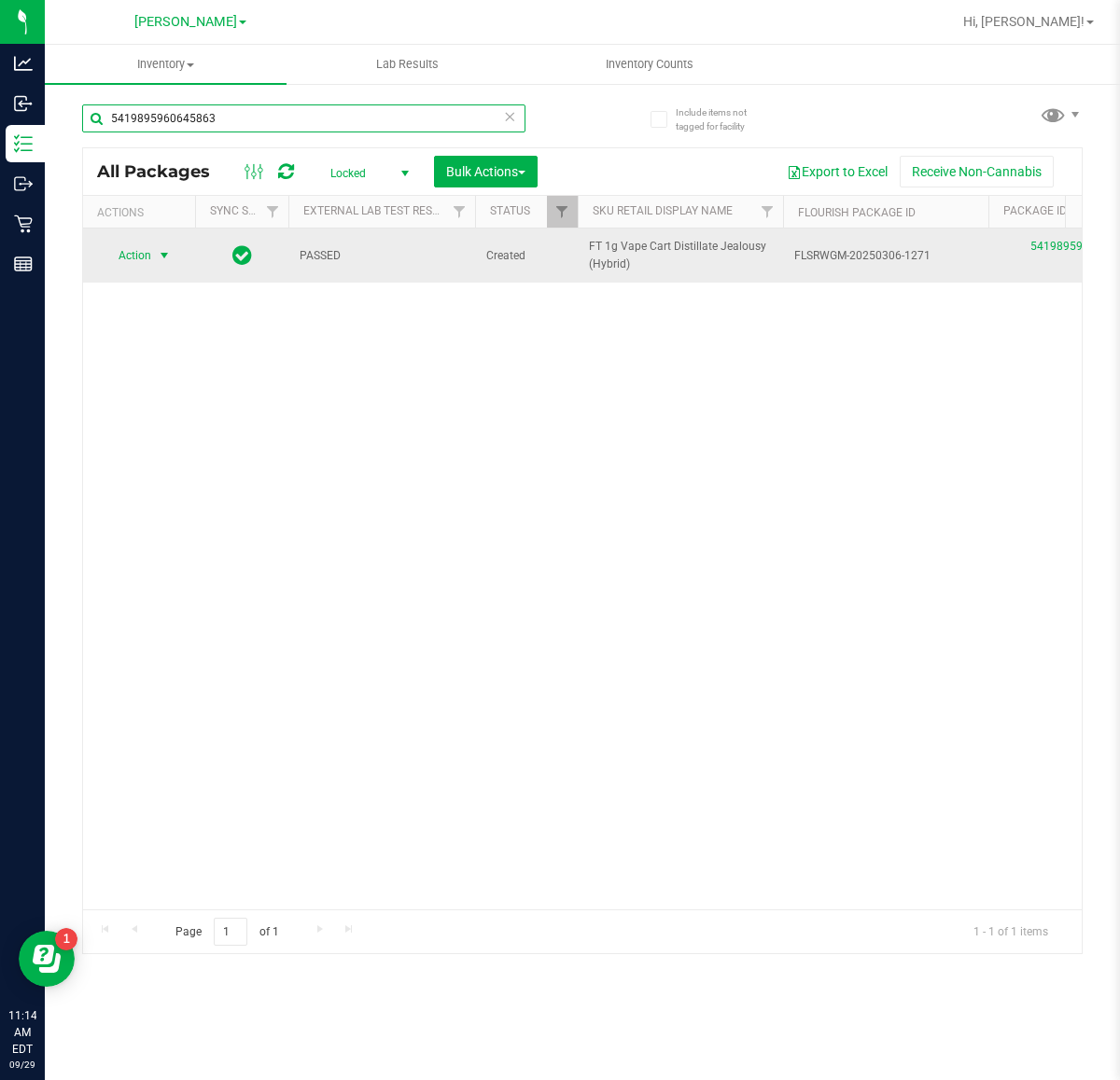
type input "5419895960645863"
click at [156, 259] on span "select" at bounding box center [163, 255] width 15 height 15
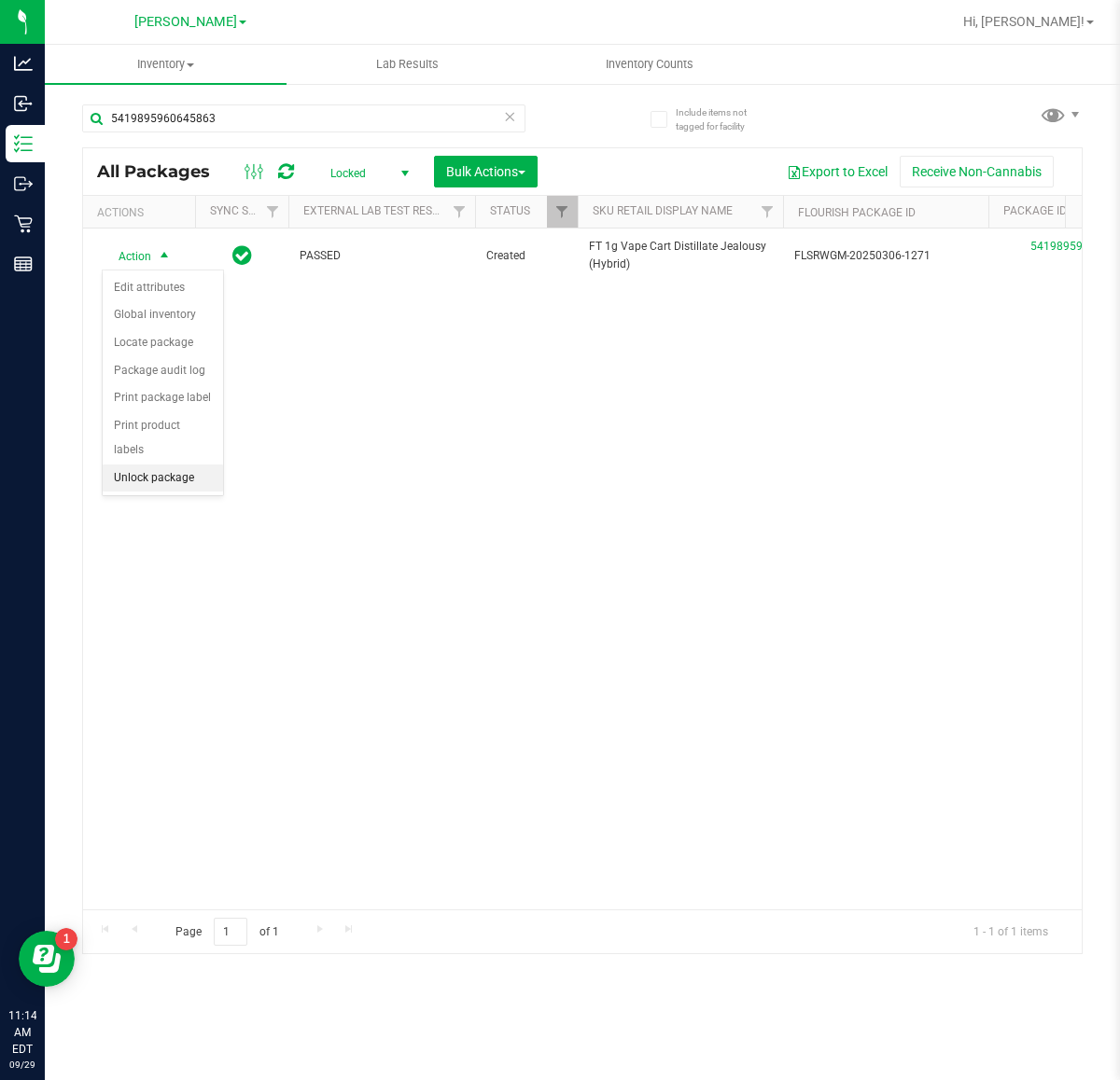
click at [172, 466] on li "Unlock package" at bounding box center [162, 478] width 121 height 28
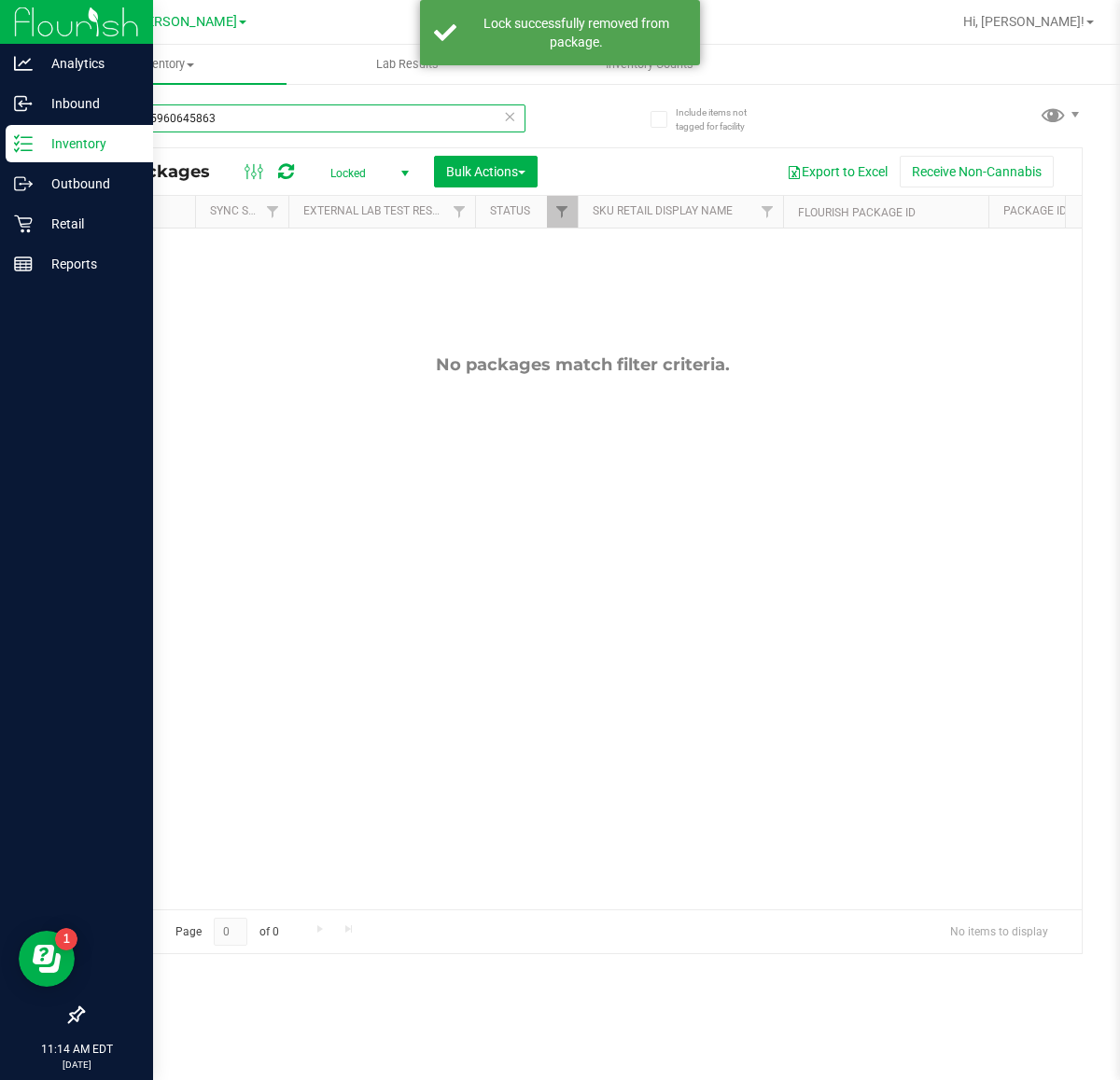
drag, startPoint x: 263, startPoint y: 127, endPoint x: 0, endPoint y: 127, distance: 263.0
click at [0, 127] on div "Analytics Inbound Inventory Outbound Retail Reports 11:14 AM EDT [DATE] 09/29 […" at bounding box center [560, 540] width 1120 height 1080
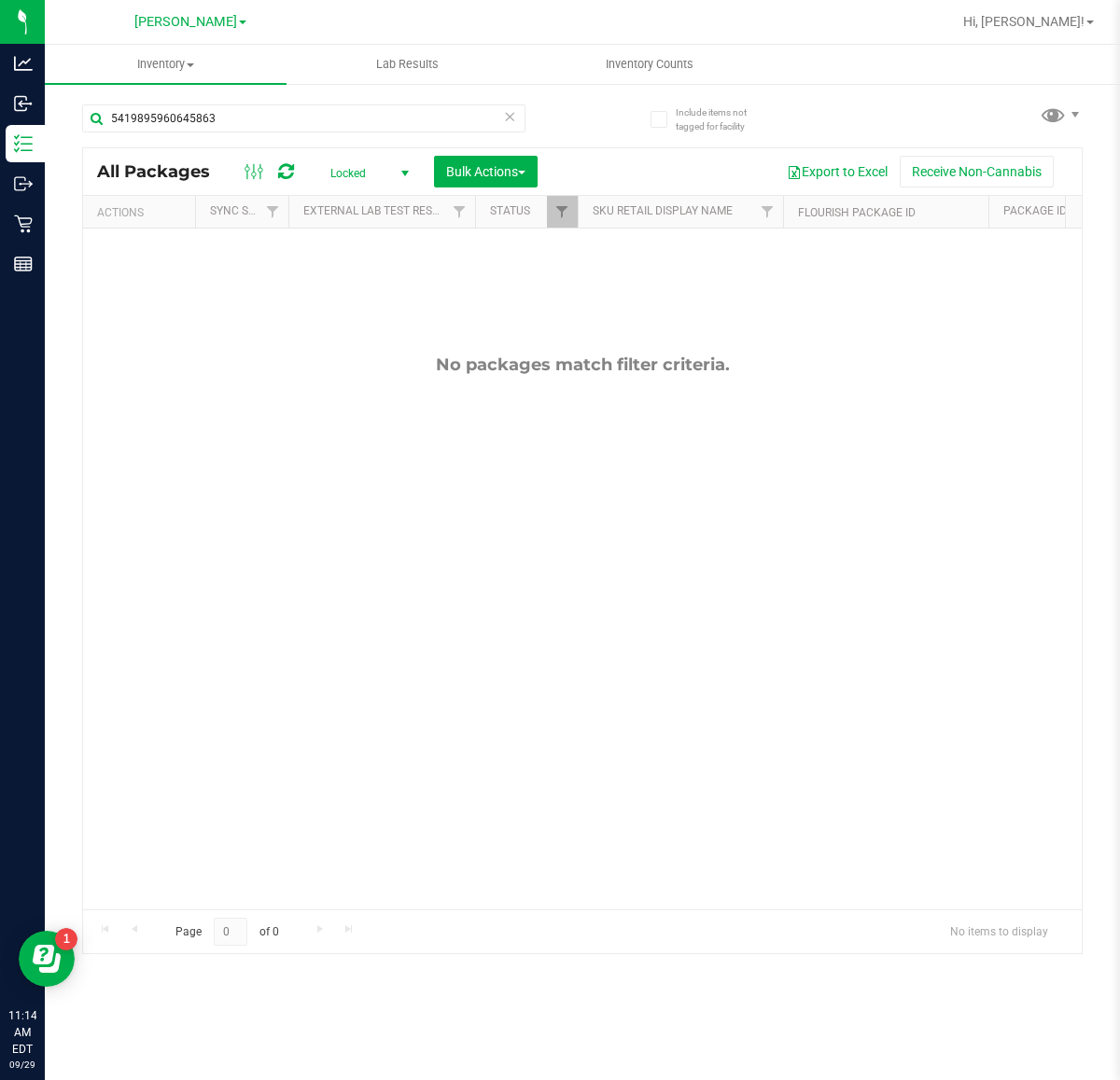
click at [404, 173] on span "select" at bounding box center [405, 173] width 15 height 15
click at [390, 214] on li "Active Only" at bounding box center [366, 204] width 101 height 28
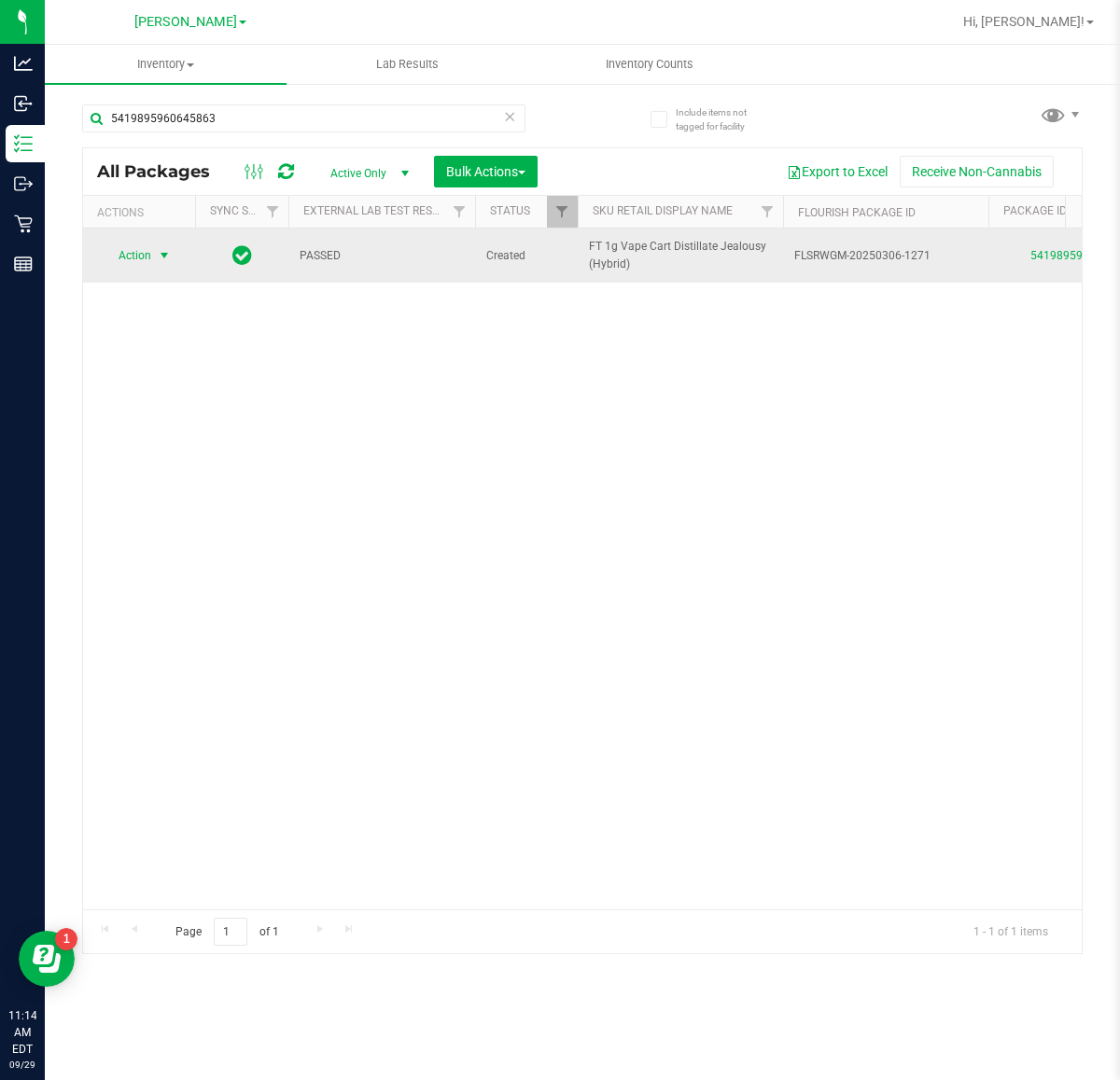
click at [156, 257] on span "select" at bounding box center [163, 255] width 15 height 15
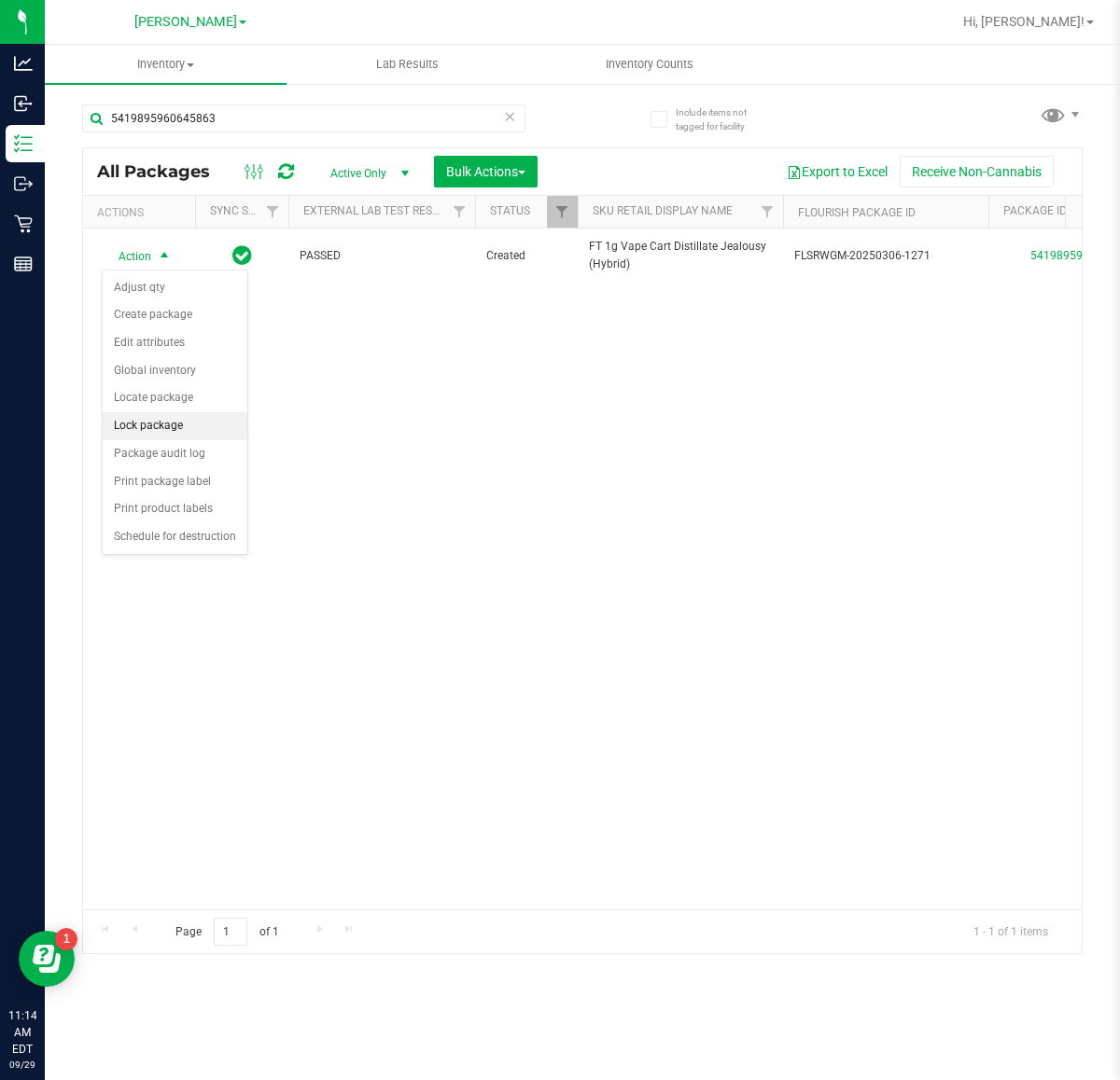
click at [168, 420] on li "Lock package" at bounding box center [174, 426] width 144 height 28
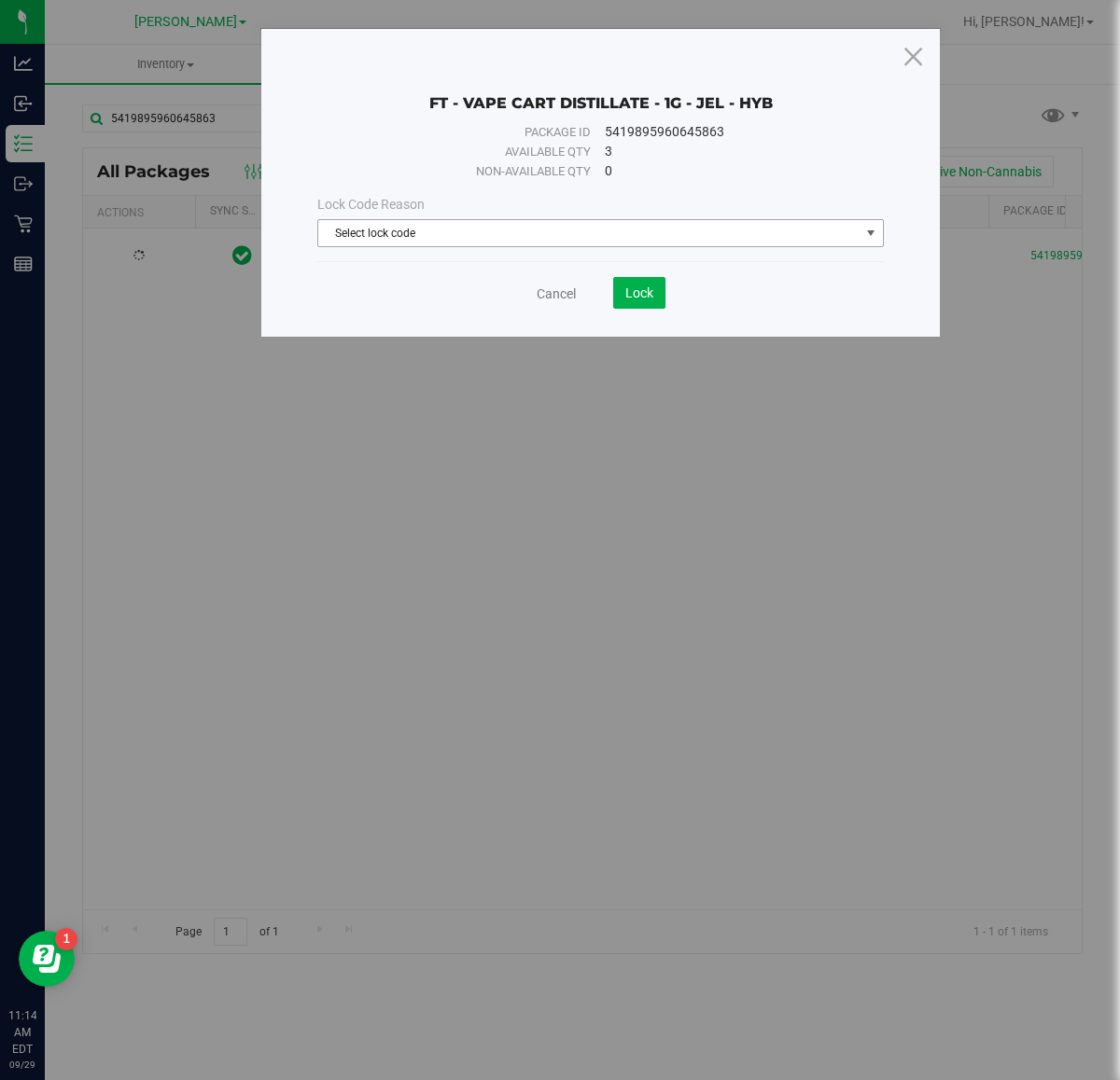
click at [435, 231] on span "Select lock code" at bounding box center [588, 233] width 541 height 26
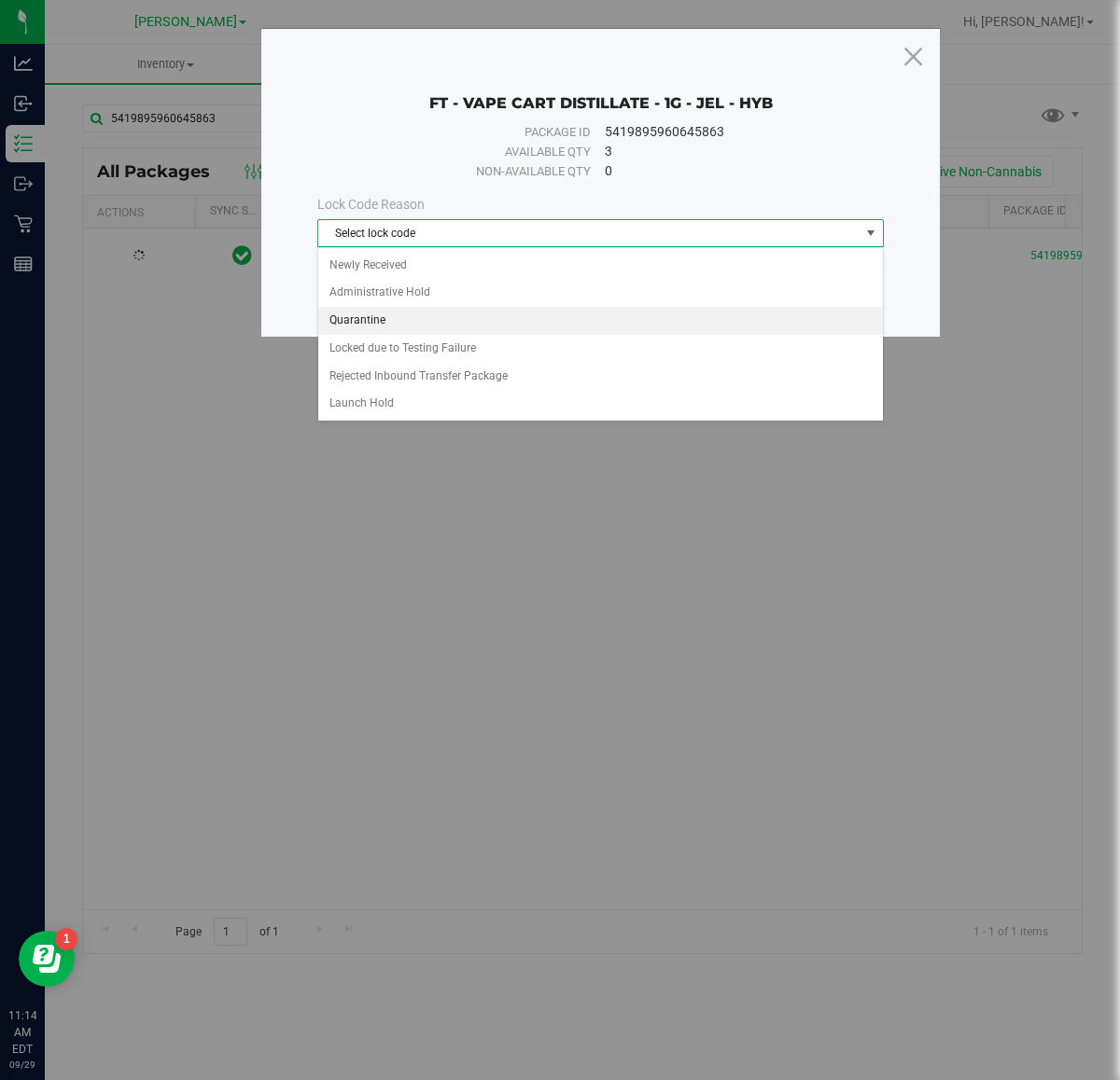
click at [434, 319] on li "Quarantine" at bounding box center [600, 321] width 564 height 28
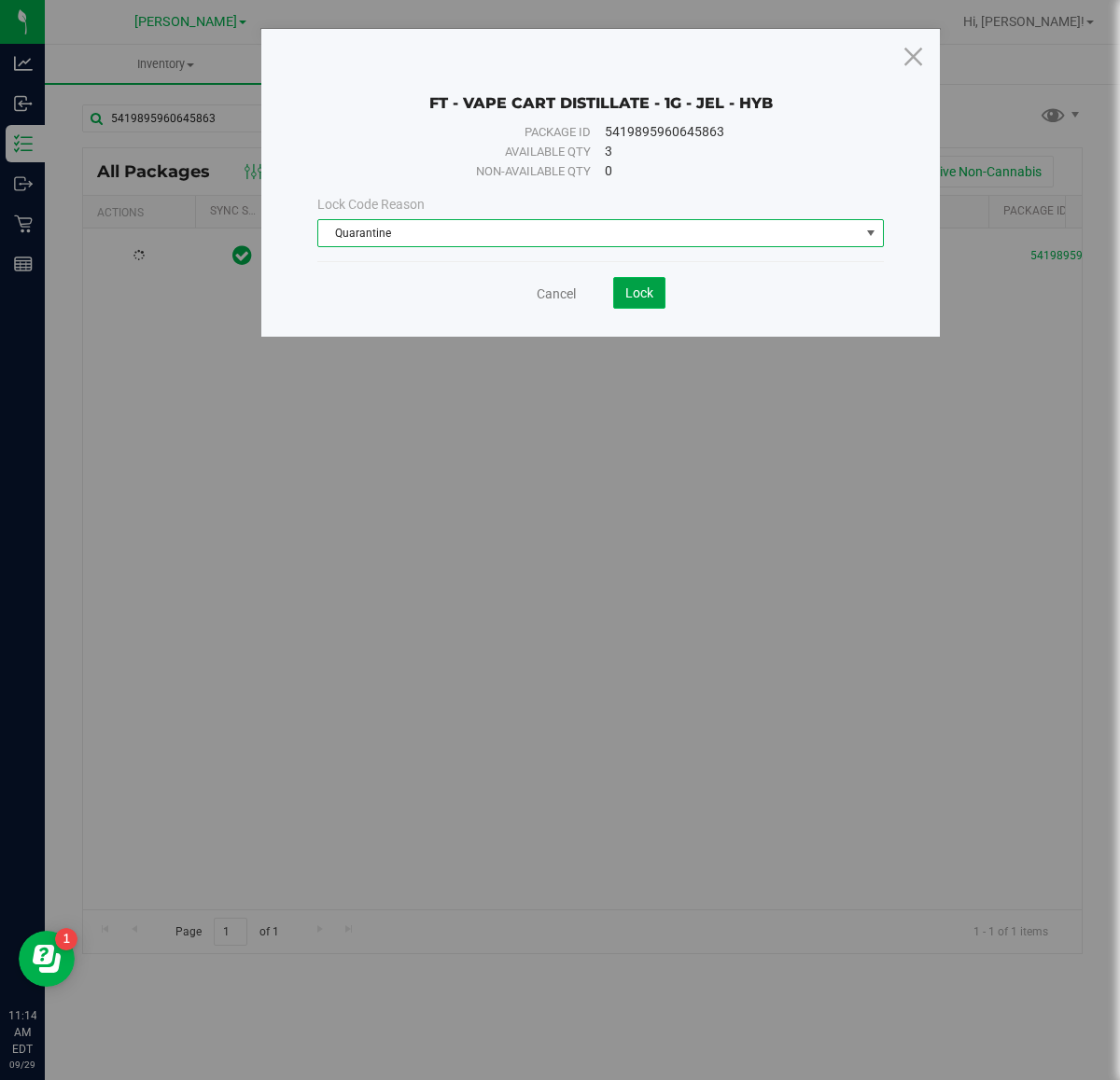
click at [649, 291] on span "Lock" at bounding box center [639, 293] width 28 height 15
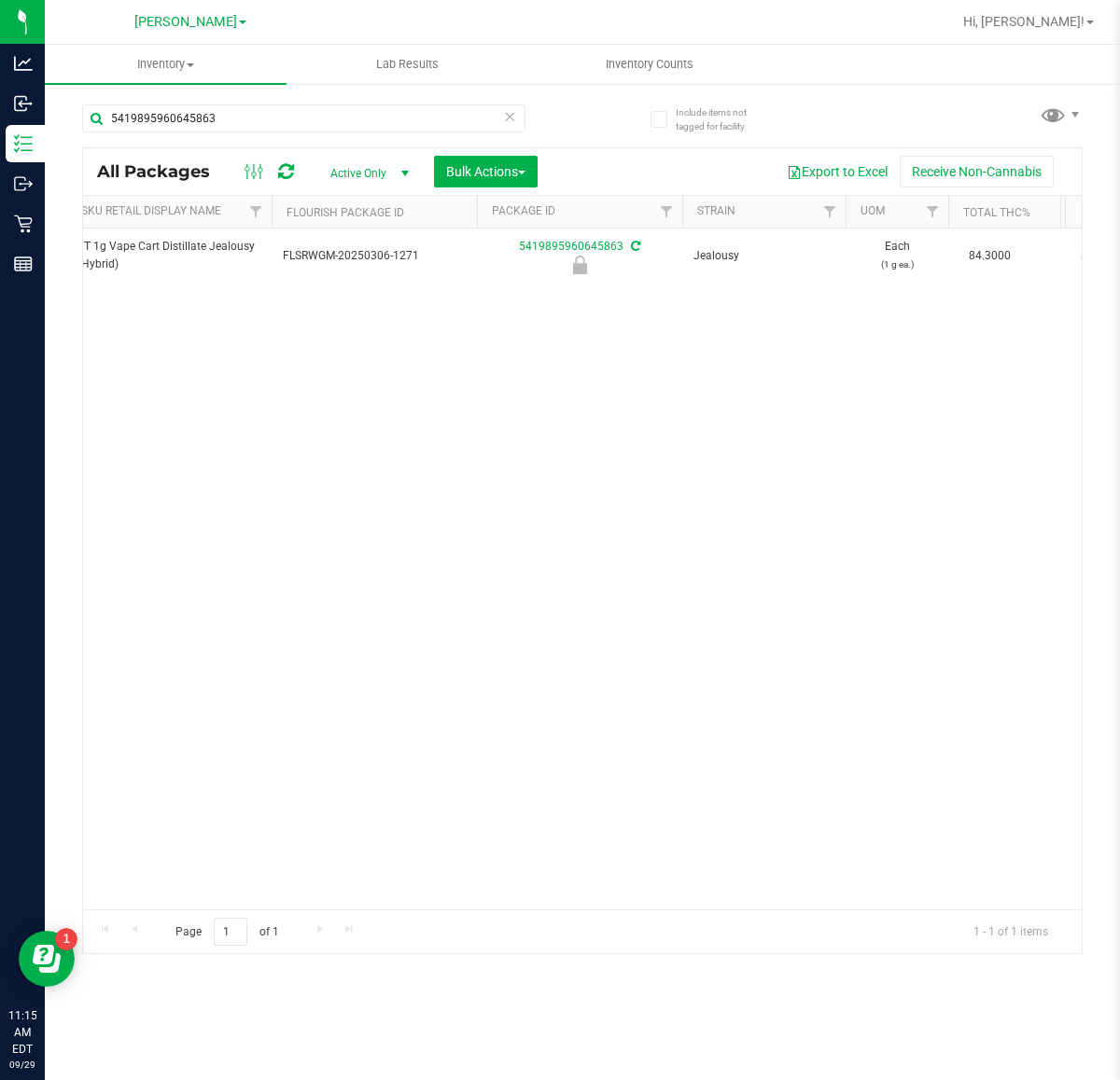
scroll to position [0, 537]
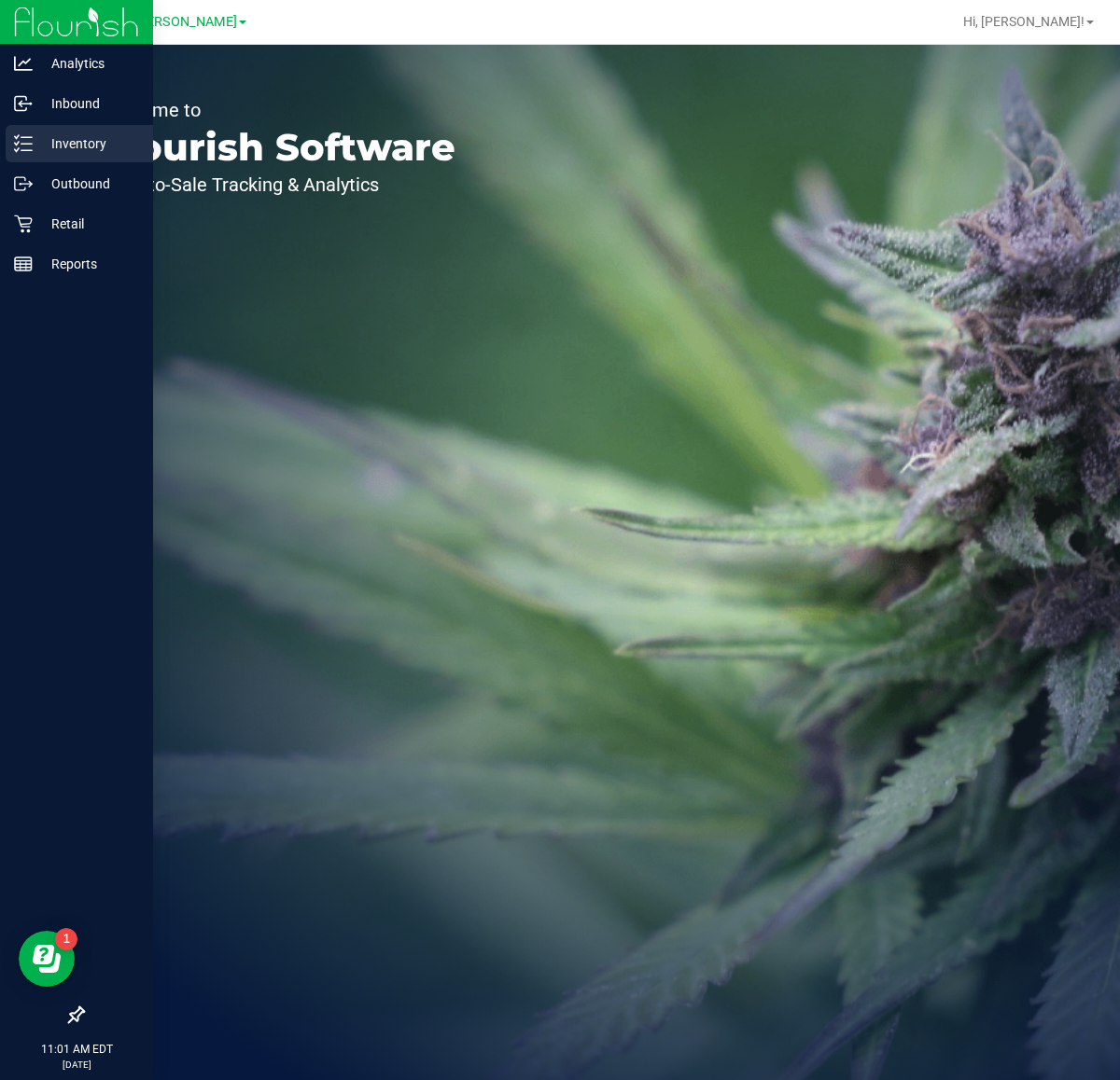
click at [66, 135] on p "Inventory" at bounding box center [89, 143] width 112 height 22
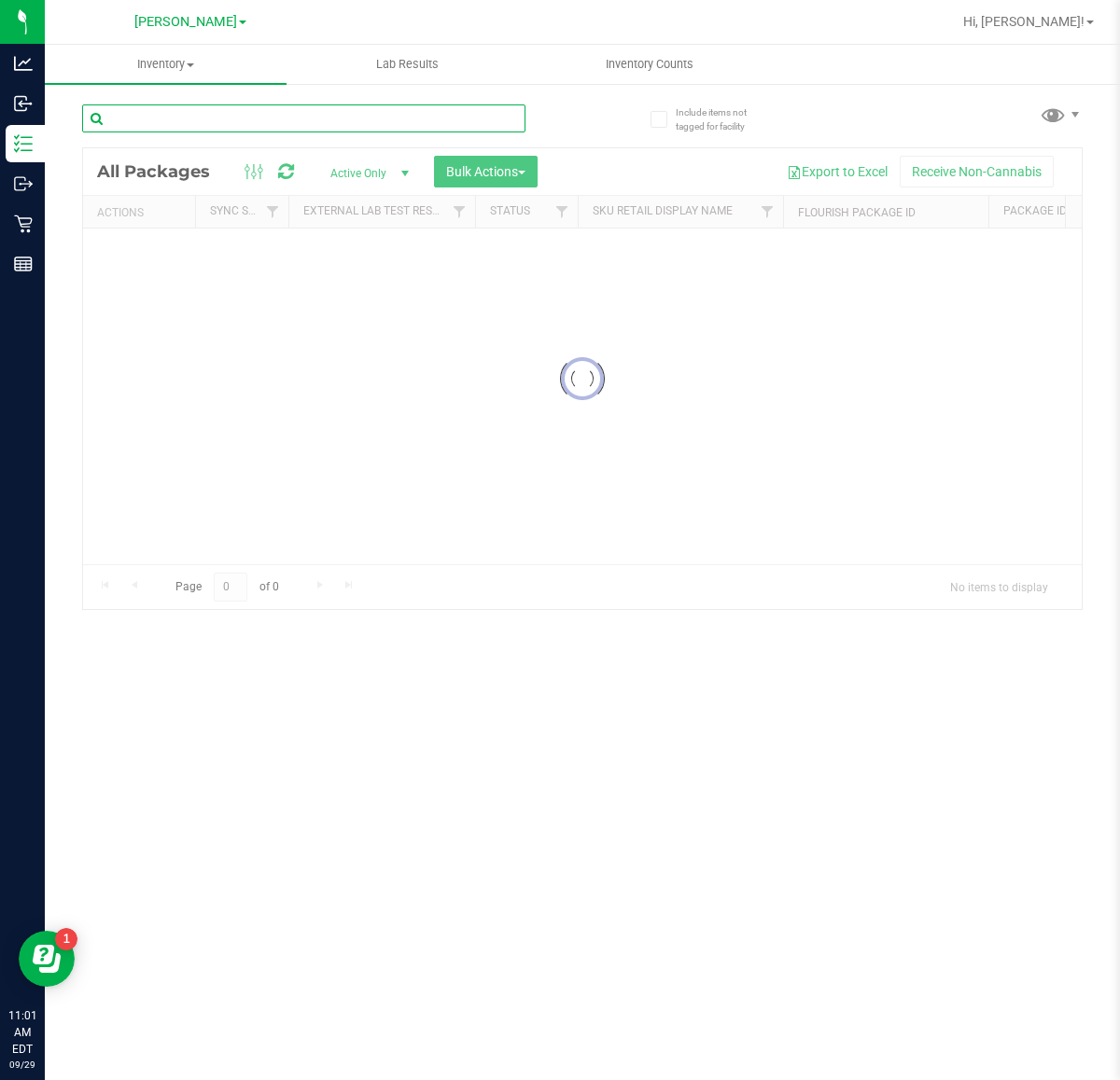
click at [304, 118] on input "text" at bounding box center [303, 119] width 443 height 28
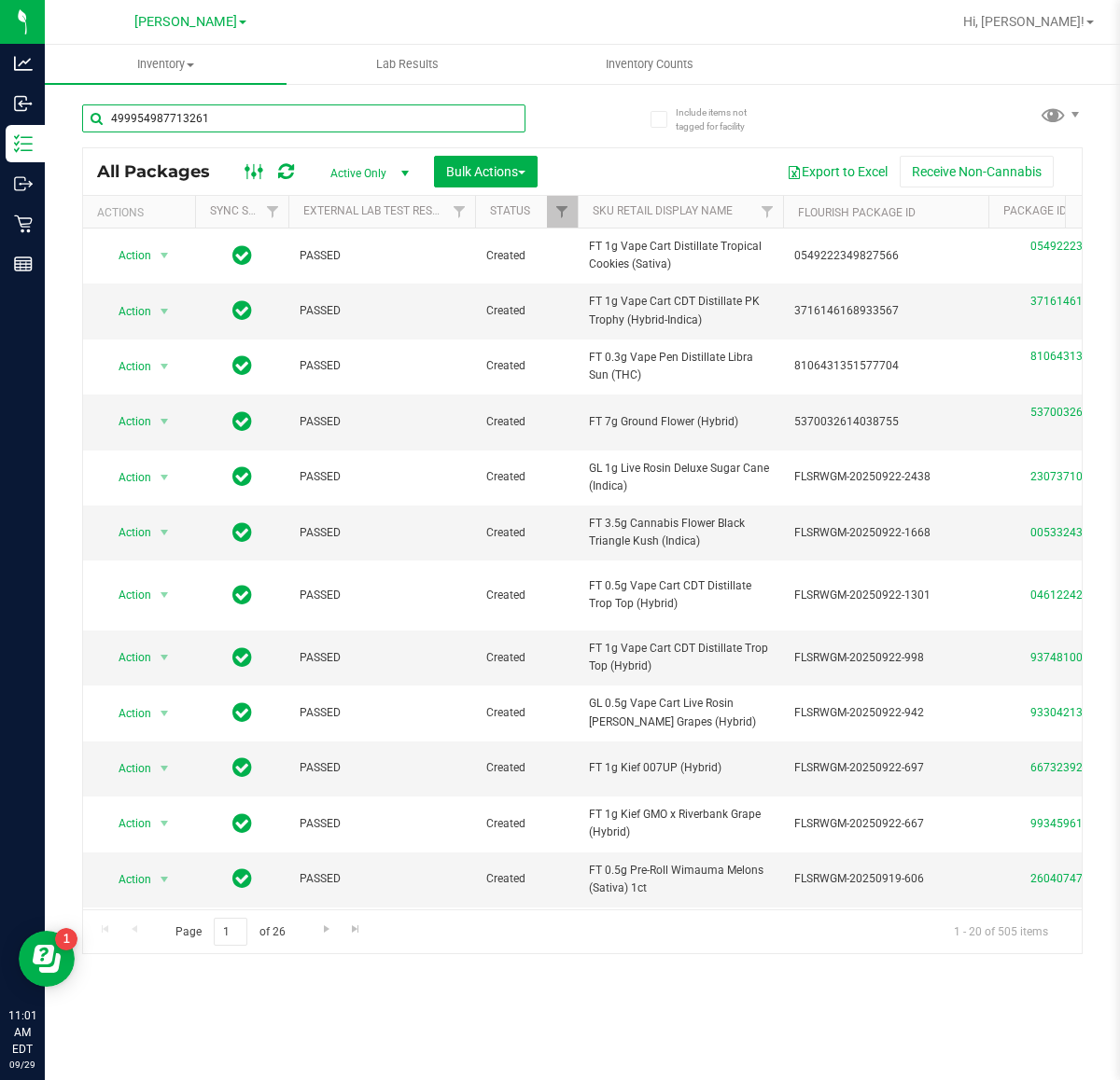
type input "4999549877132611"
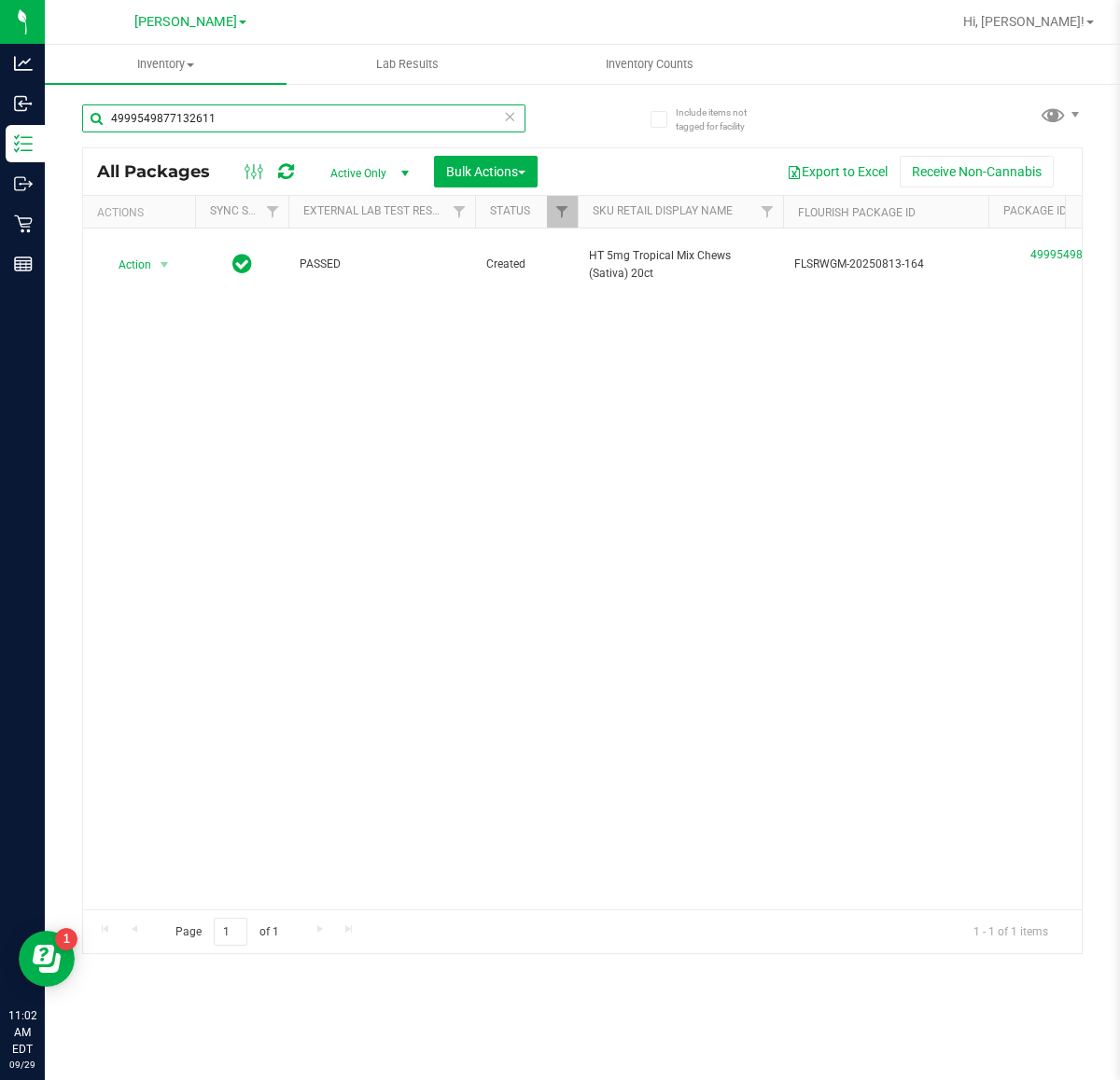
drag, startPoint x: 370, startPoint y: 118, endPoint x: 0, endPoint y: -50, distance: 406.4
click at [0, 0] on html "Analytics Inbound Inventory Outbound Retail Reports 11:02 AM EDT 09/29/2025 09/…" at bounding box center [560, 540] width 1120 height 1080
